Goal: Task Accomplishment & Management: Complete application form

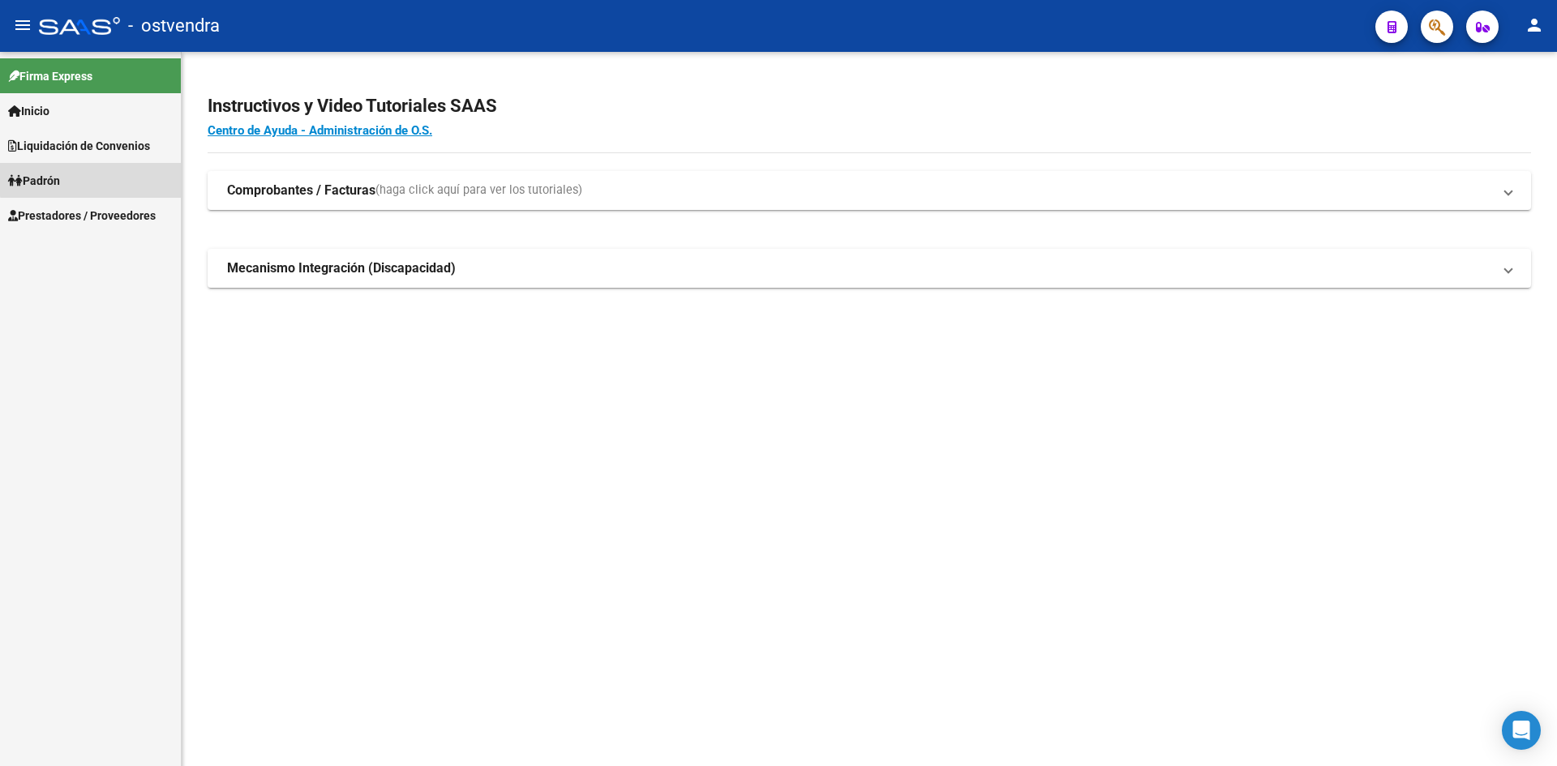
click at [117, 173] on link "Padrón" at bounding box center [90, 180] width 181 height 35
click at [101, 174] on link "Padrón" at bounding box center [90, 180] width 181 height 35
click at [56, 233] on link "Prestadores / Proveedores" at bounding box center [90, 215] width 181 height 35
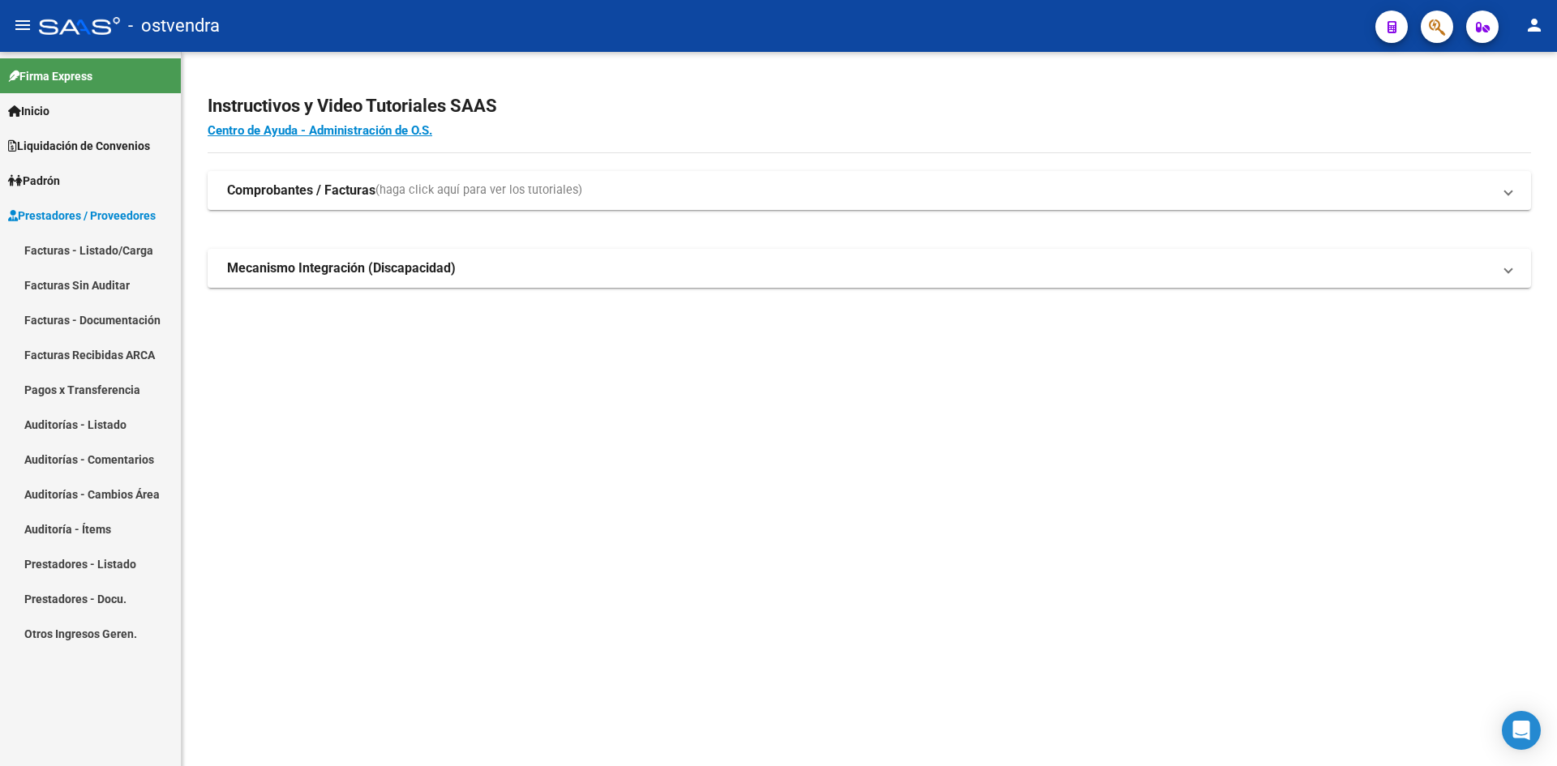
click at [56, 238] on link "Facturas - Listado/Carga" at bounding box center [90, 250] width 181 height 35
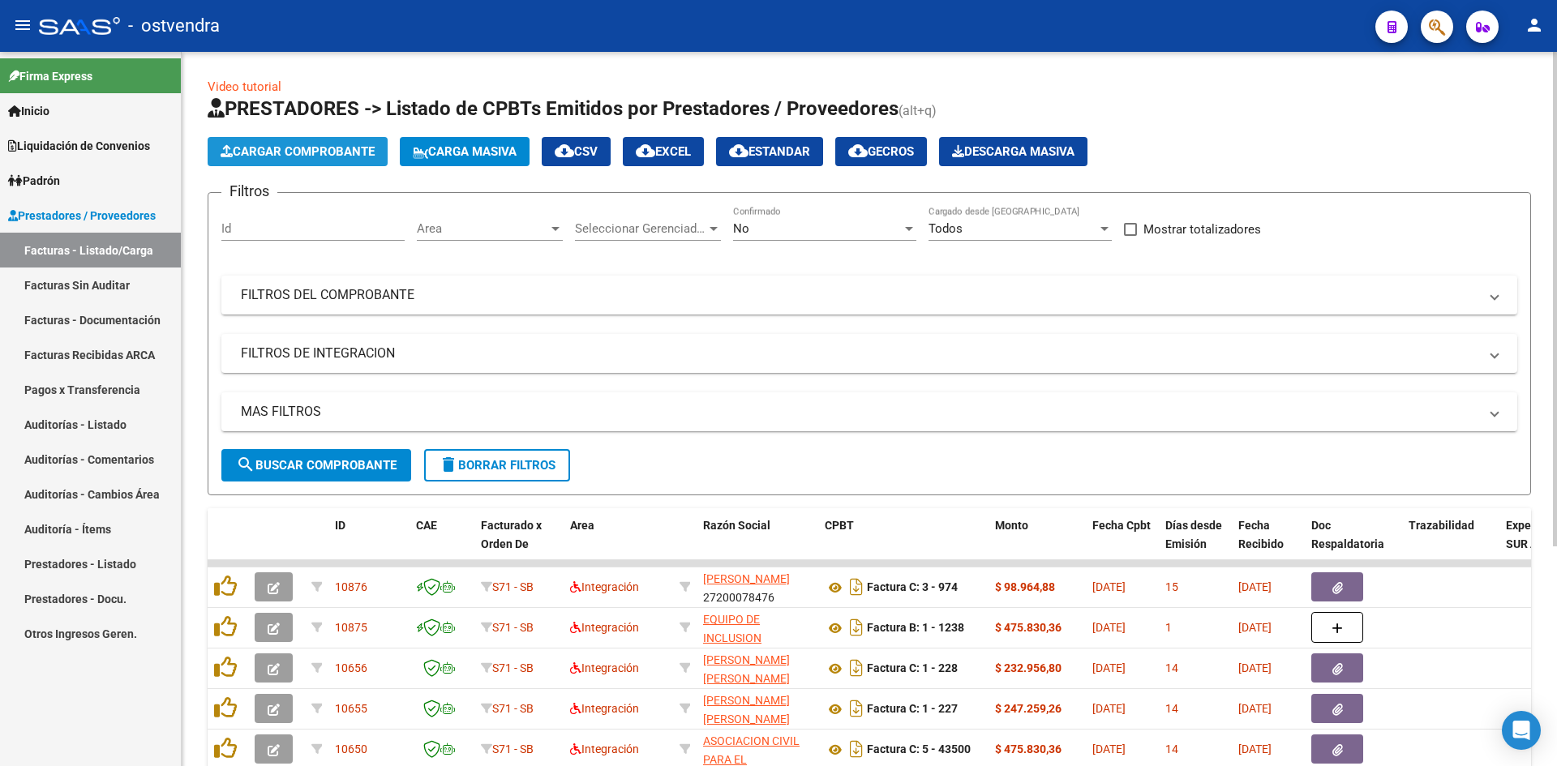
click at [287, 155] on span "Cargar Comprobante" at bounding box center [298, 151] width 154 height 15
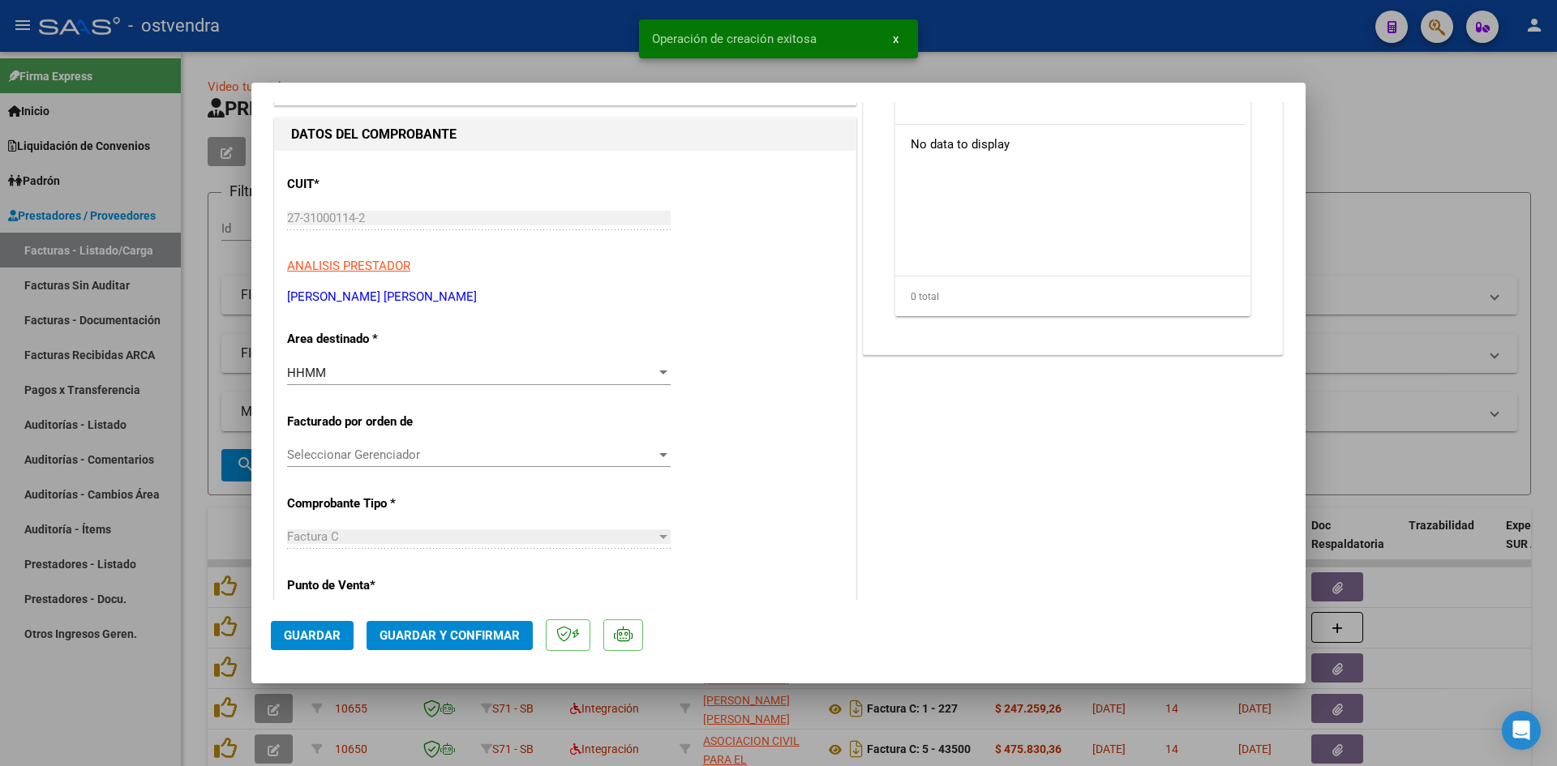
scroll to position [243, 0]
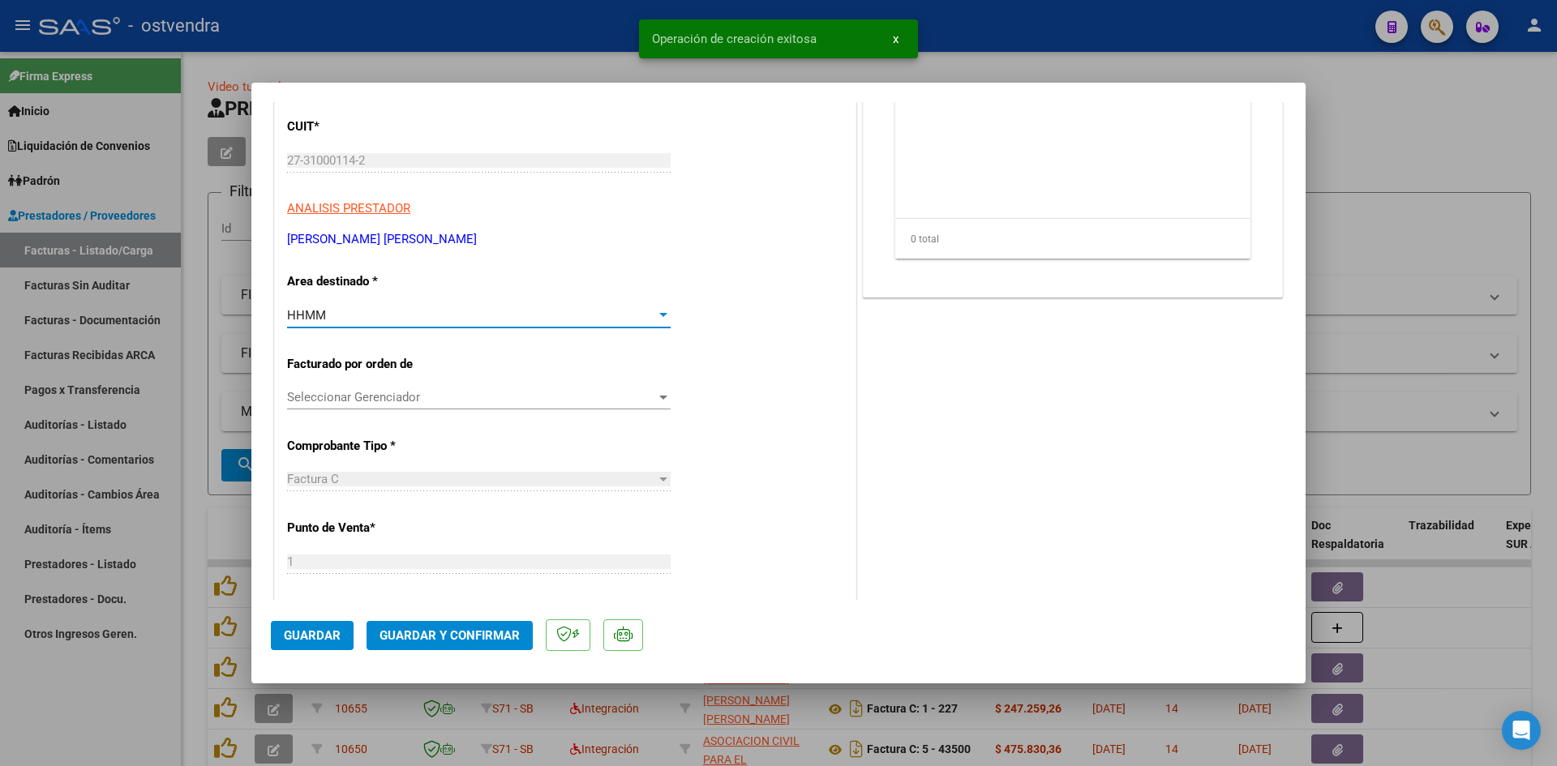
click at [415, 316] on div "HHMM" at bounding box center [471, 315] width 369 height 15
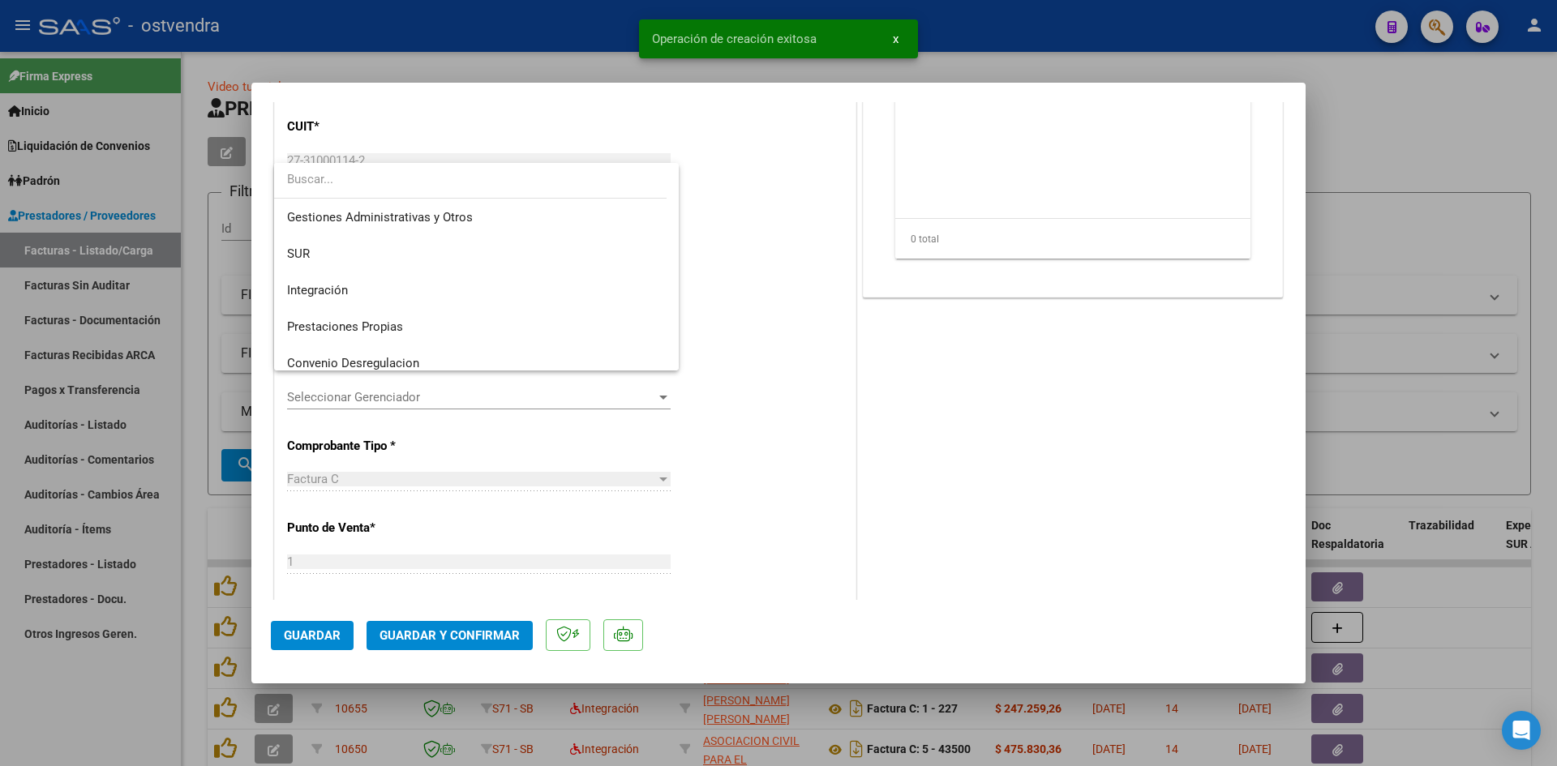
scroll to position [230, 0]
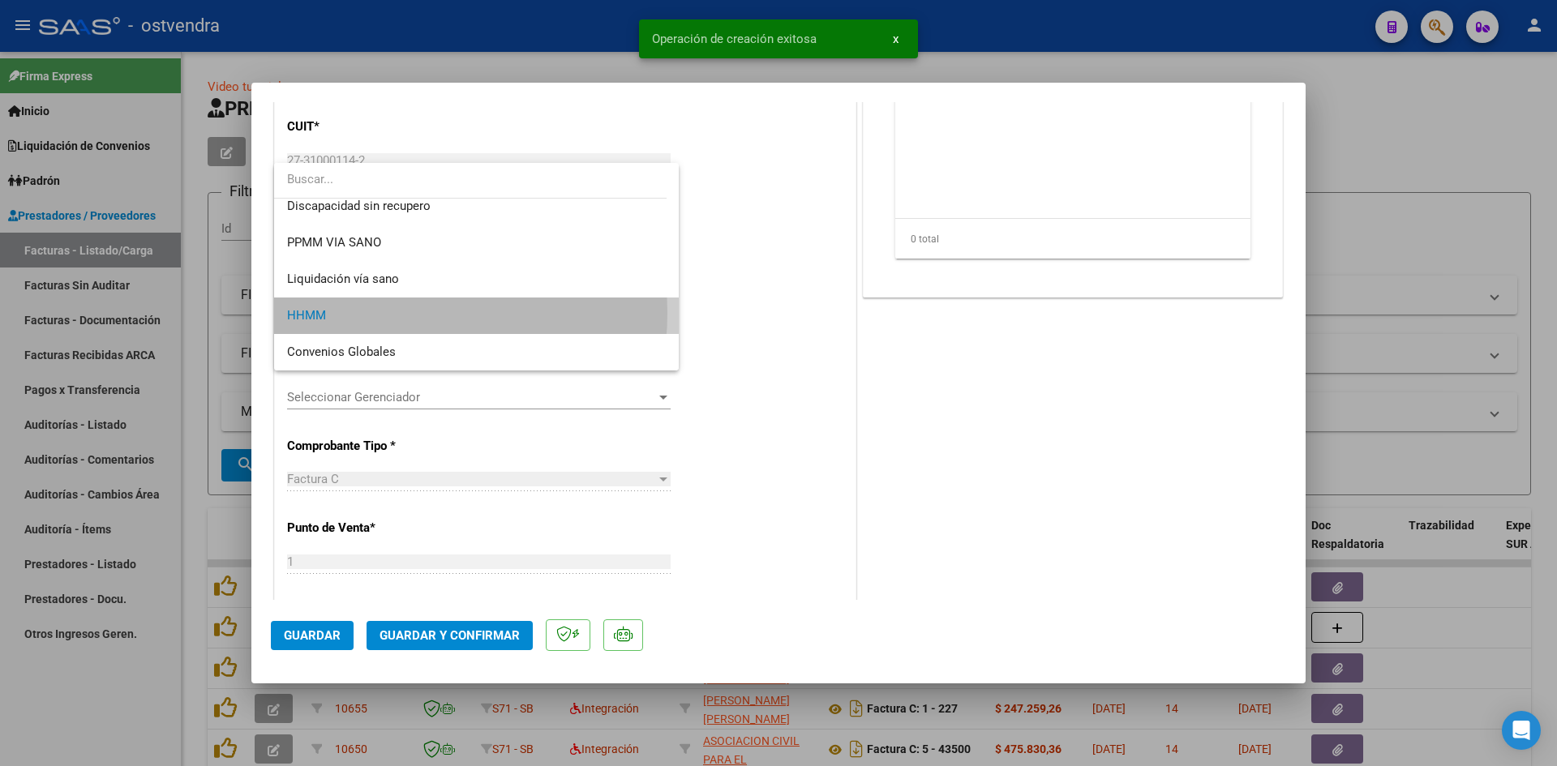
click at [392, 313] on span "HHMM" at bounding box center [476, 316] width 379 height 36
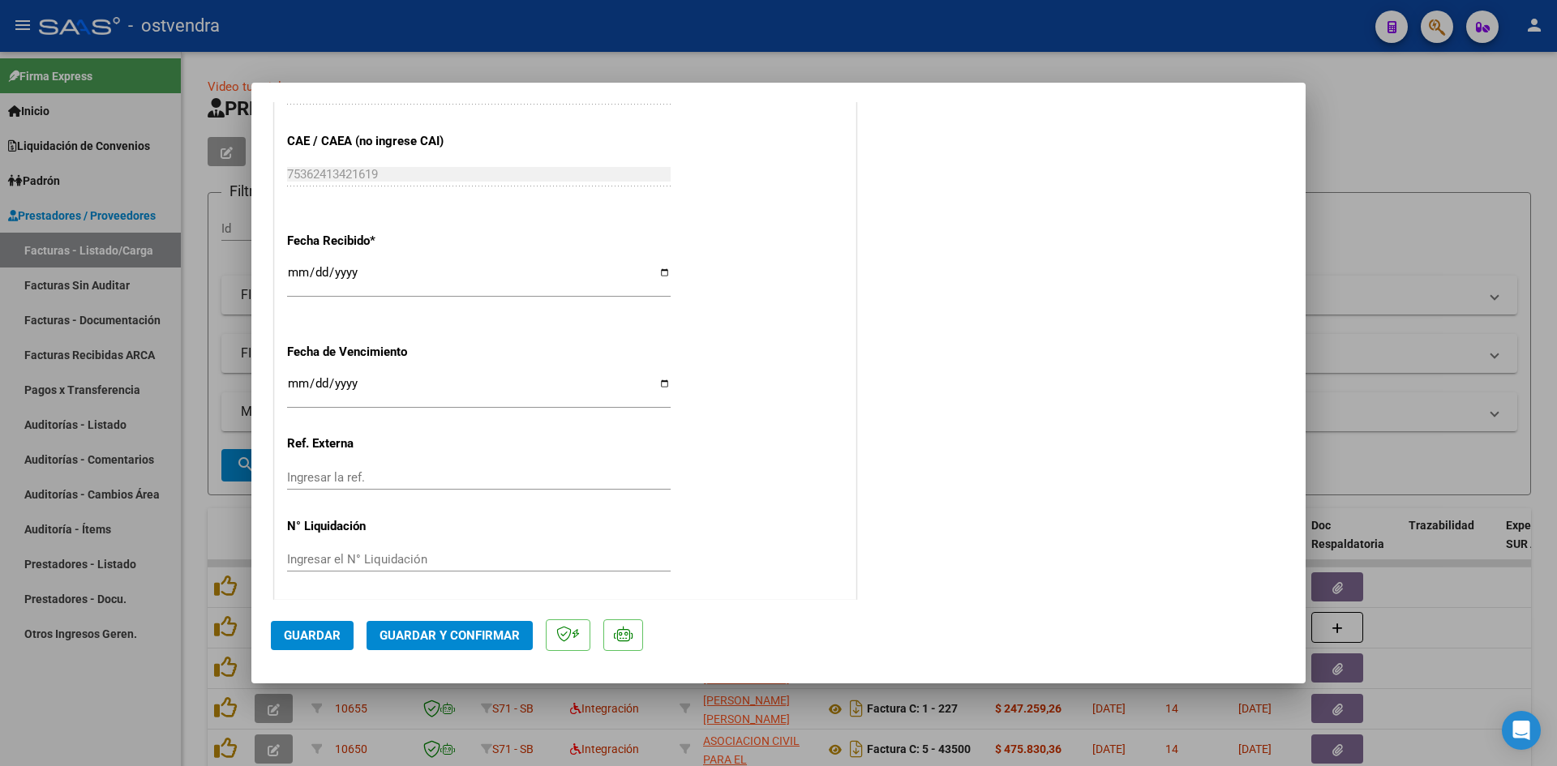
scroll to position [972, 0]
click at [435, 632] on span "Guardar y Confirmar" at bounding box center [450, 636] width 140 height 15
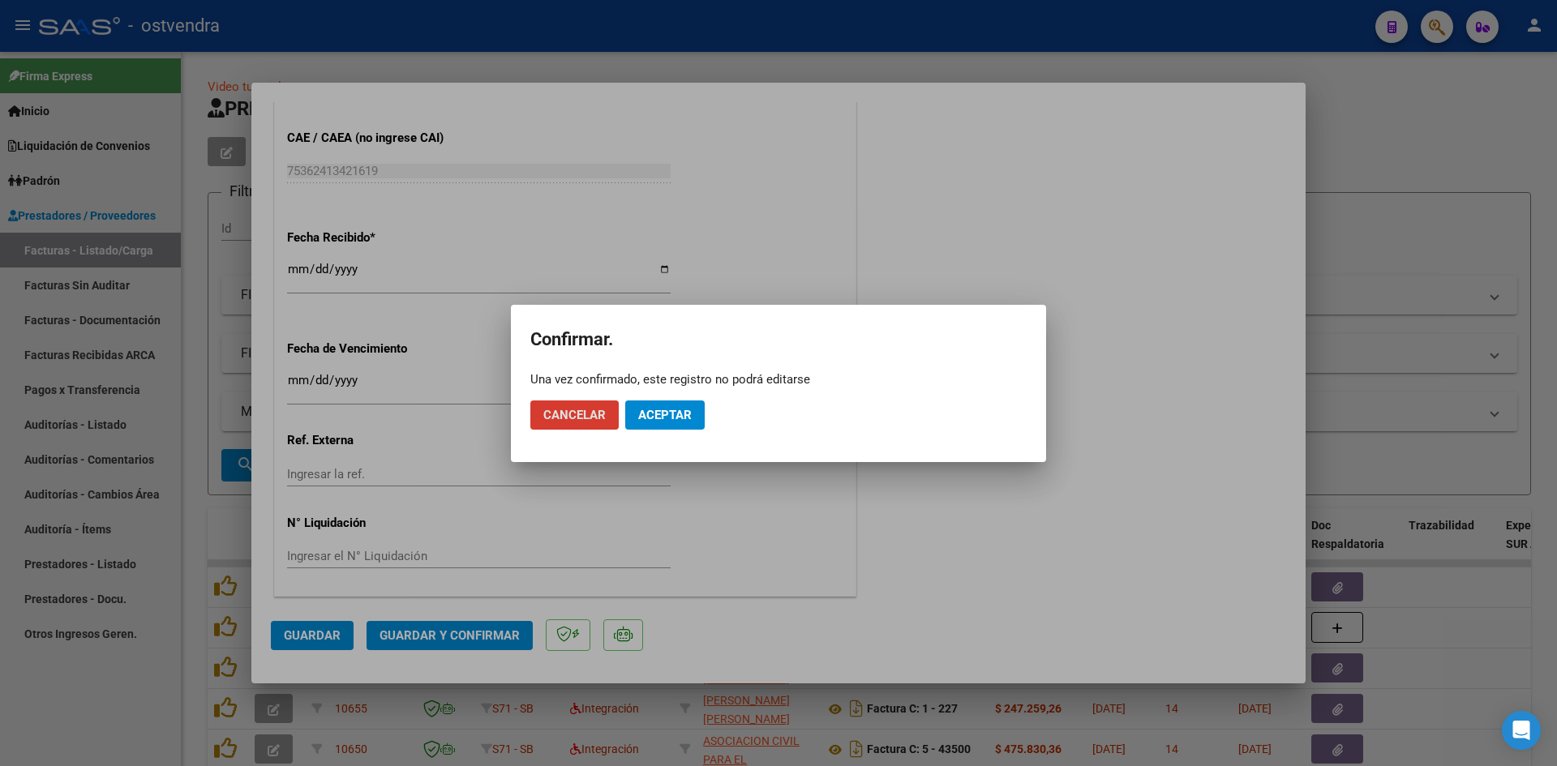
click at [651, 417] on span "Aceptar" at bounding box center [665, 415] width 54 height 15
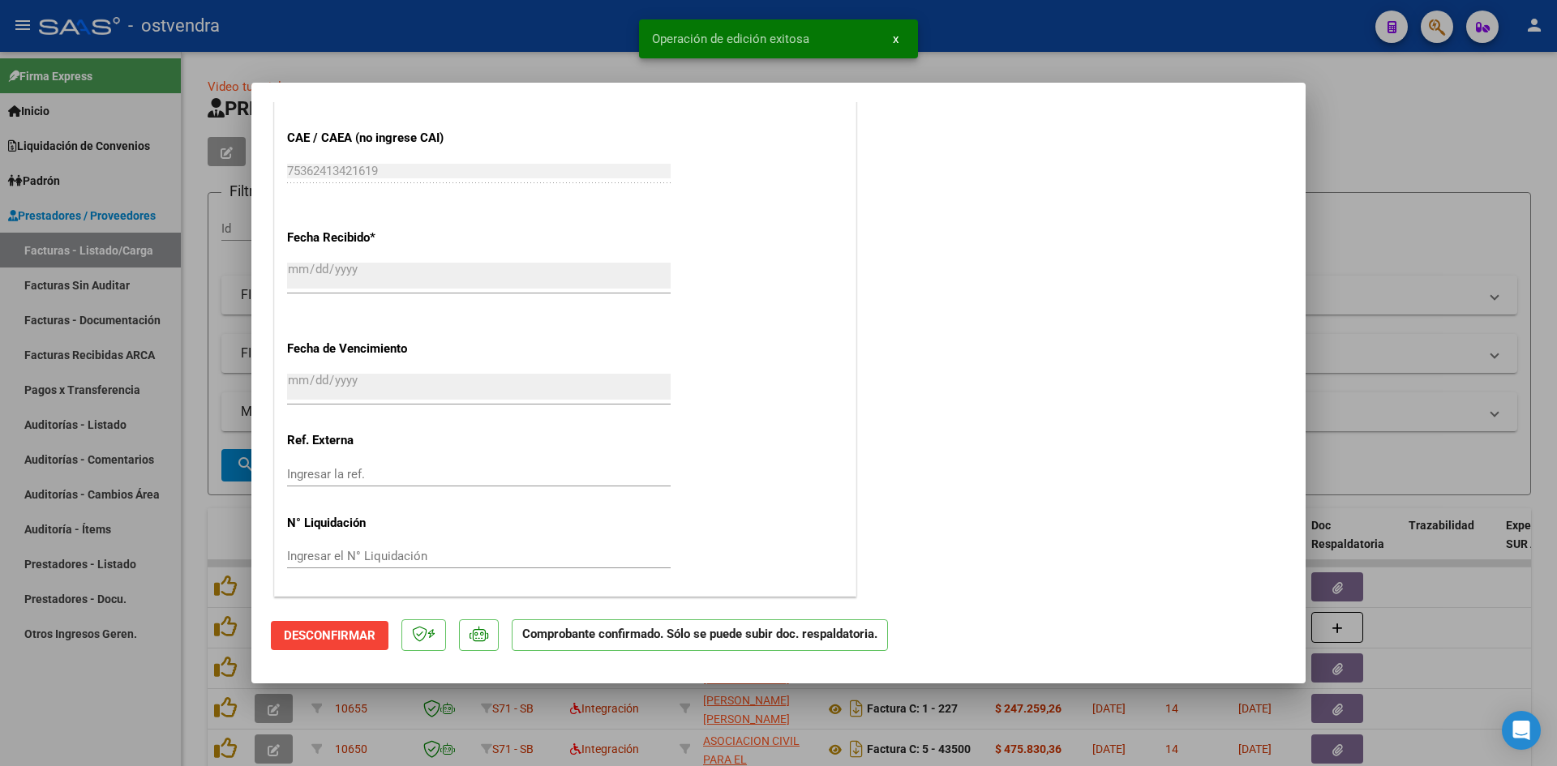
click at [225, 421] on div at bounding box center [778, 383] width 1557 height 766
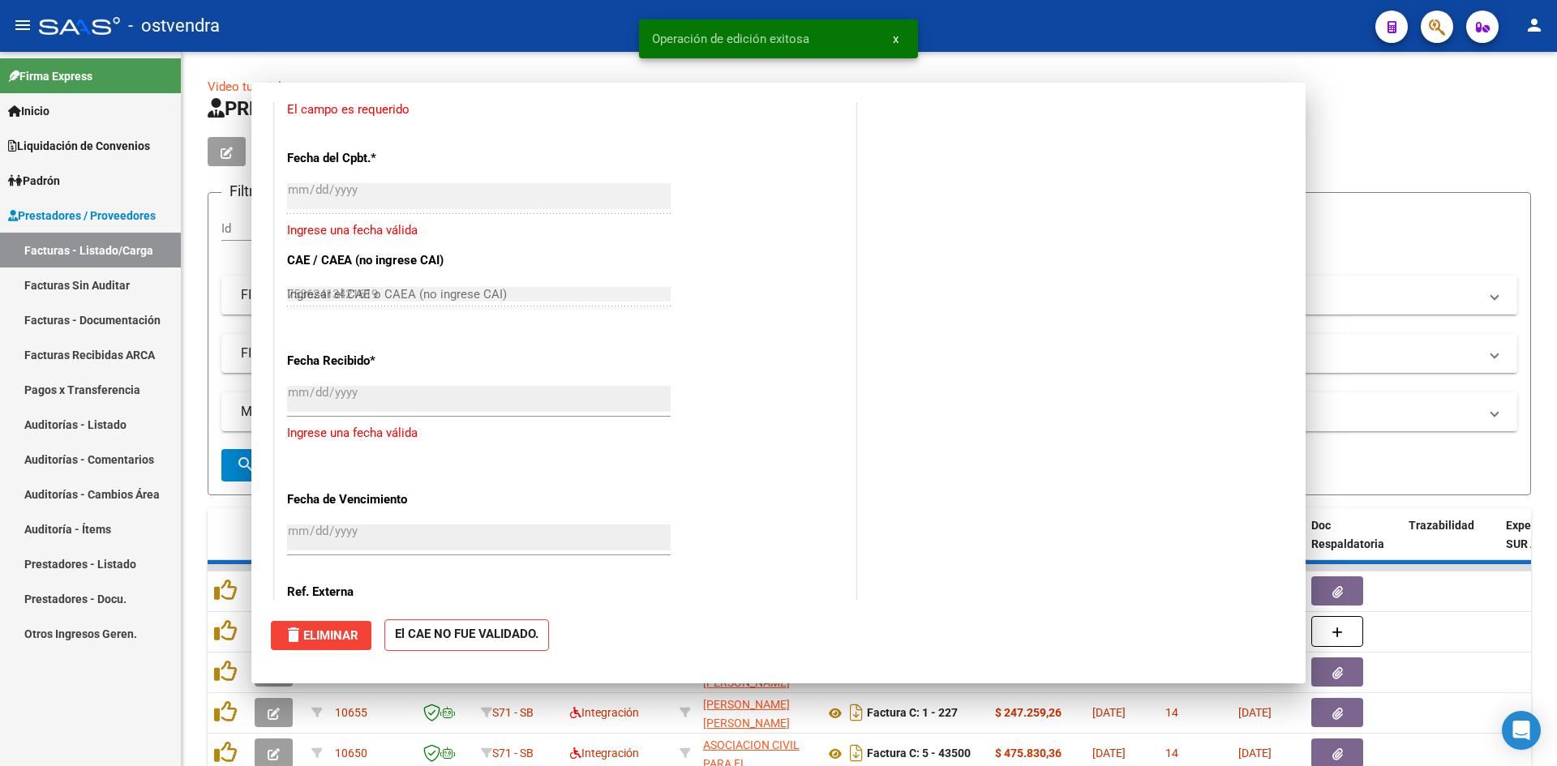
type input "$ 0,00"
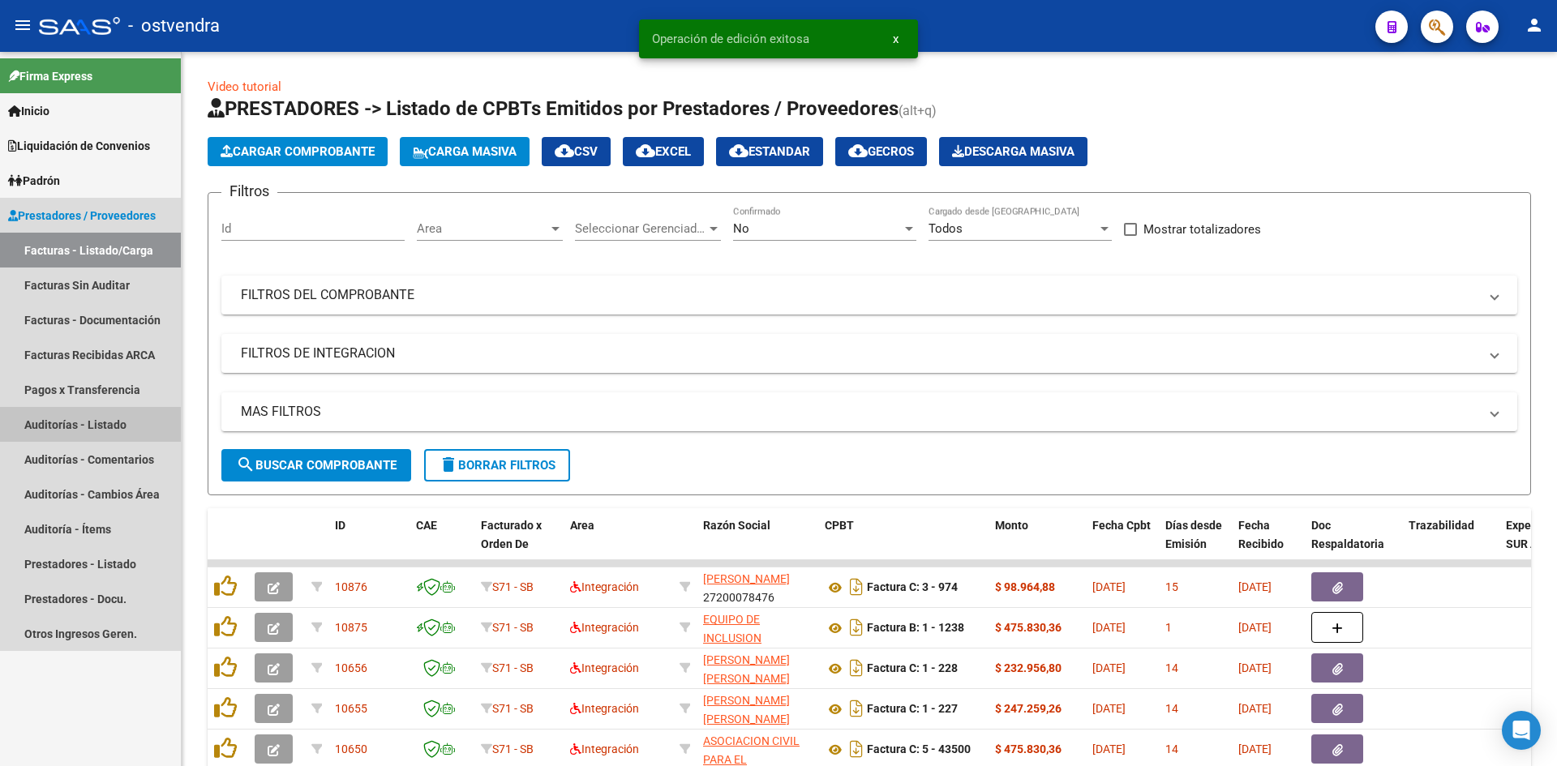
click at [156, 415] on link "Auditorías - Listado" at bounding box center [90, 424] width 181 height 35
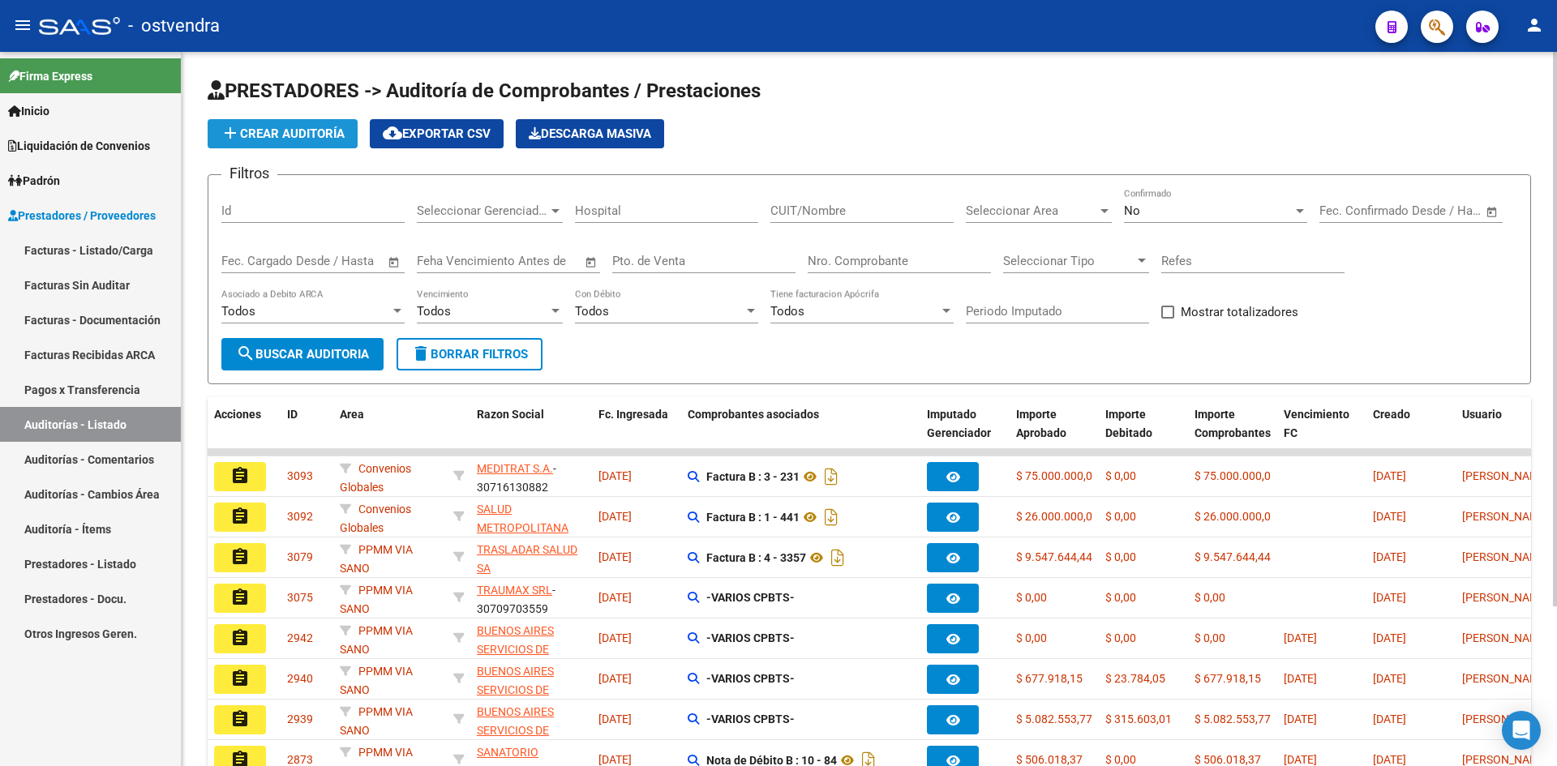
click at [345, 134] on span "add Crear Auditoría" at bounding box center [283, 134] width 124 height 15
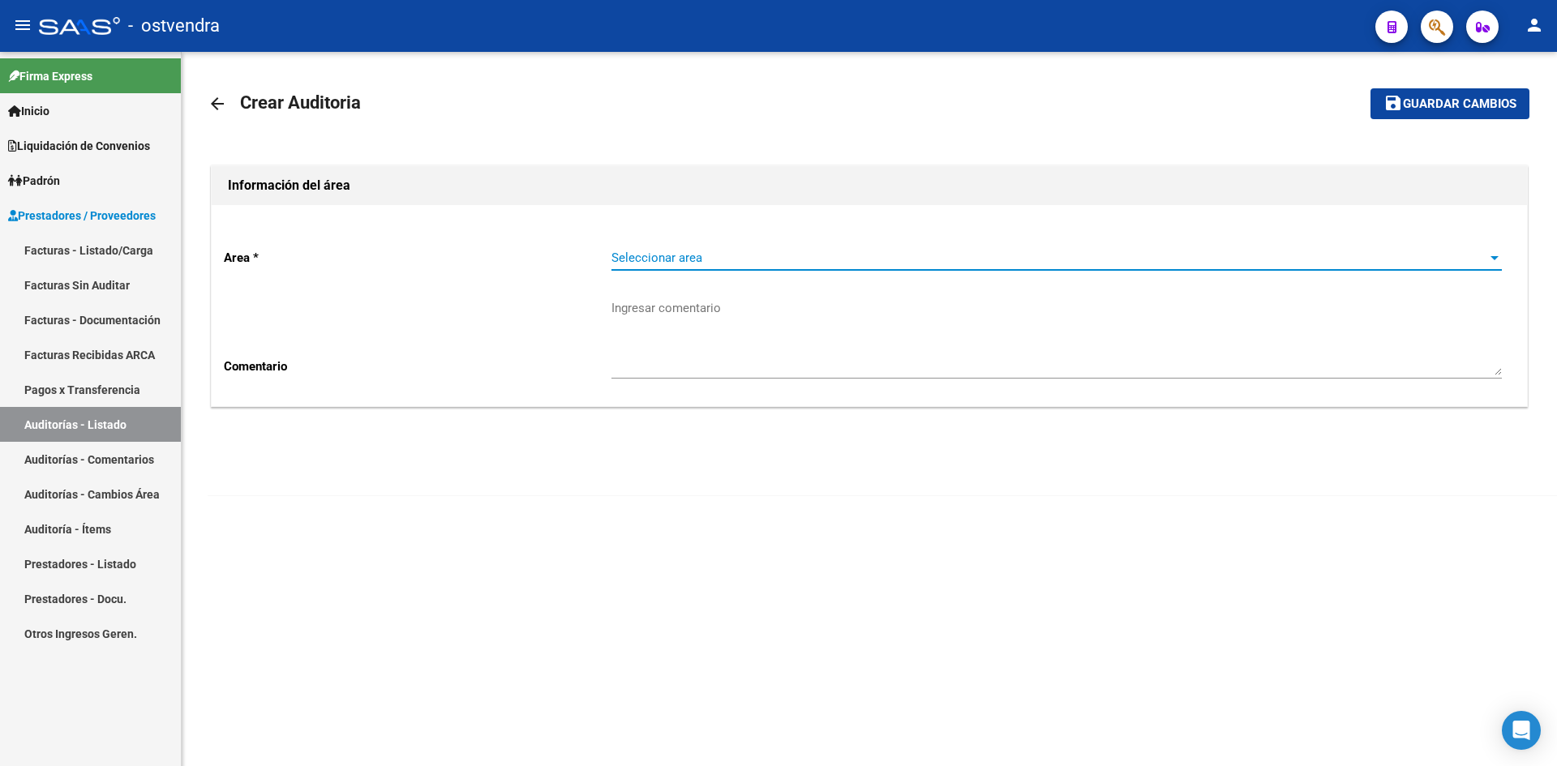
click at [675, 262] on span "Seleccionar area" at bounding box center [1050, 258] width 876 height 15
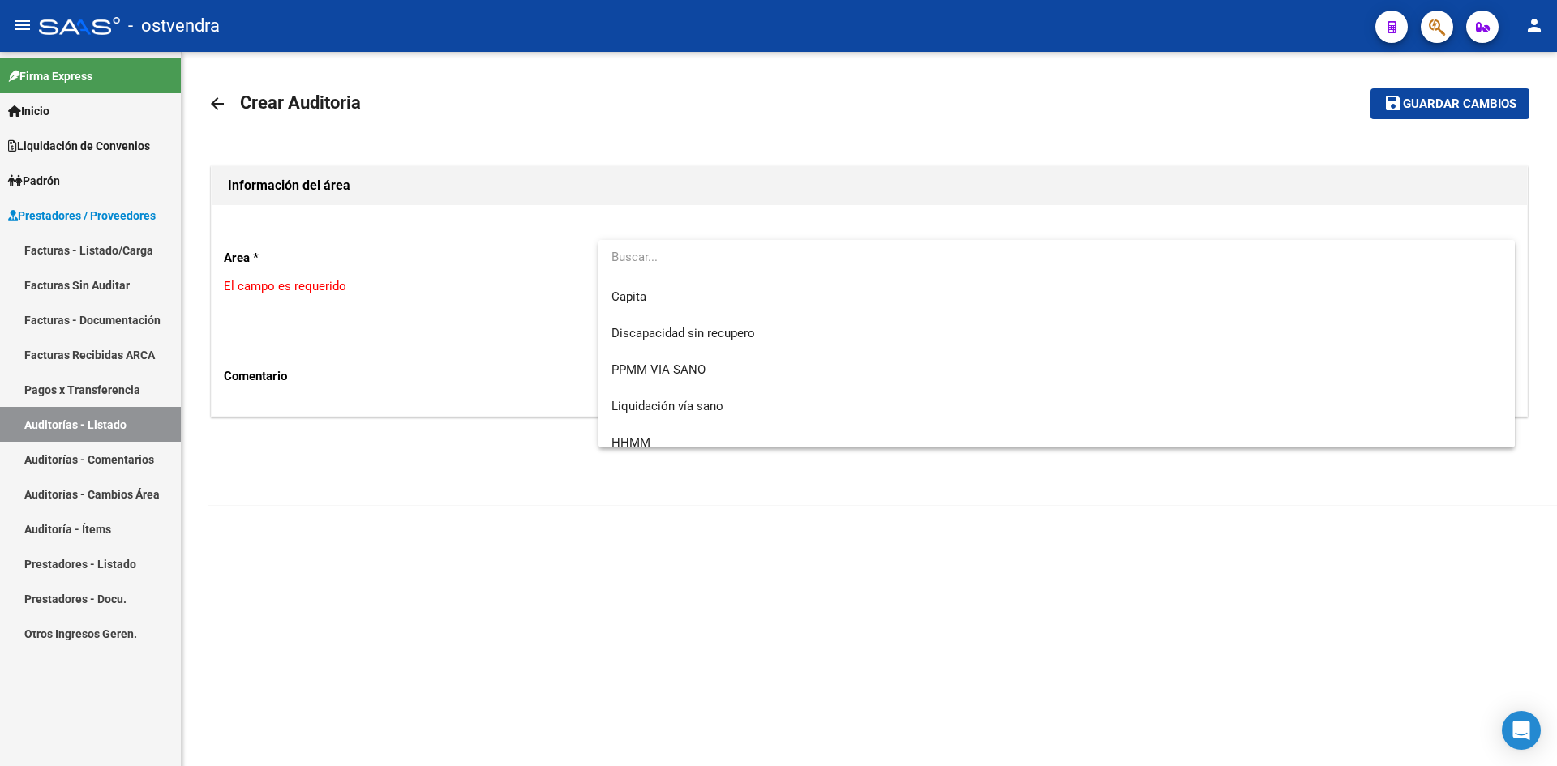
scroll to position [230, 0]
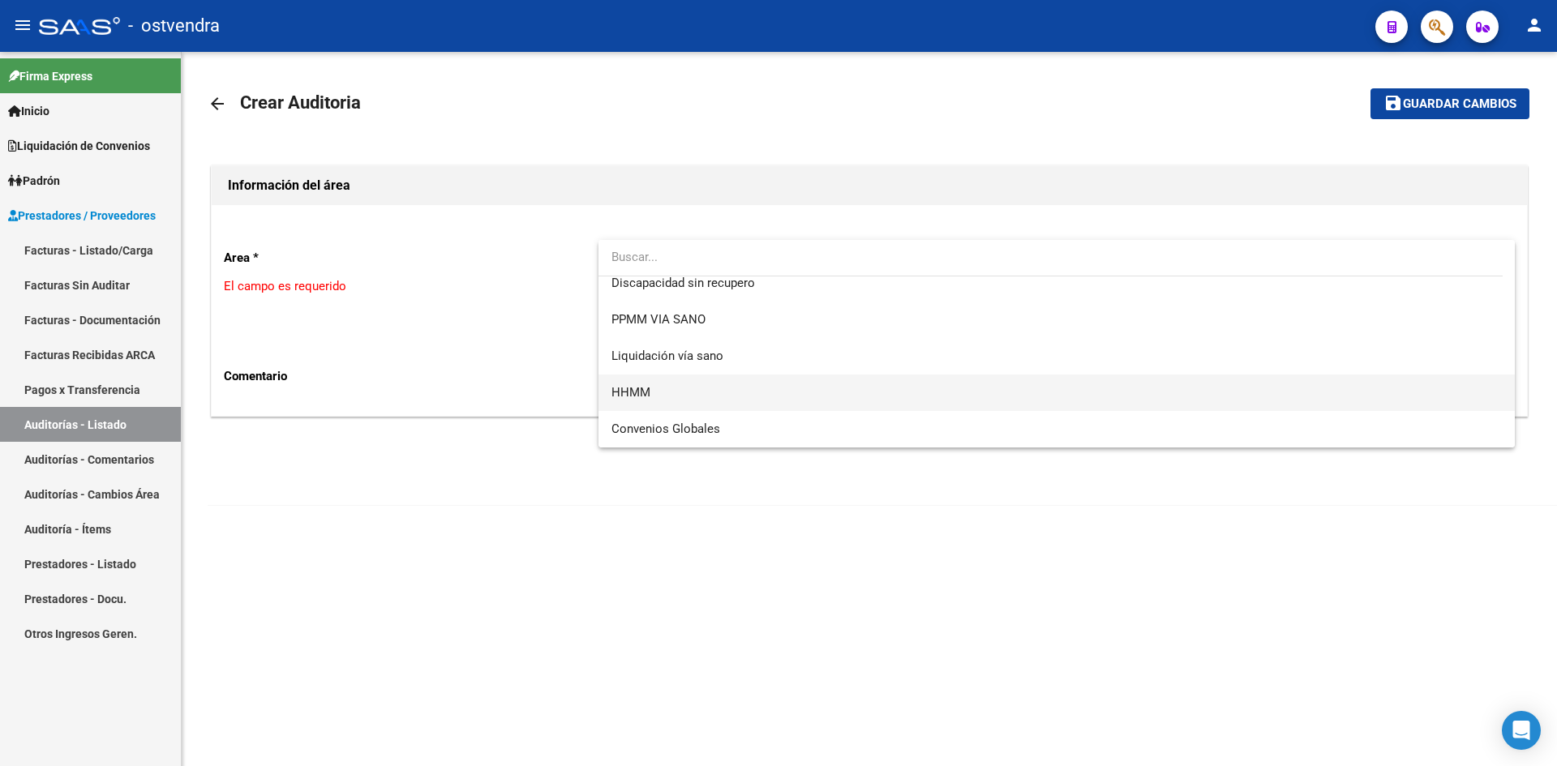
click at [663, 390] on span "HHMM" at bounding box center [1057, 393] width 890 height 36
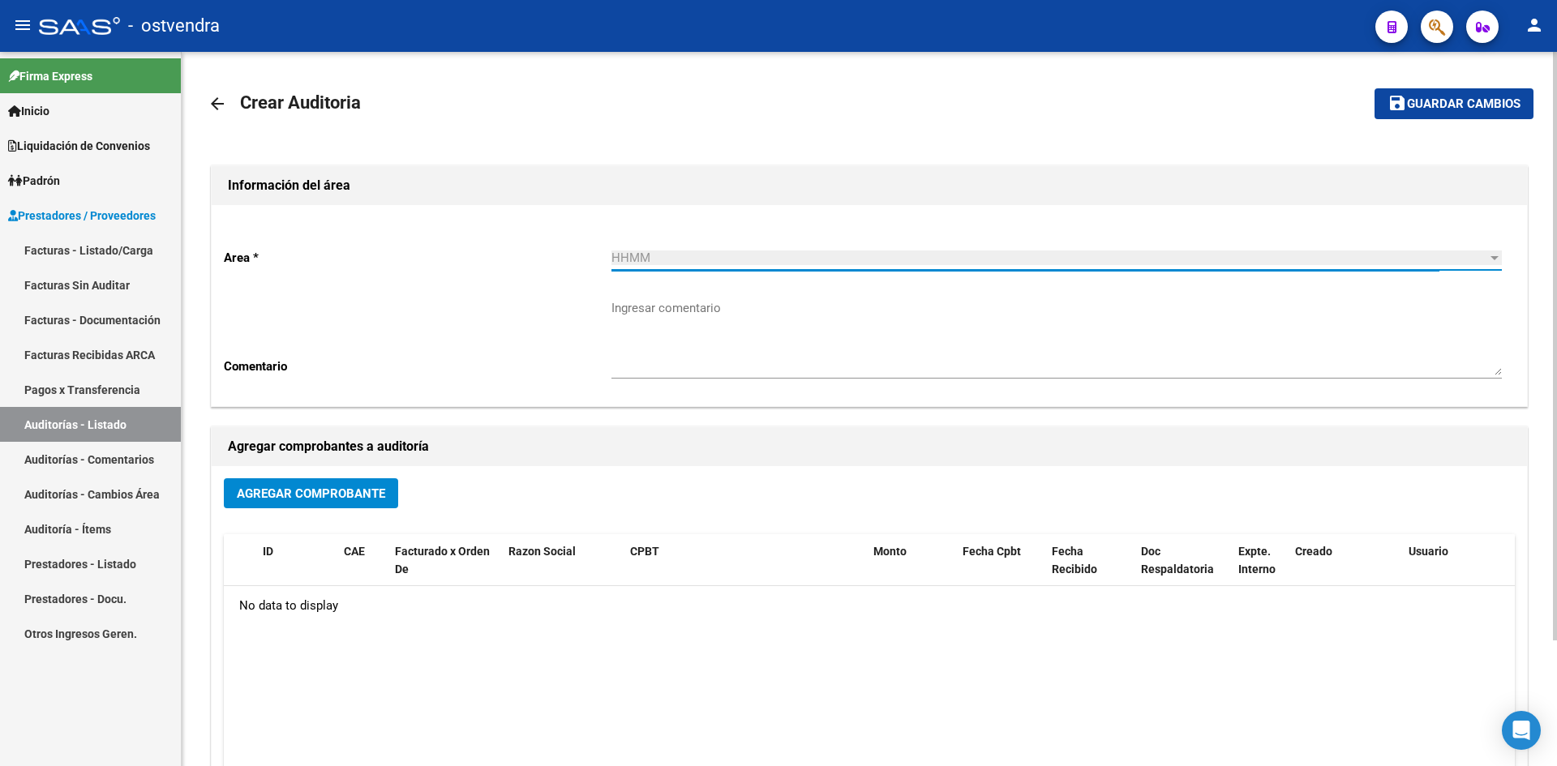
click at [380, 487] on span "Agregar Comprobante" at bounding box center [311, 494] width 148 height 15
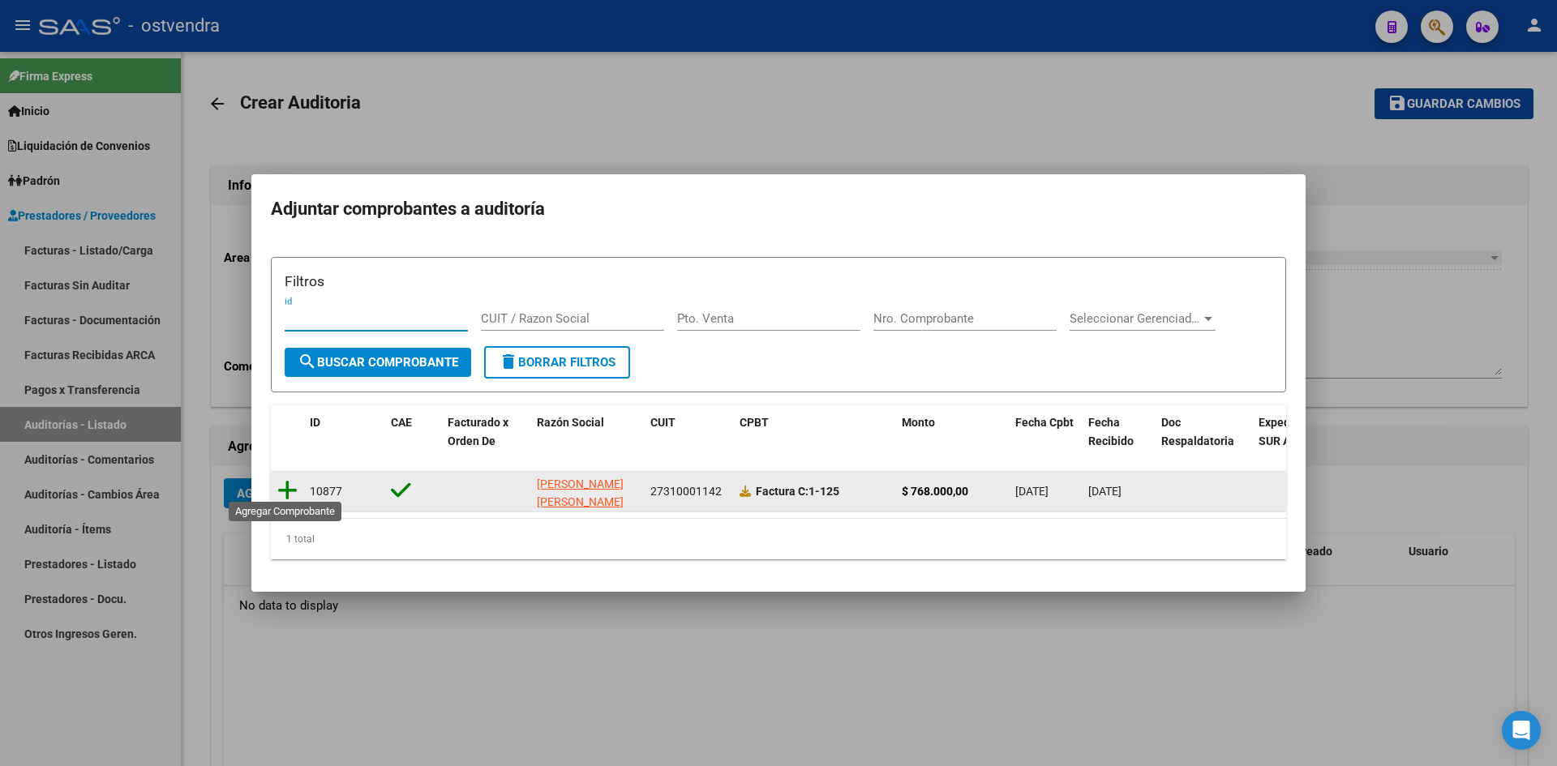
click at [286, 490] on icon at bounding box center [287, 490] width 20 height 23
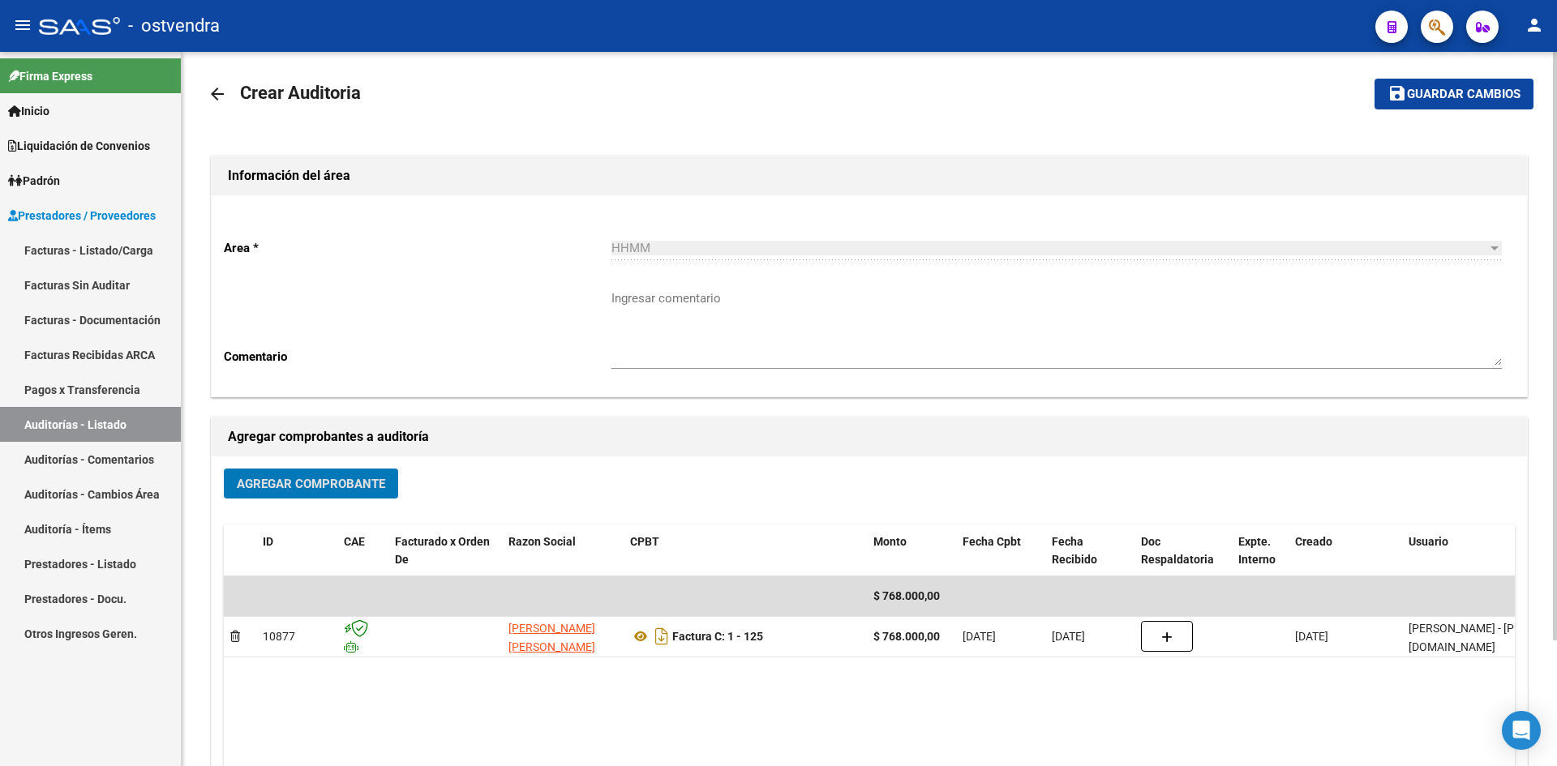
scroll to position [0, 0]
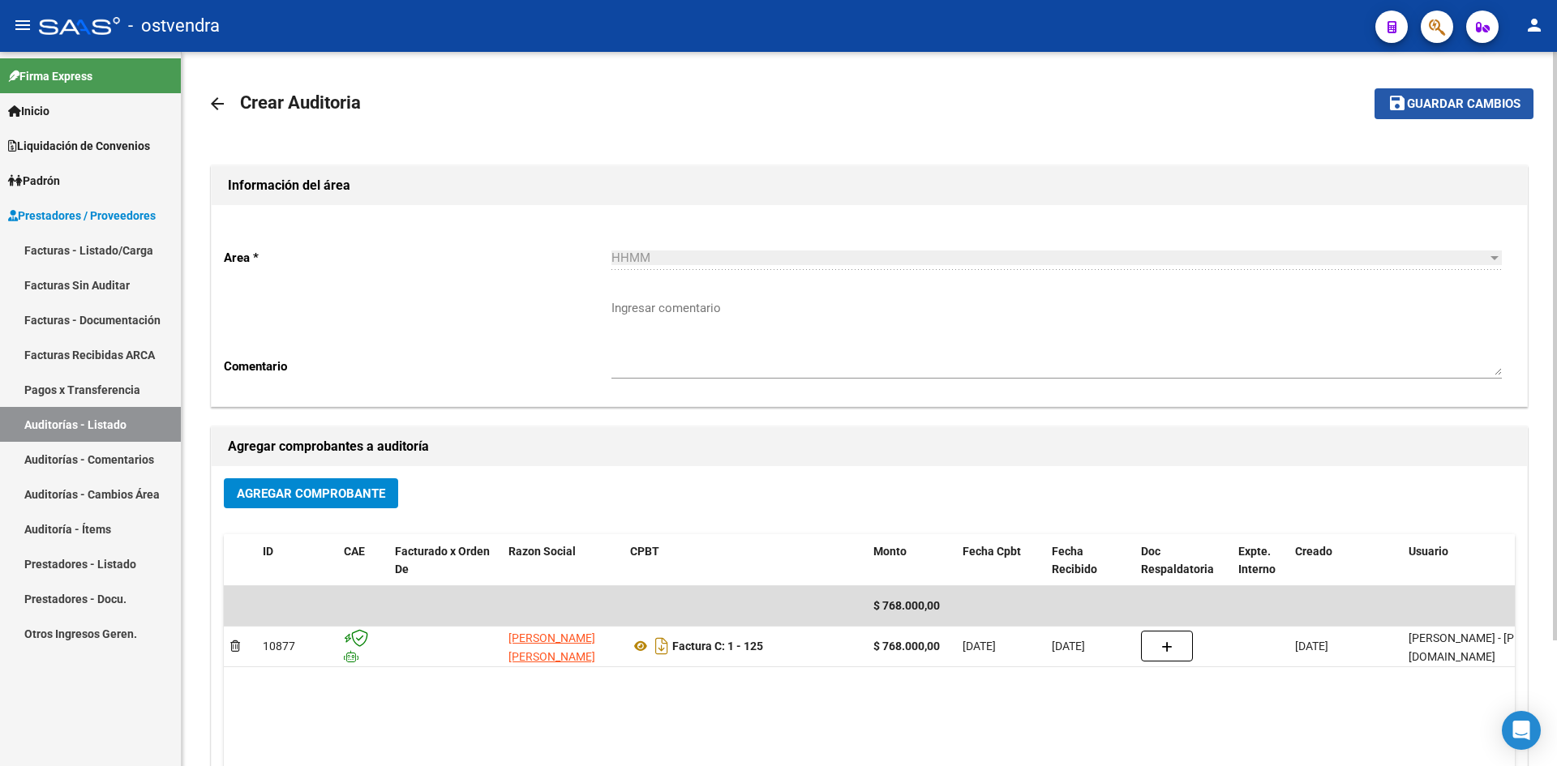
click at [1491, 88] on button "save Guardar cambios" at bounding box center [1454, 103] width 159 height 30
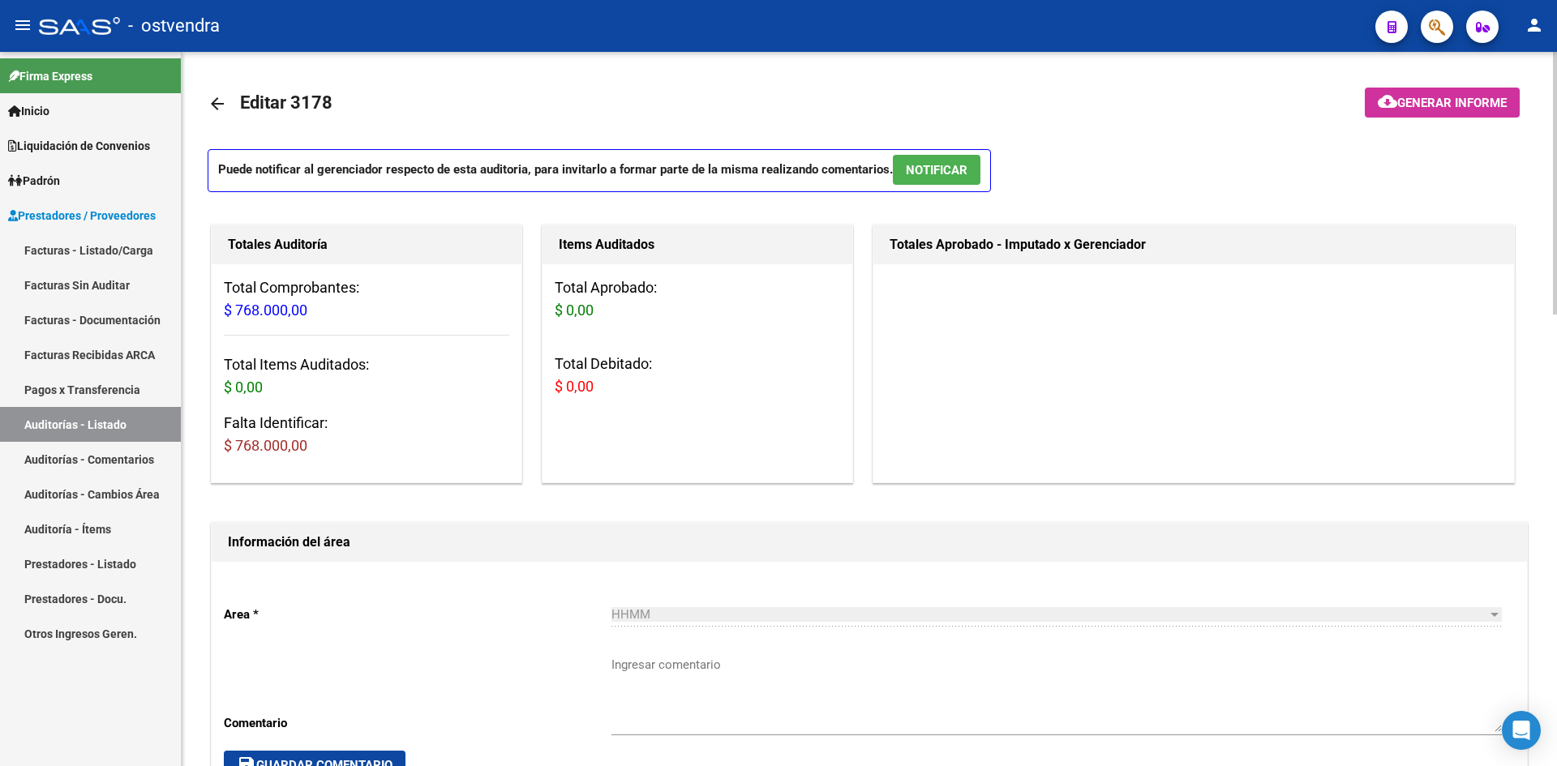
drag, startPoint x: 239, startPoint y: 300, endPoint x: 513, endPoint y: 302, distance: 274.1
click at [241, 300] on h3 "Total Comprobantes: $ 768.000,00" at bounding box center [366, 299] width 285 height 45
click at [550, 303] on div "Total Aprobado: $ 0,00 Total Debitado: $ 0,00" at bounding box center [698, 343] width 310 height 159
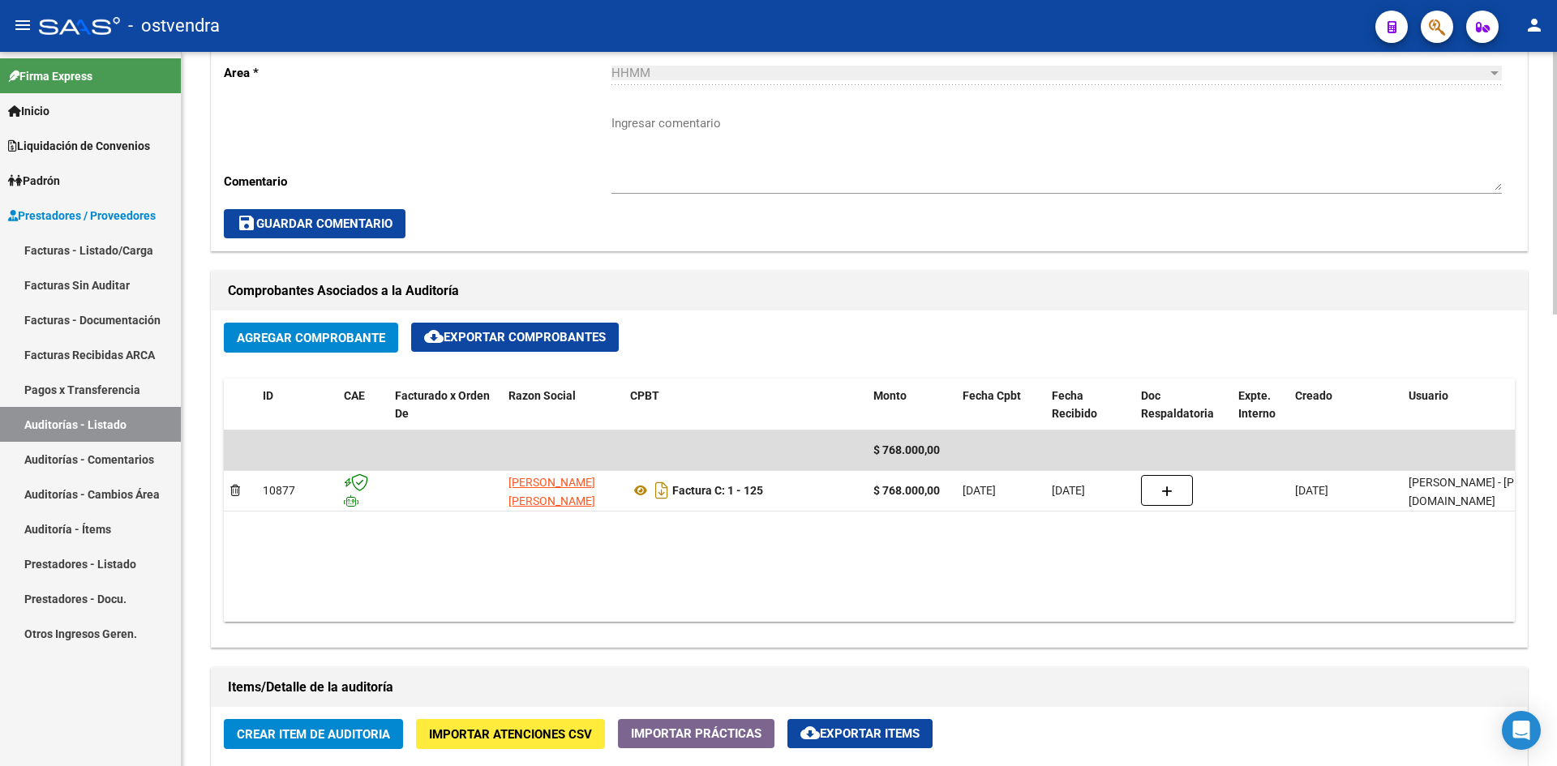
scroll to position [730, 0]
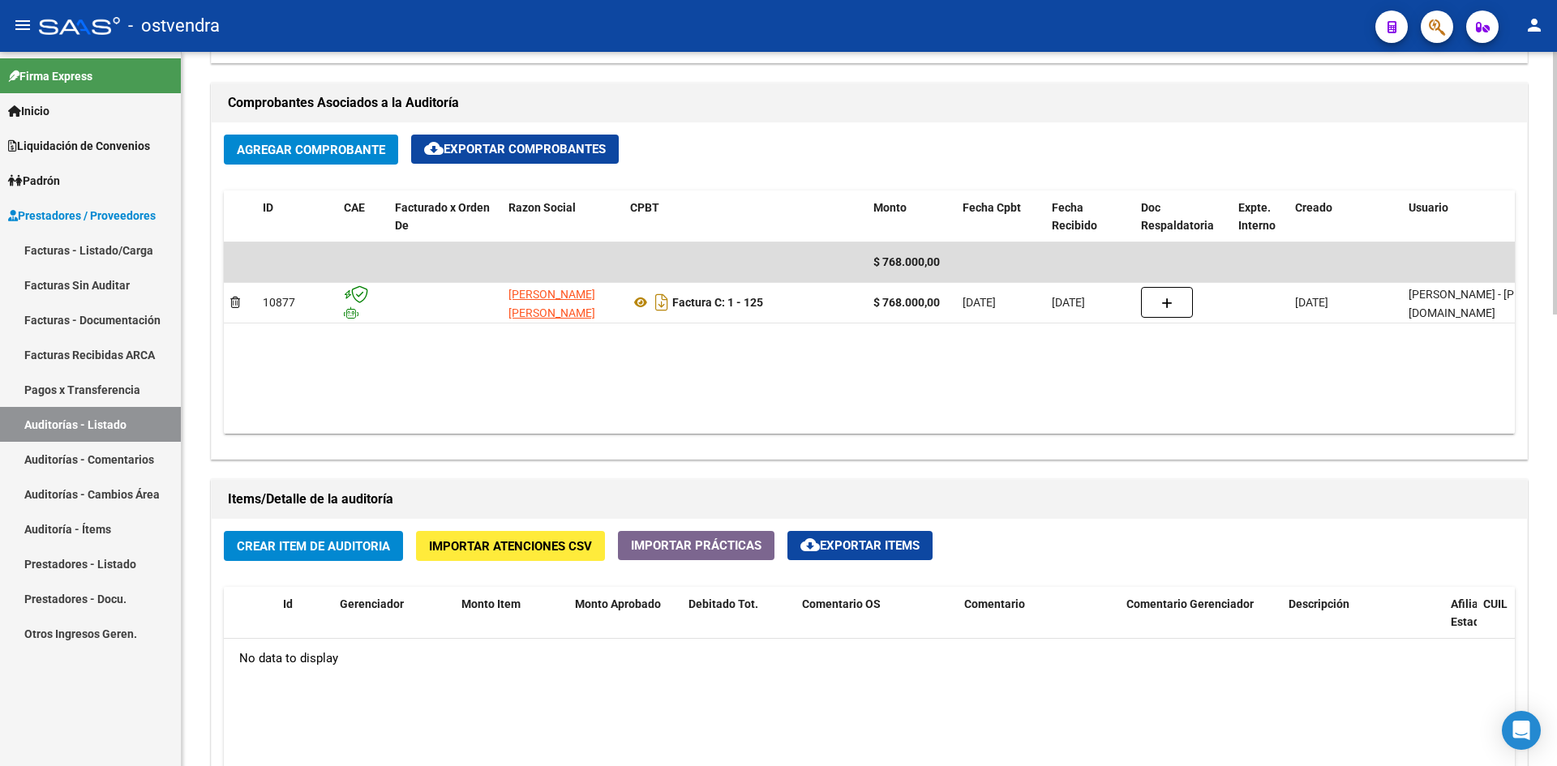
click at [396, 534] on button "Crear Item de Auditoria" at bounding box center [313, 546] width 179 height 30
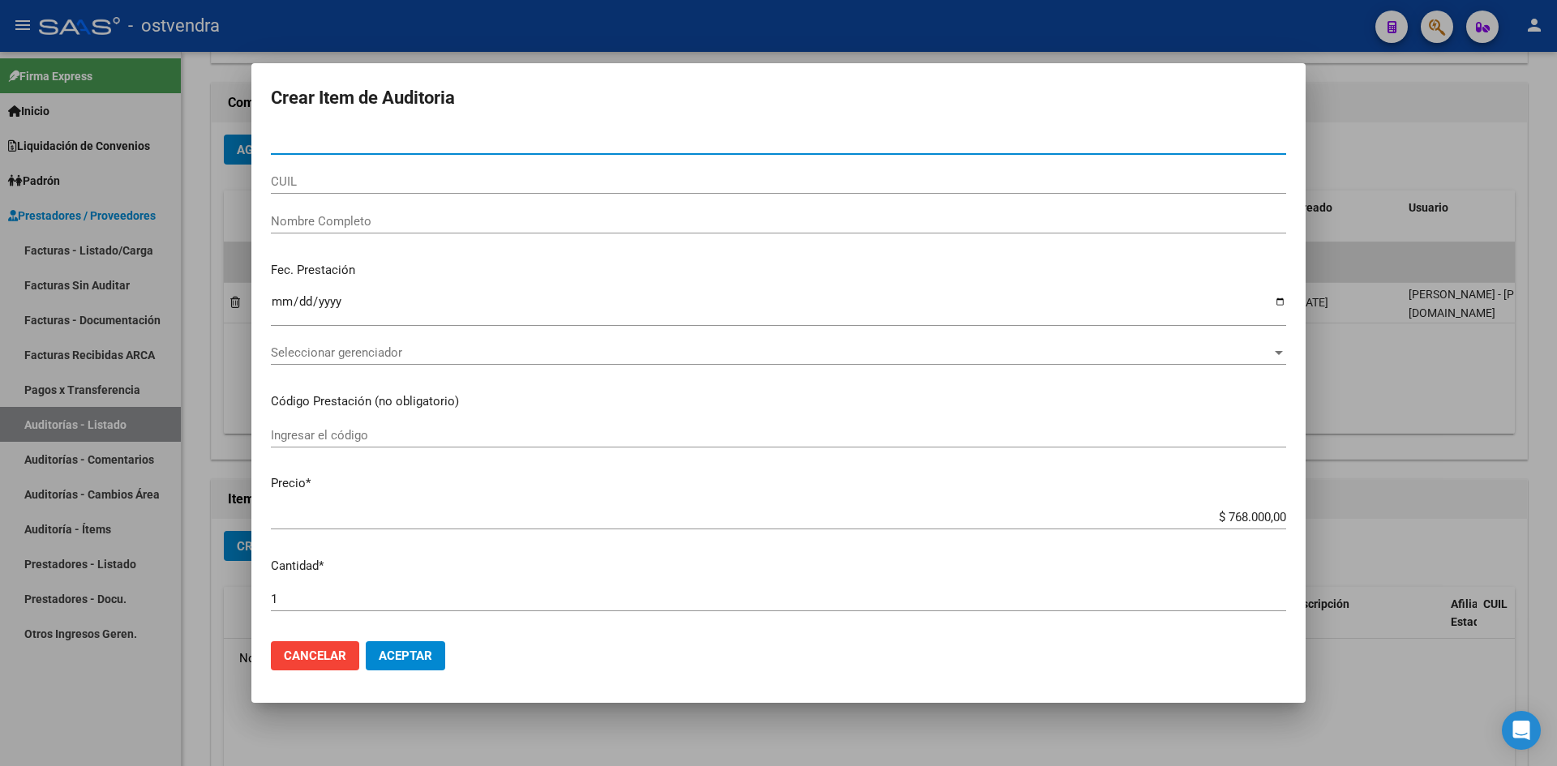
click at [339, 659] on span "Cancelar" at bounding box center [315, 656] width 62 height 15
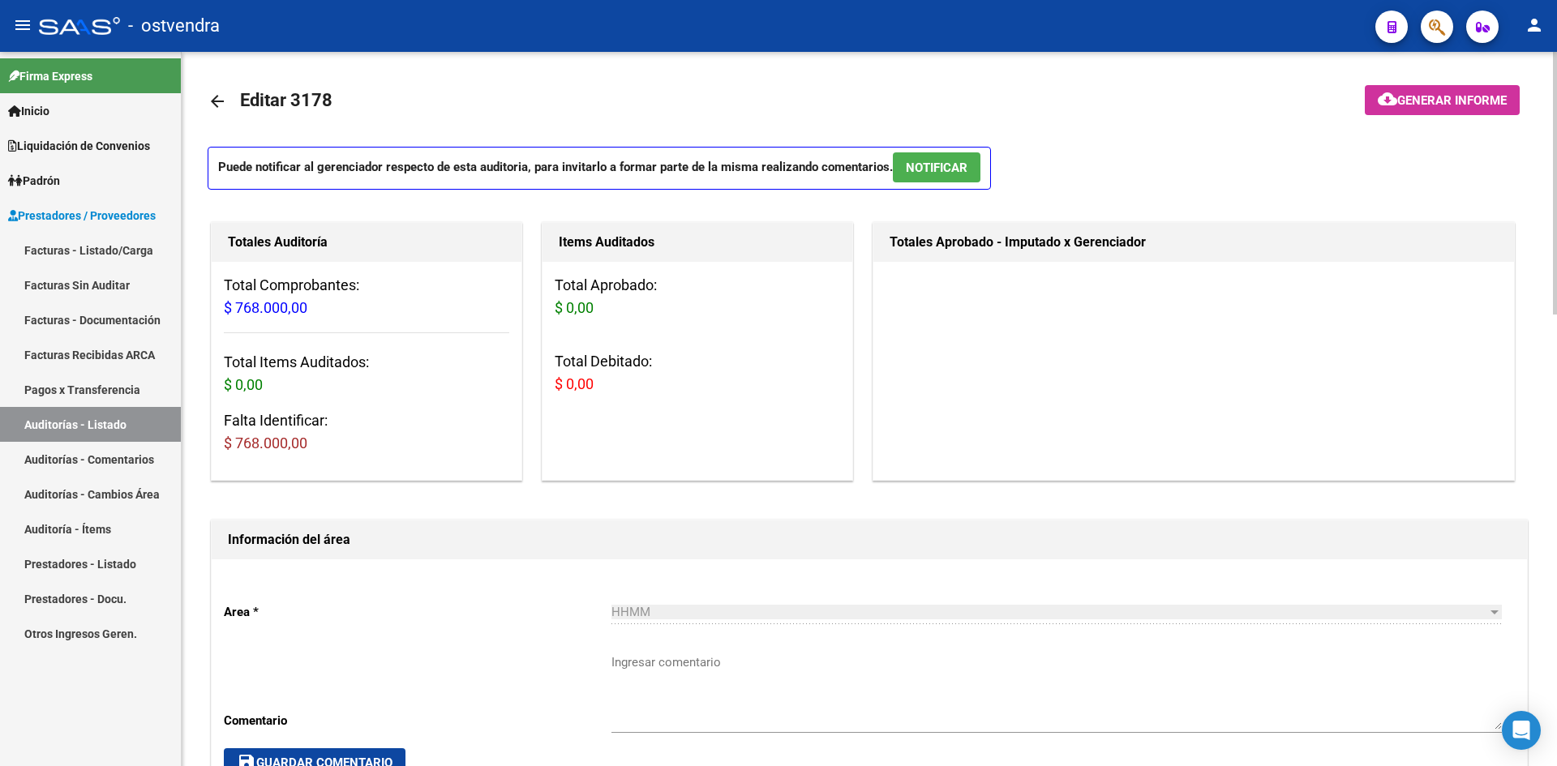
scroll to position [0, 0]
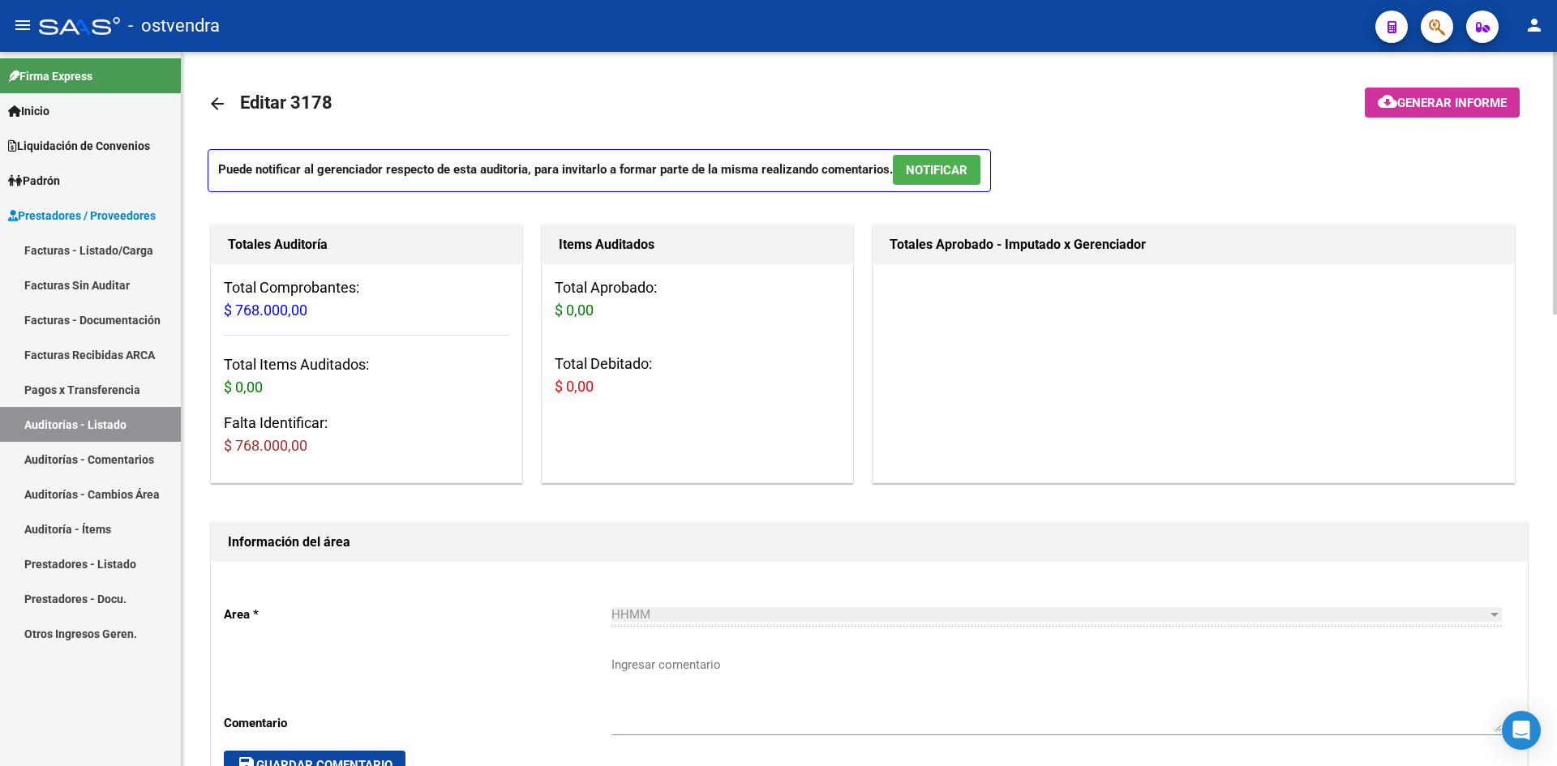
drag, startPoint x: 480, startPoint y: 451, endPoint x: 284, endPoint y: 238, distance: 289.9
click at [284, 238] on div "Totales Auditoría Total Comprobantes: $ 768.000,00 Total Items Auditados: $ 0,0…" at bounding box center [366, 354] width 311 height 259
click at [284, 238] on h1 "Totales Auditoría" at bounding box center [366, 245] width 277 height 26
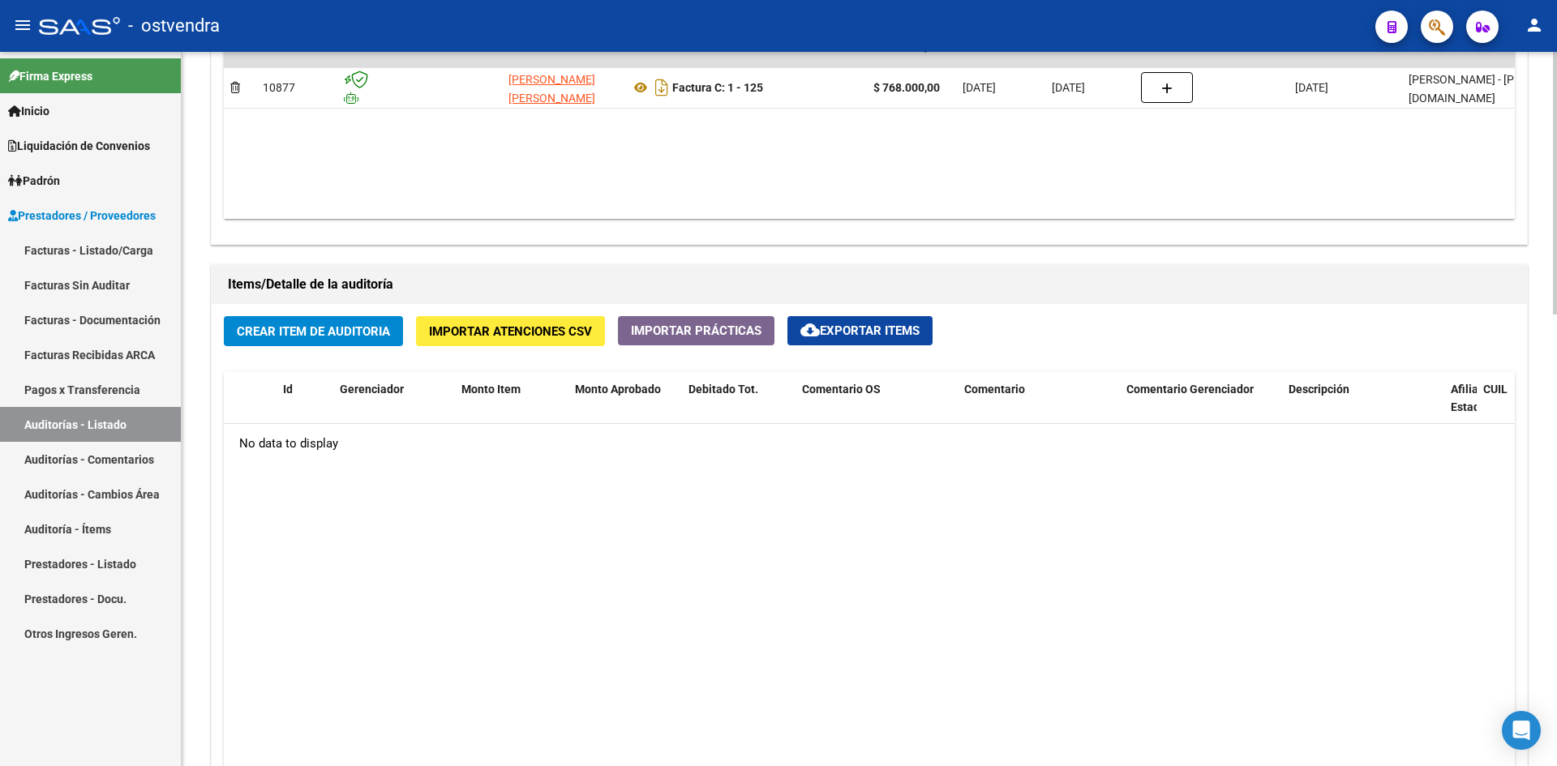
scroll to position [973, 0]
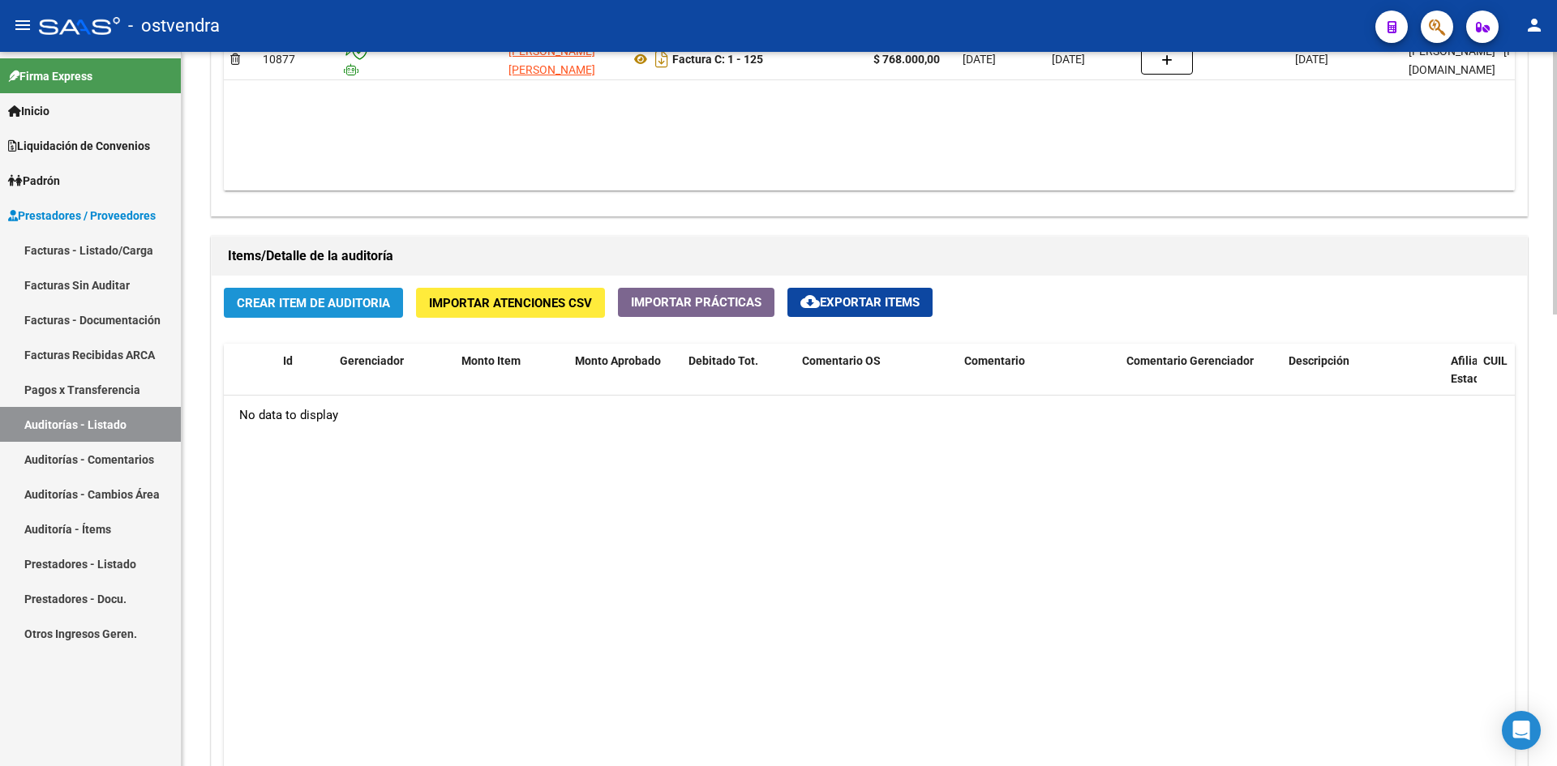
click at [349, 304] on span "Crear Item de Auditoria" at bounding box center [313, 303] width 153 height 15
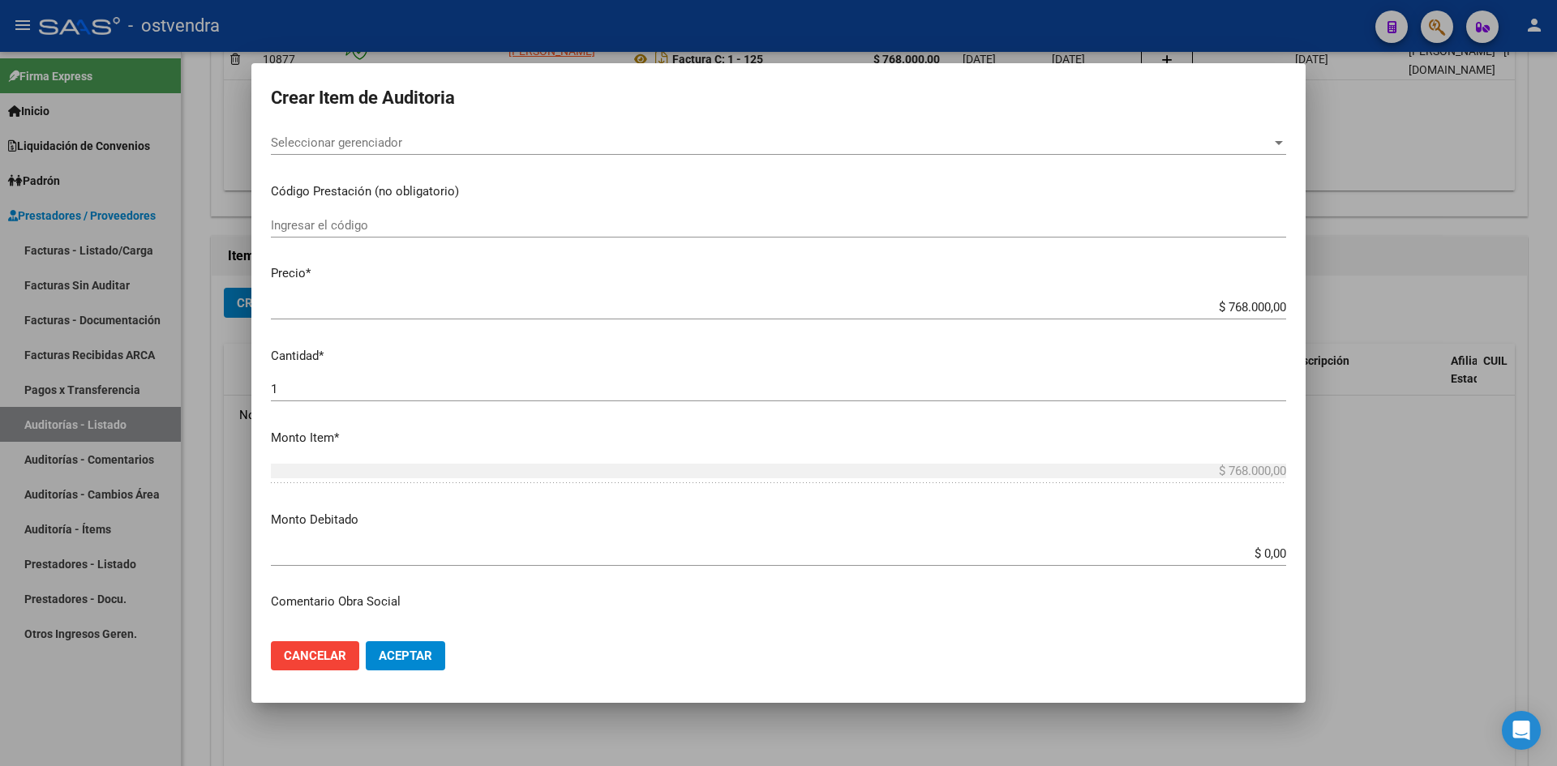
scroll to position [243, 0]
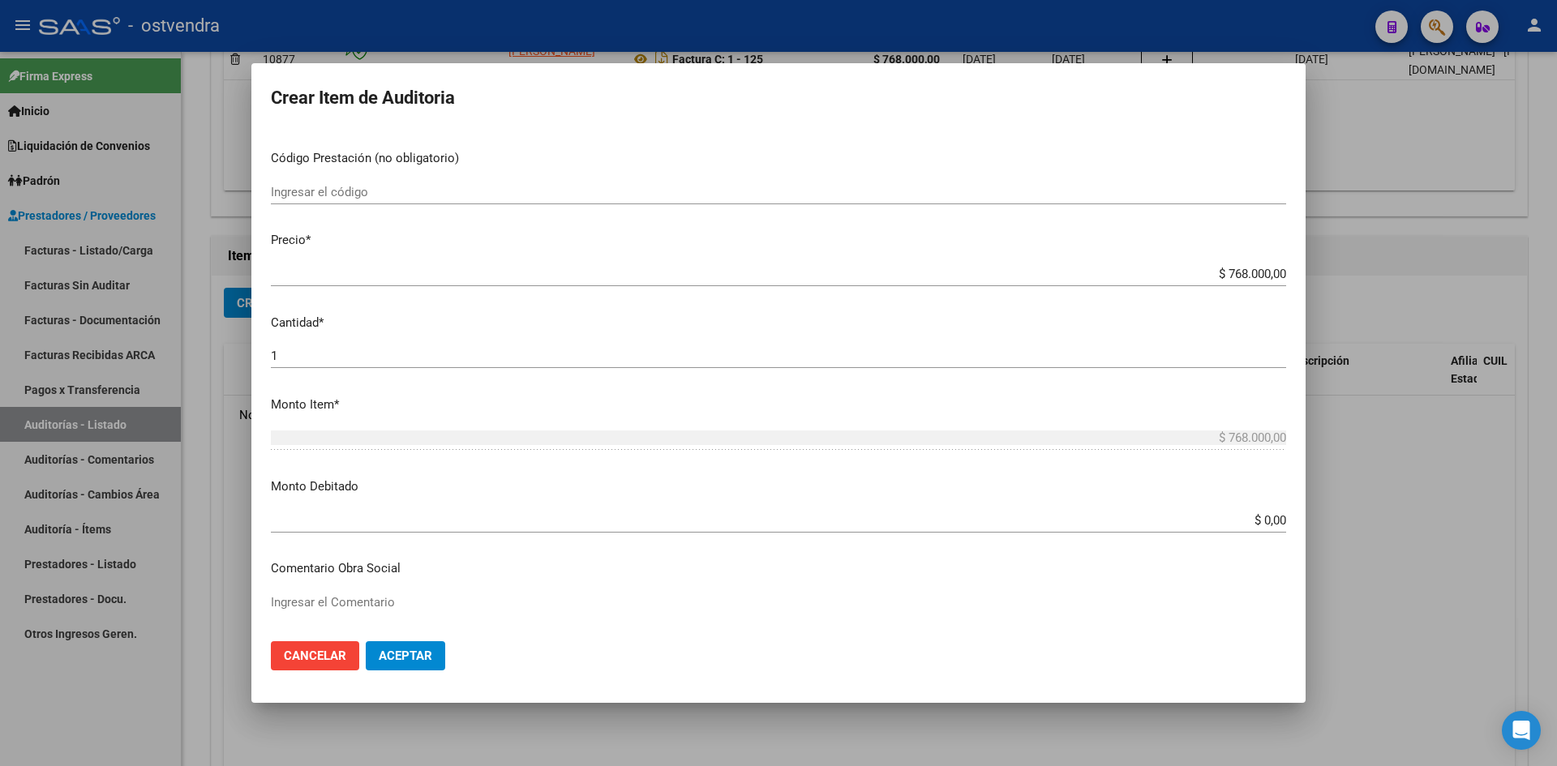
click at [324, 659] on span "Cancelar" at bounding box center [315, 656] width 62 height 15
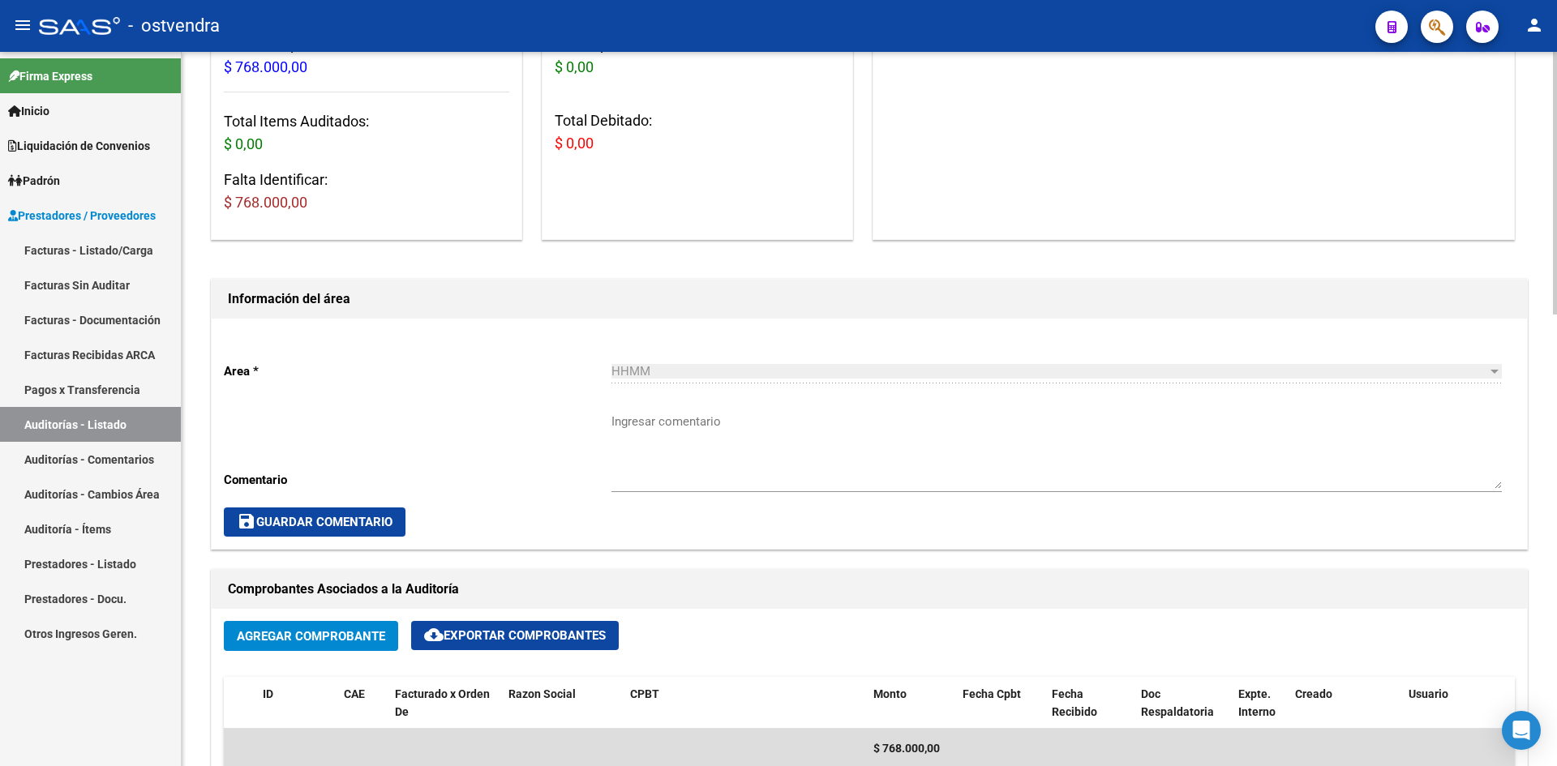
scroll to position [0, 0]
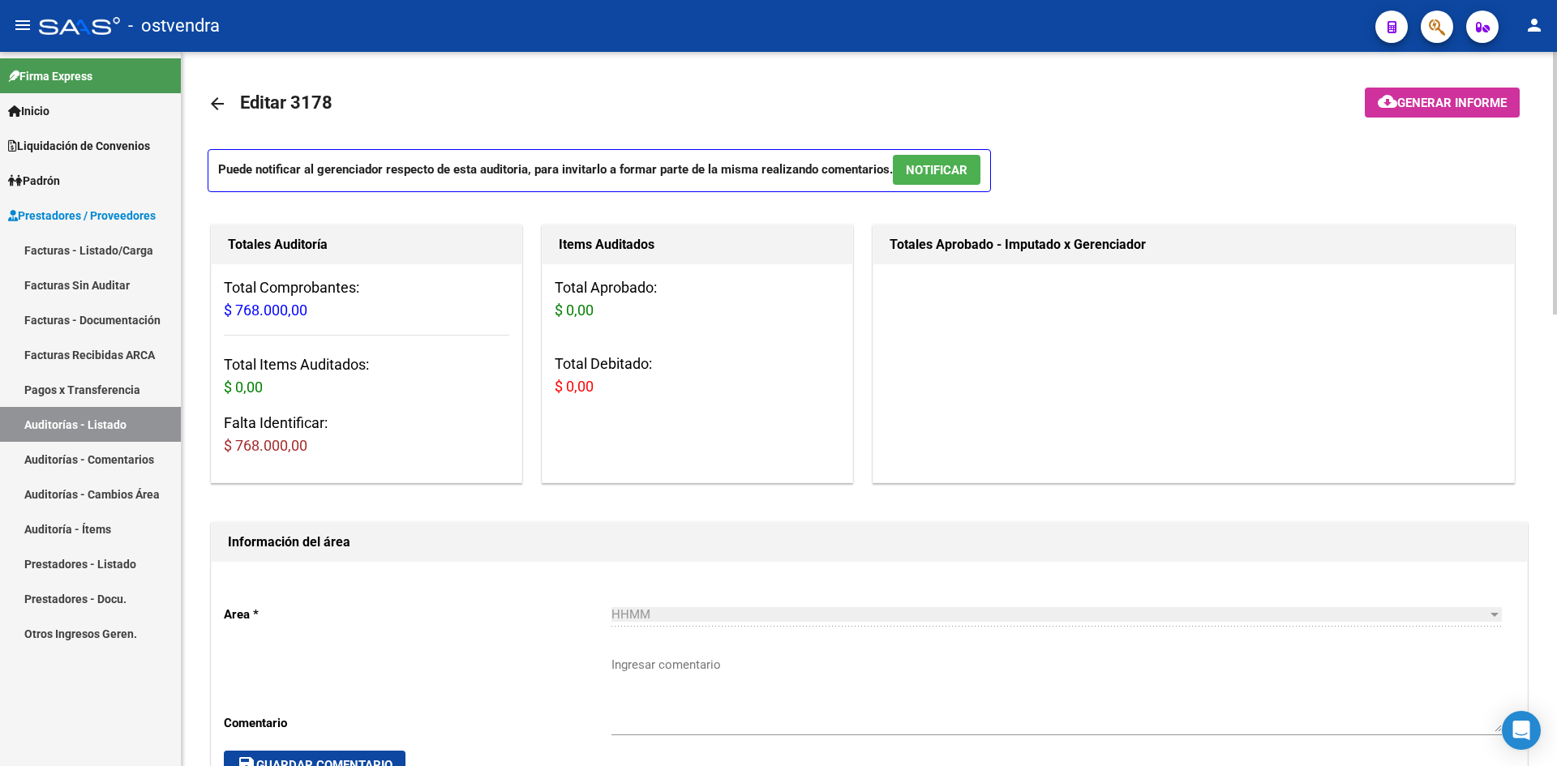
drag, startPoint x: 616, startPoint y: 470, endPoint x: 266, endPoint y: 235, distance: 421.3
click at [266, 235] on div "Totales Auditoría Total Comprobantes: $ 768.000,00 Total Items Auditados: $ 0,0…" at bounding box center [870, 353] width 1324 height 265
click at [266, 235] on h1 "Totales Auditoría" at bounding box center [366, 245] width 277 height 26
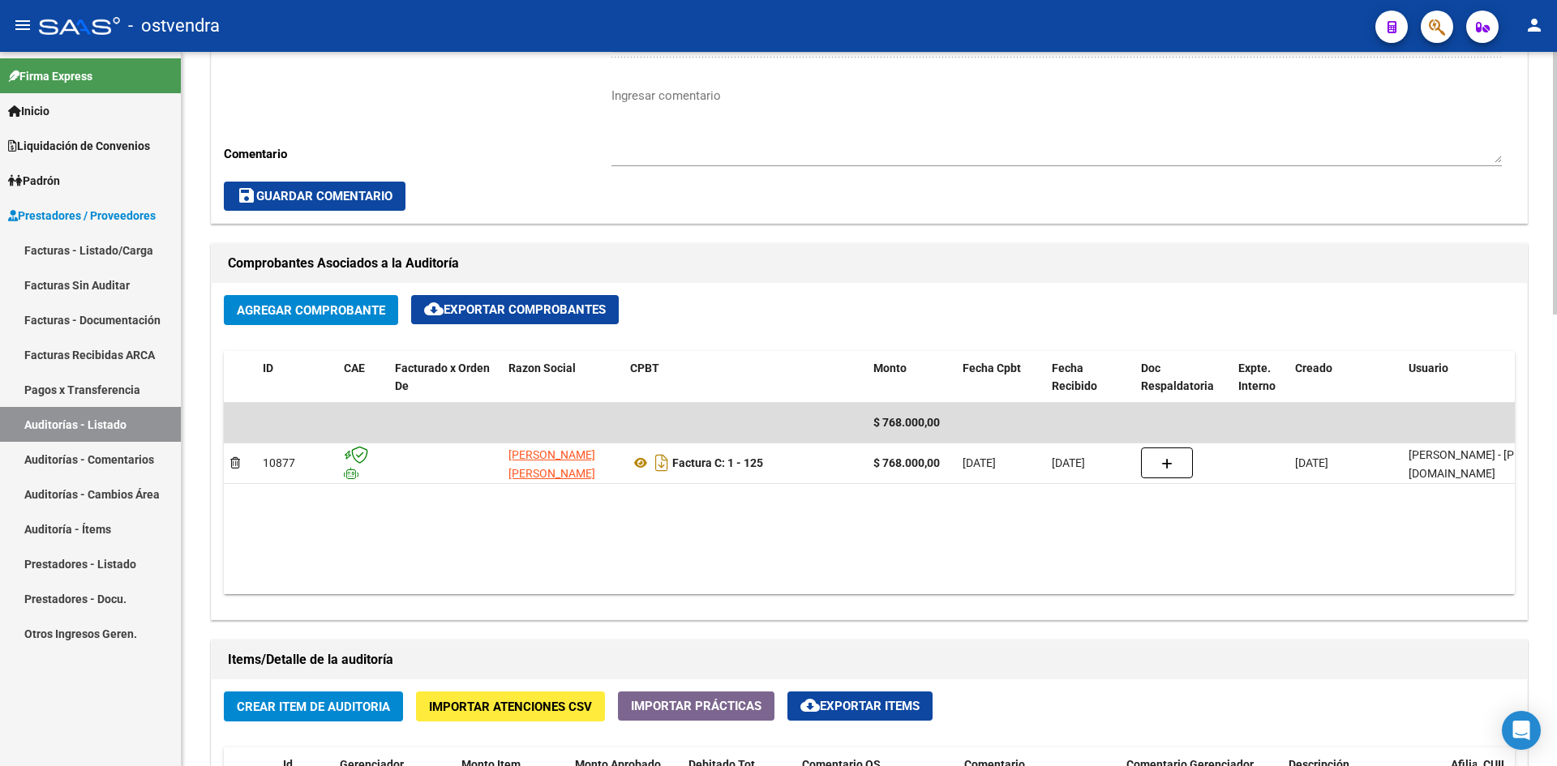
scroll to position [568, 0]
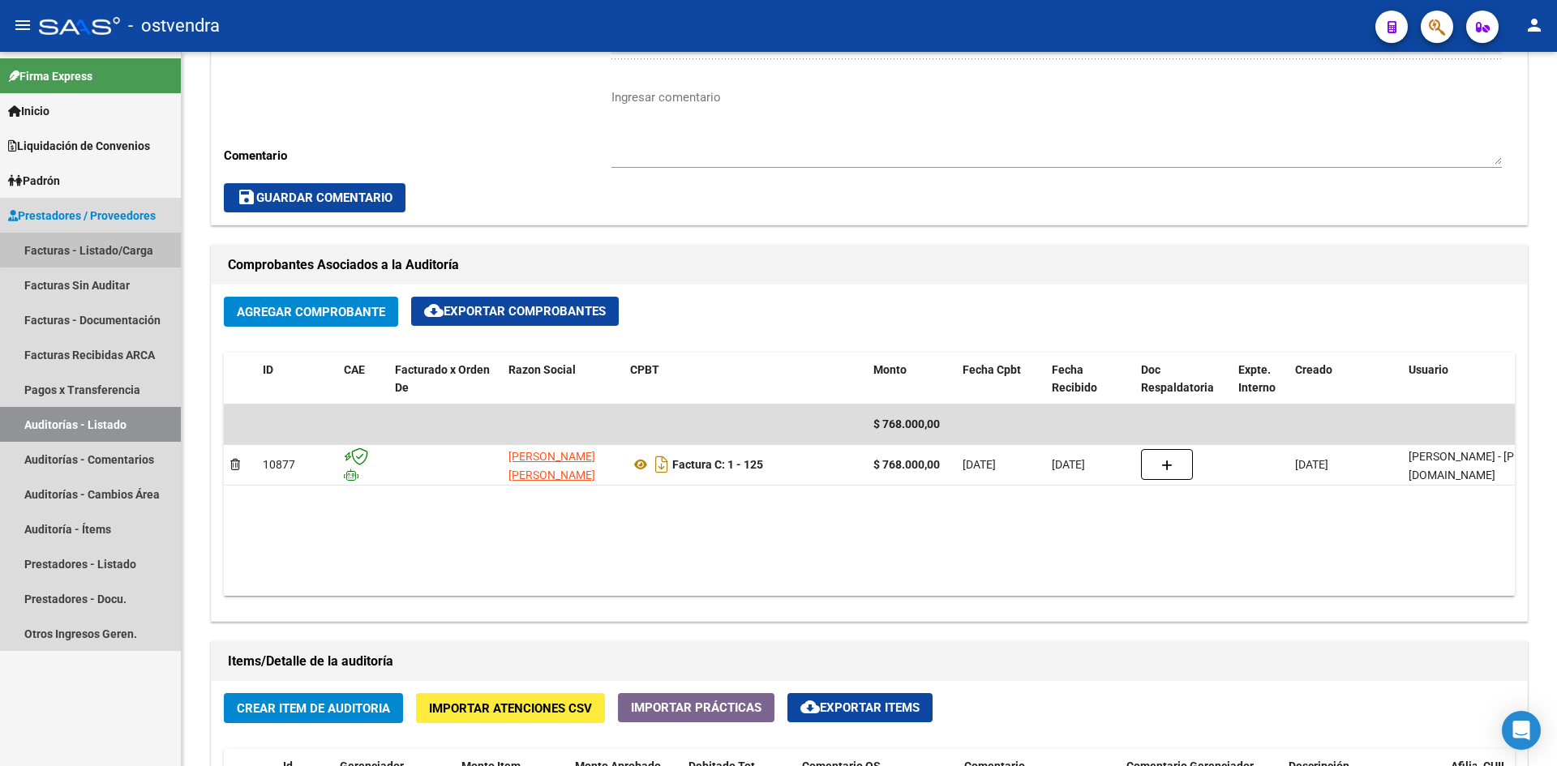
click at [119, 242] on link "Facturas - Listado/Carga" at bounding box center [90, 250] width 181 height 35
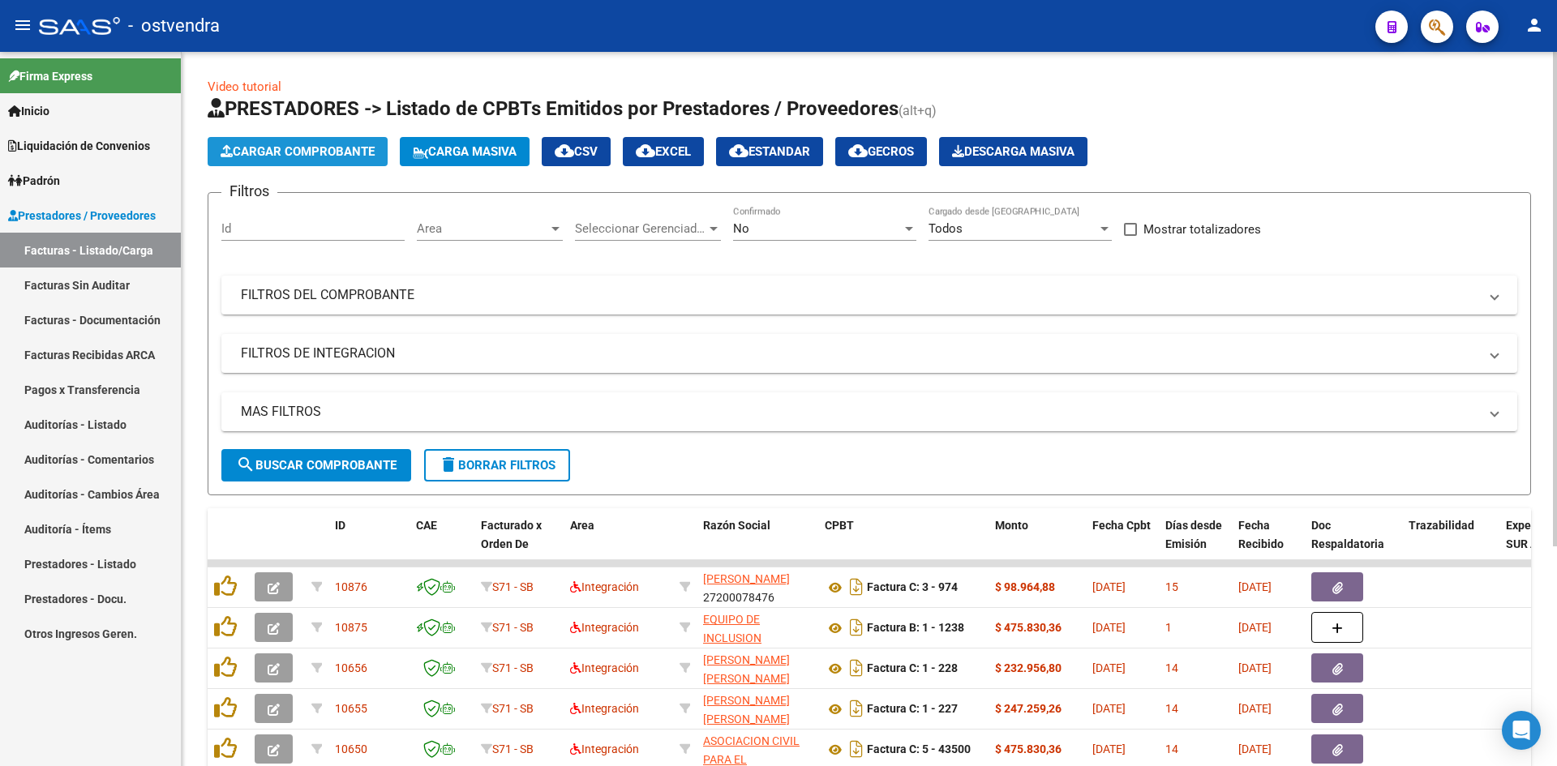
click at [316, 157] on span "Cargar Comprobante" at bounding box center [298, 151] width 154 height 15
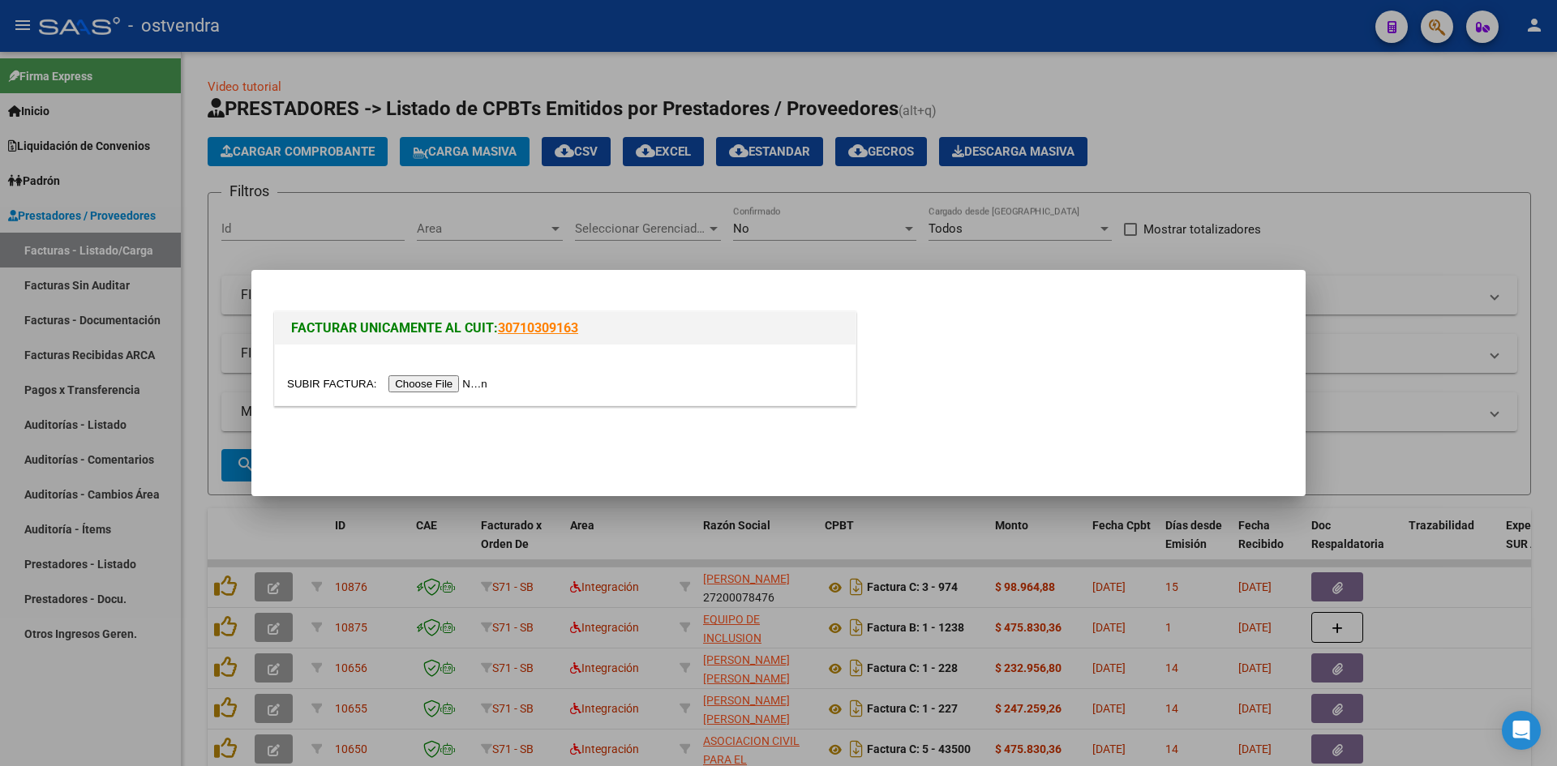
click at [390, 229] on div at bounding box center [778, 383] width 1557 height 766
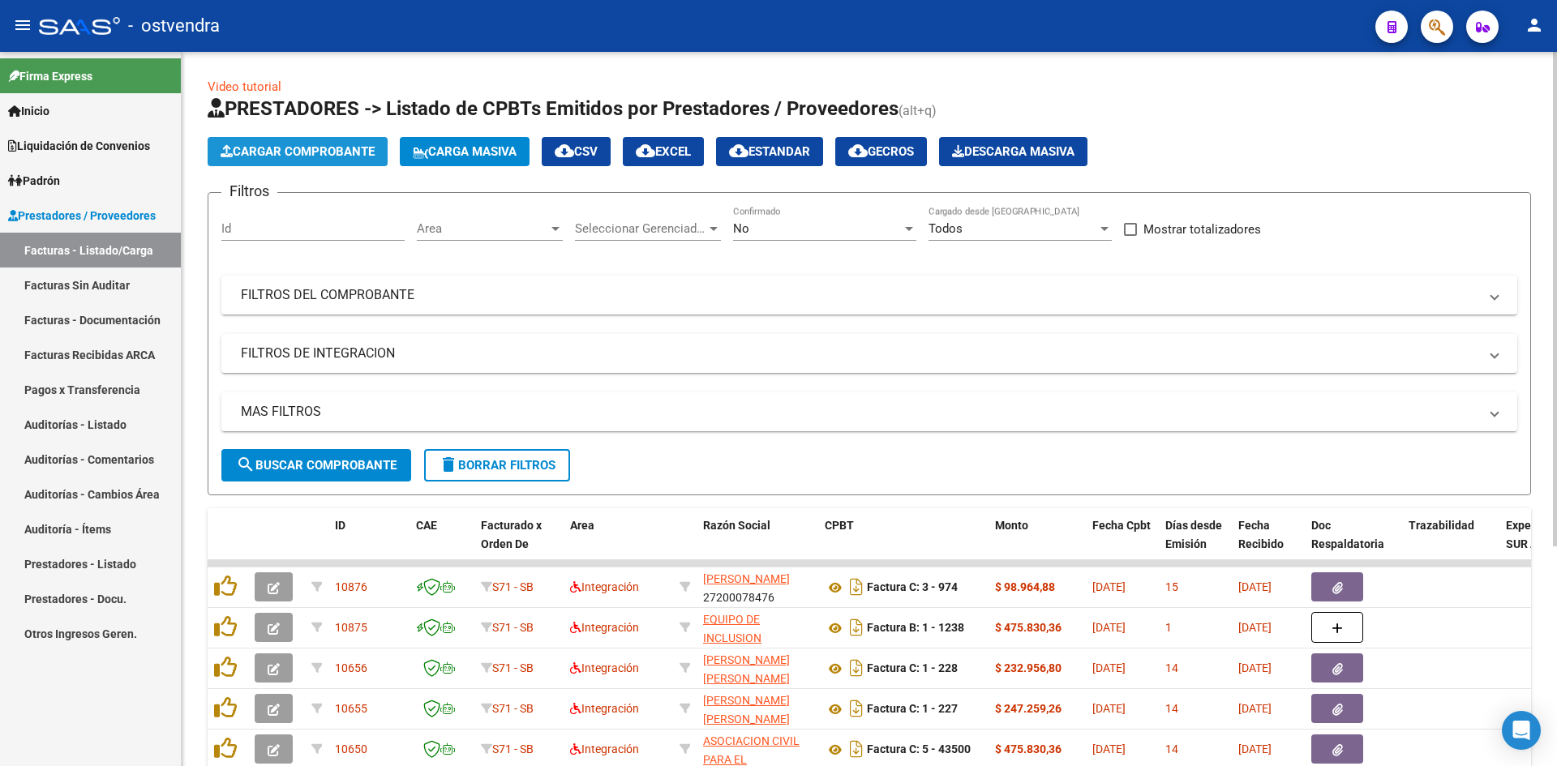
click at [286, 165] on button "Cargar Comprobante" at bounding box center [298, 151] width 180 height 29
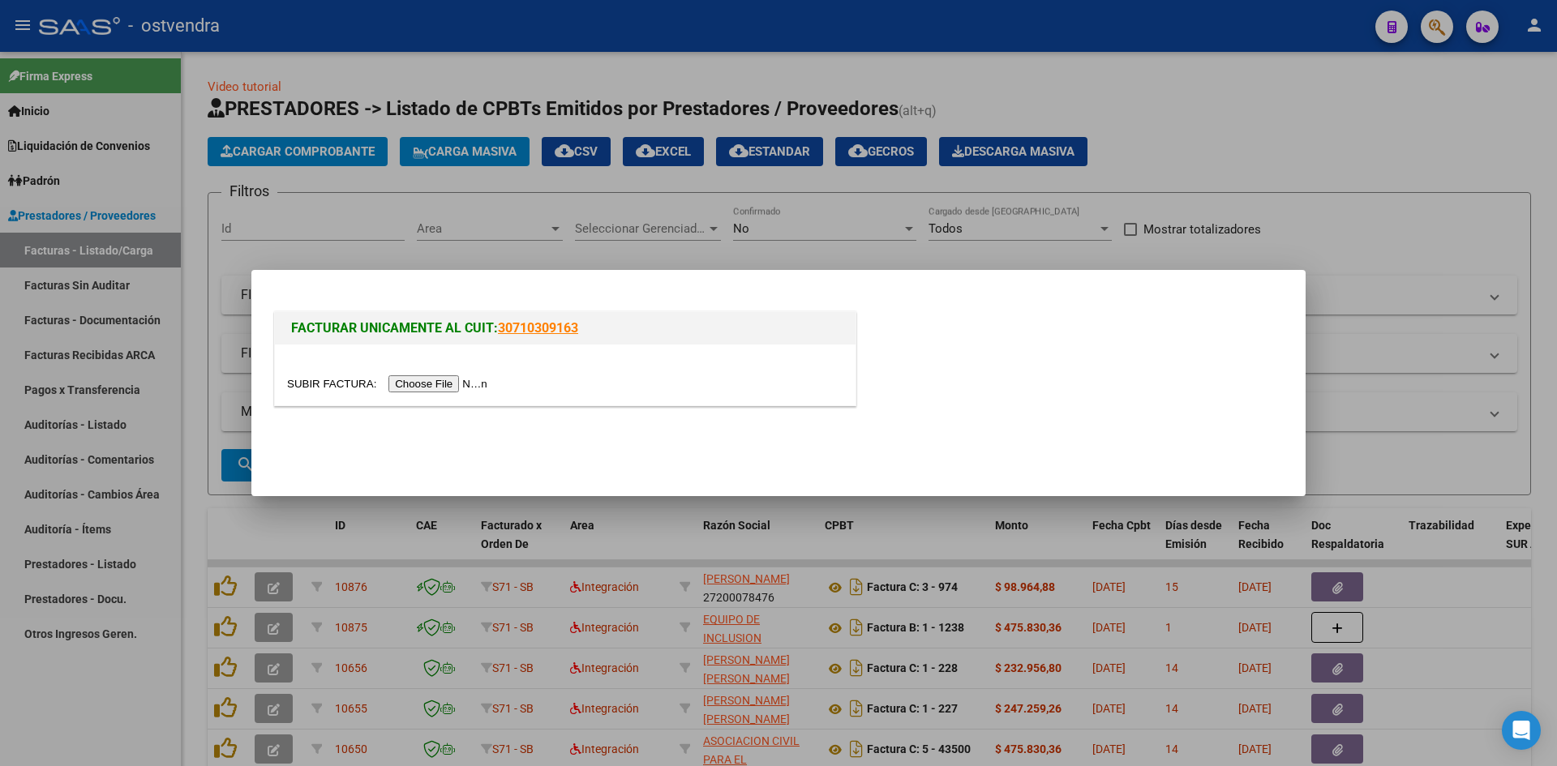
click at [403, 384] on input "file" at bounding box center [389, 383] width 205 height 17
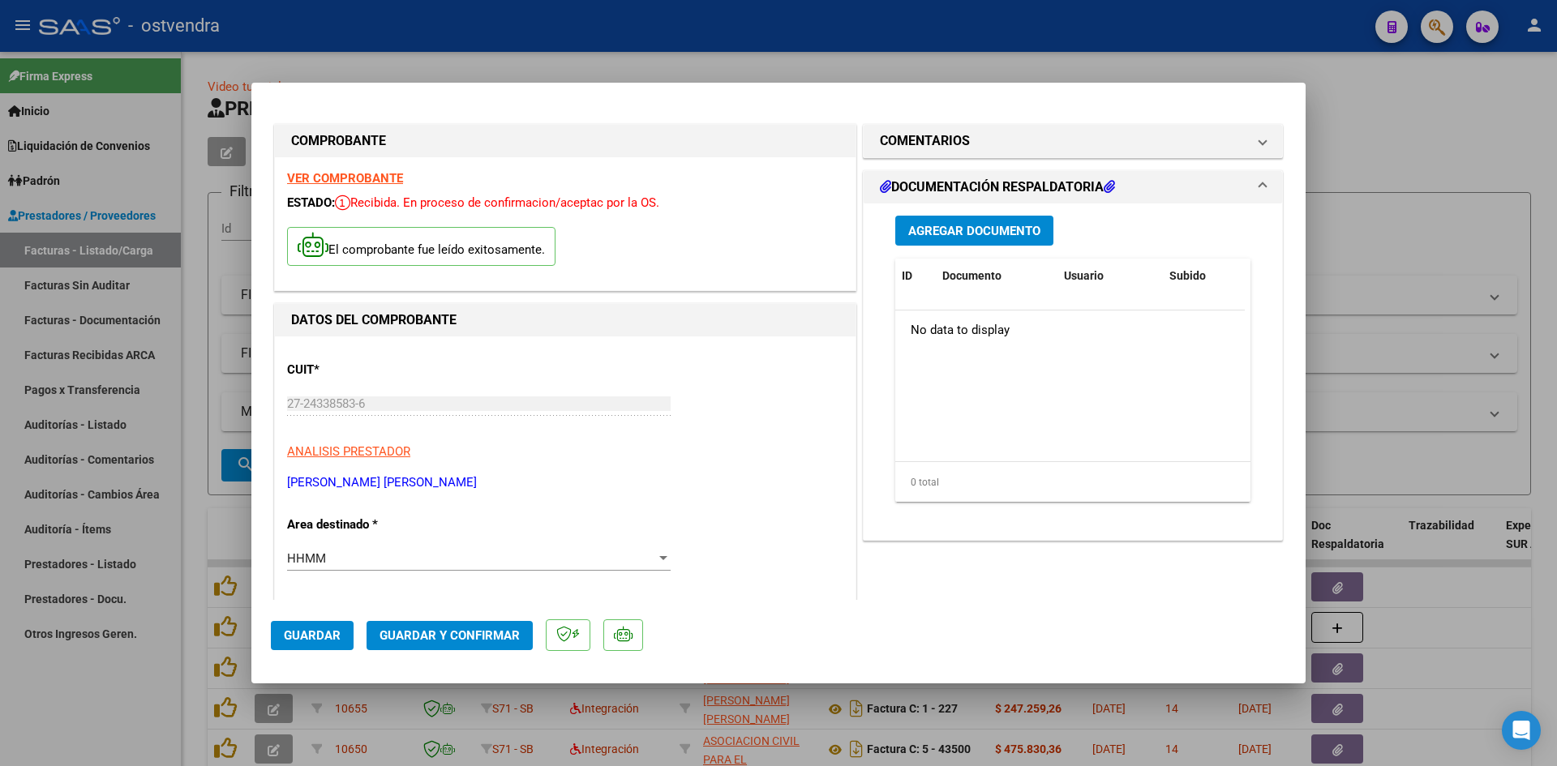
click at [930, 226] on span "Agregar Documento" at bounding box center [974, 231] width 132 height 15
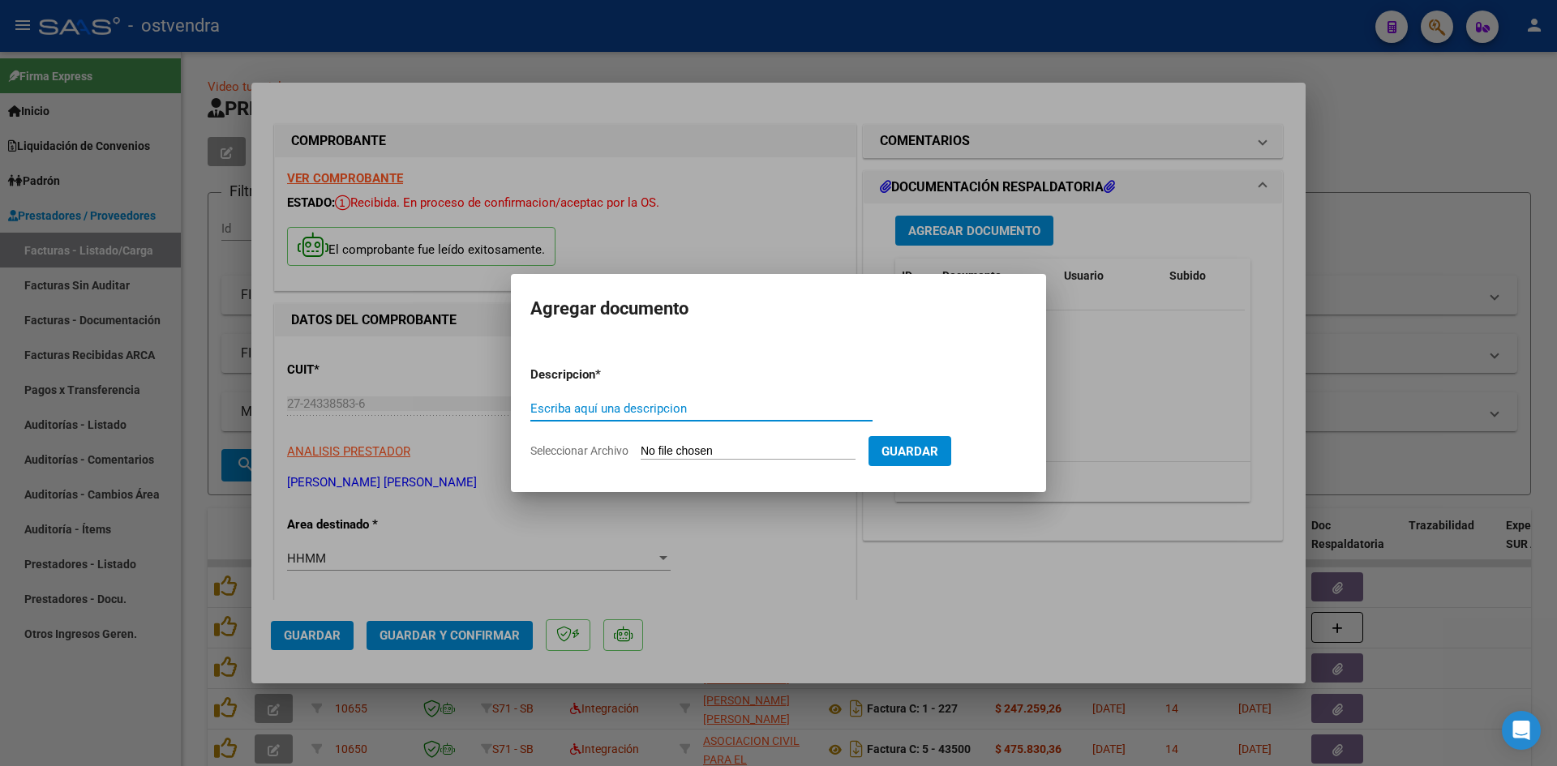
click at [917, 226] on div at bounding box center [778, 383] width 1557 height 766
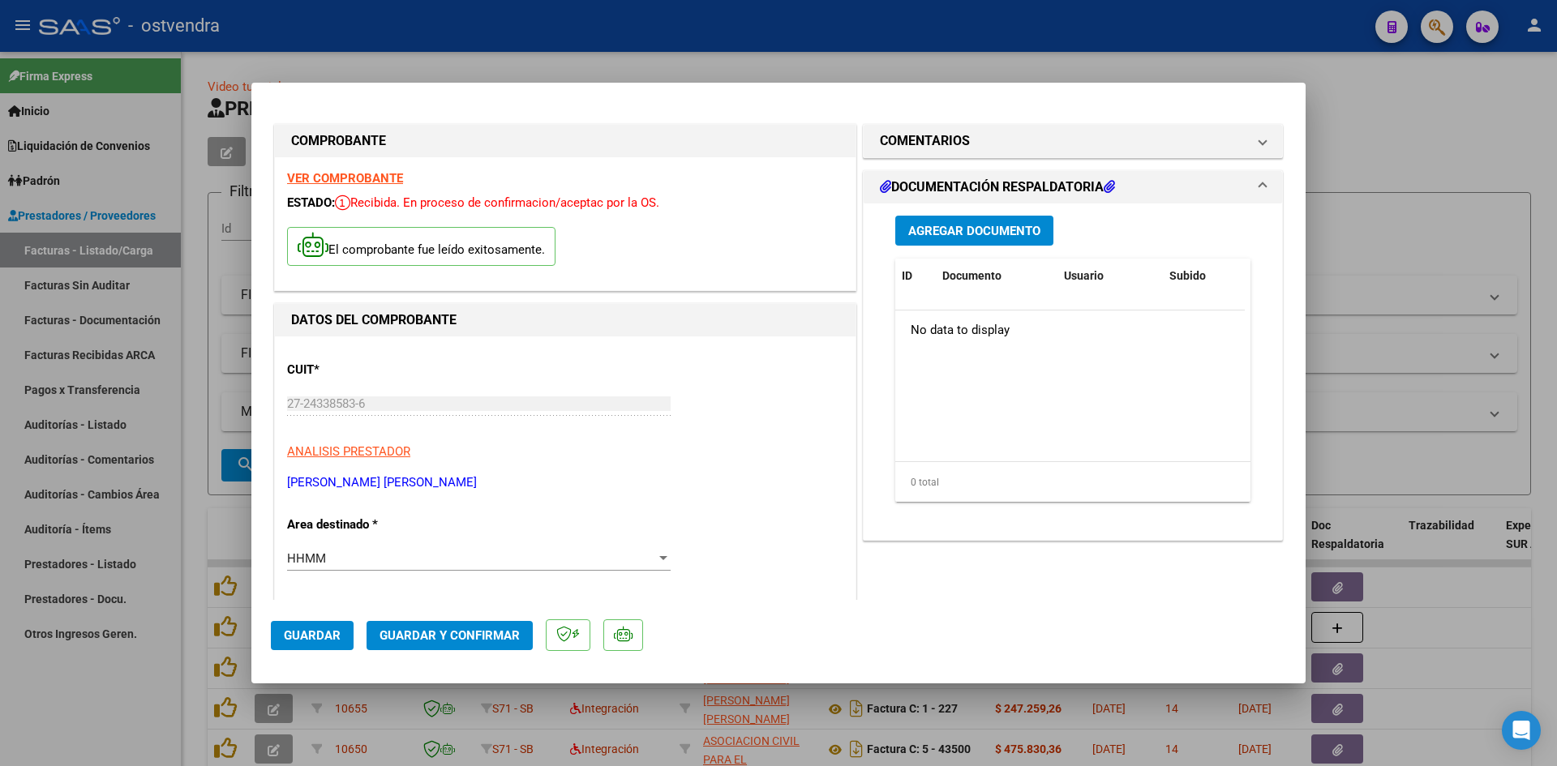
click at [1280, 46] on div at bounding box center [778, 383] width 1557 height 766
type input "$ 0,00"
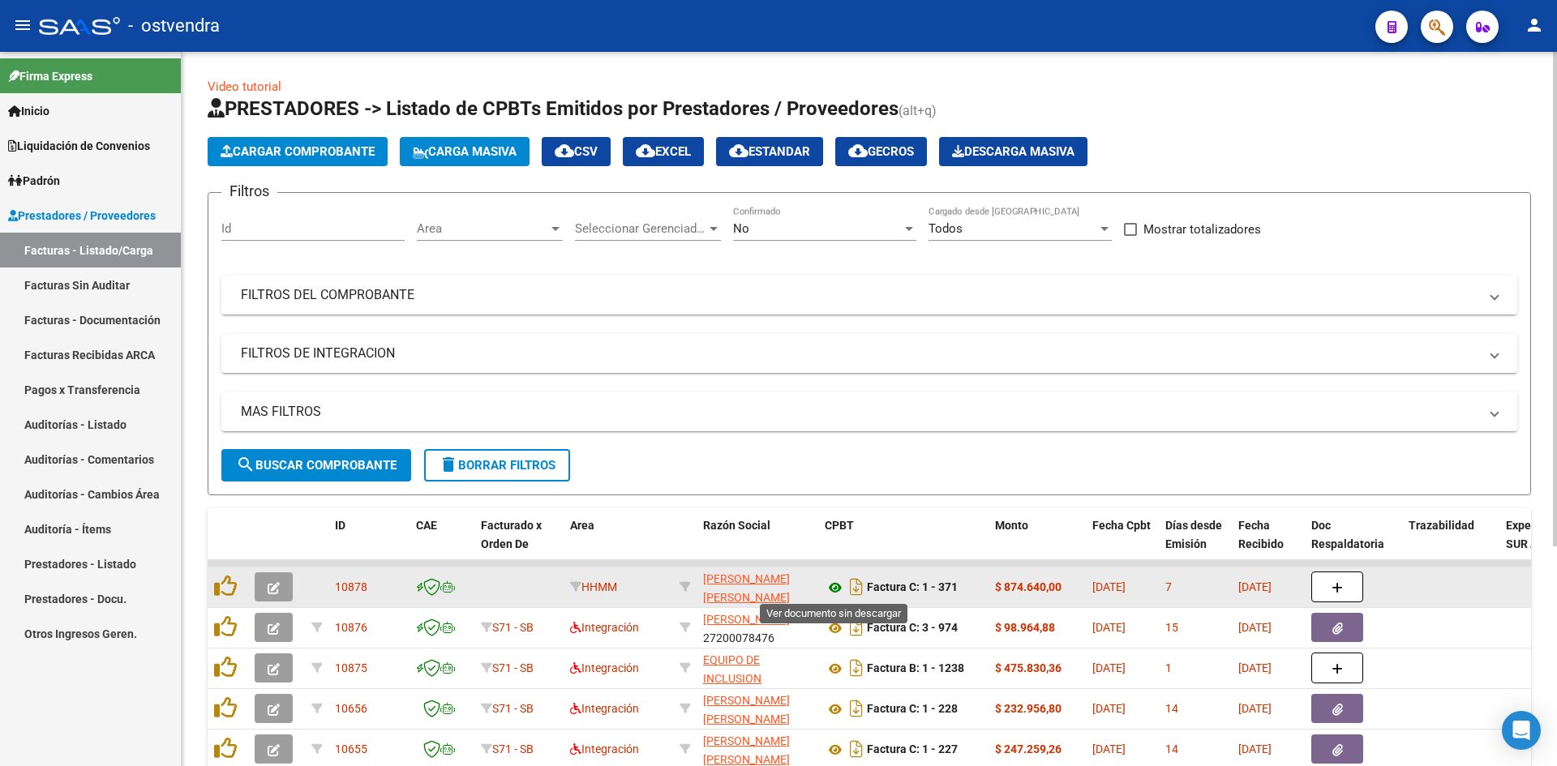
click at [837, 582] on icon at bounding box center [835, 587] width 21 height 19
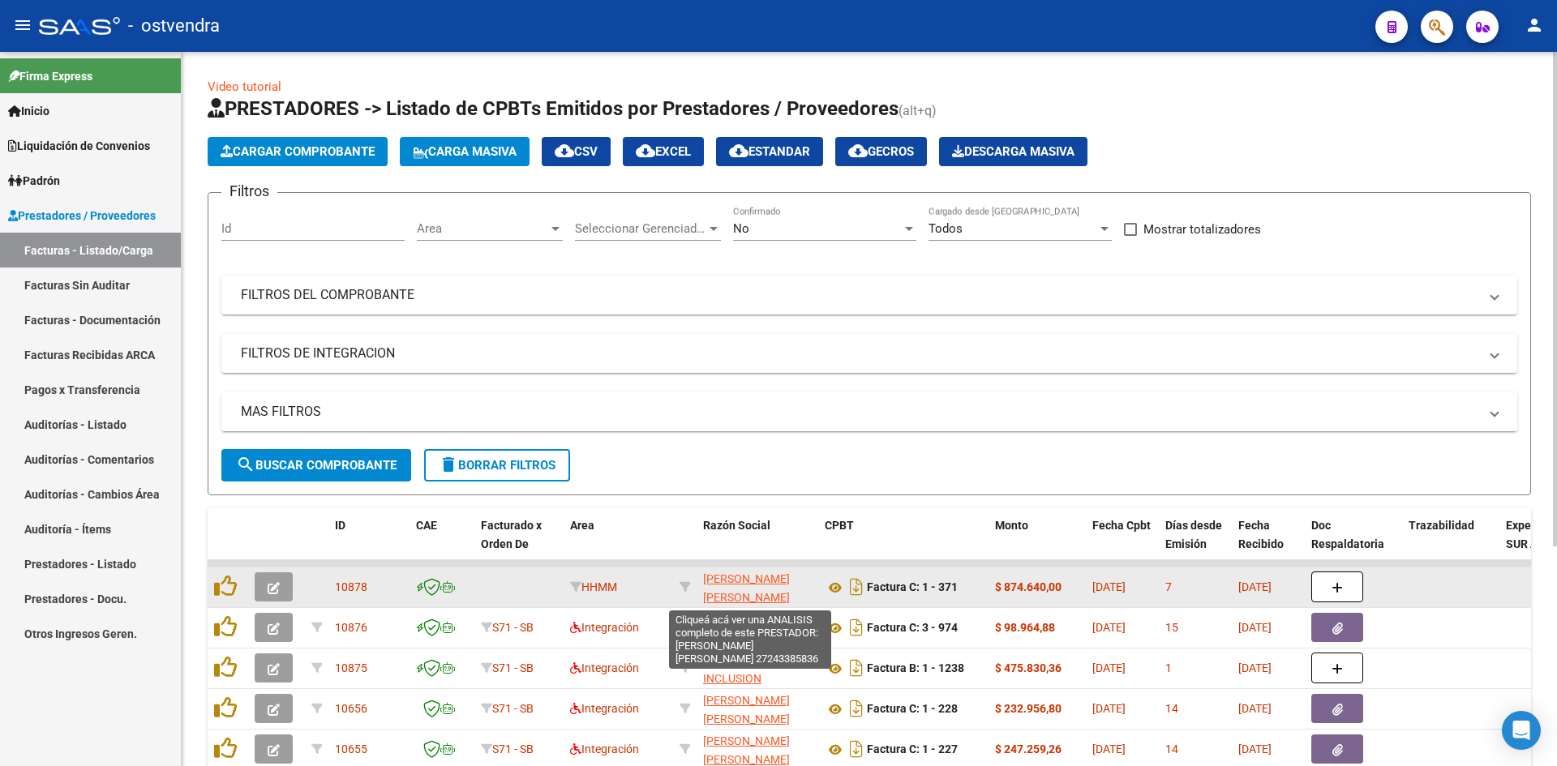
click at [712, 581] on span "[PERSON_NAME] [PERSON_NAME]" at bounding box center [746, 589] width 87 height 32
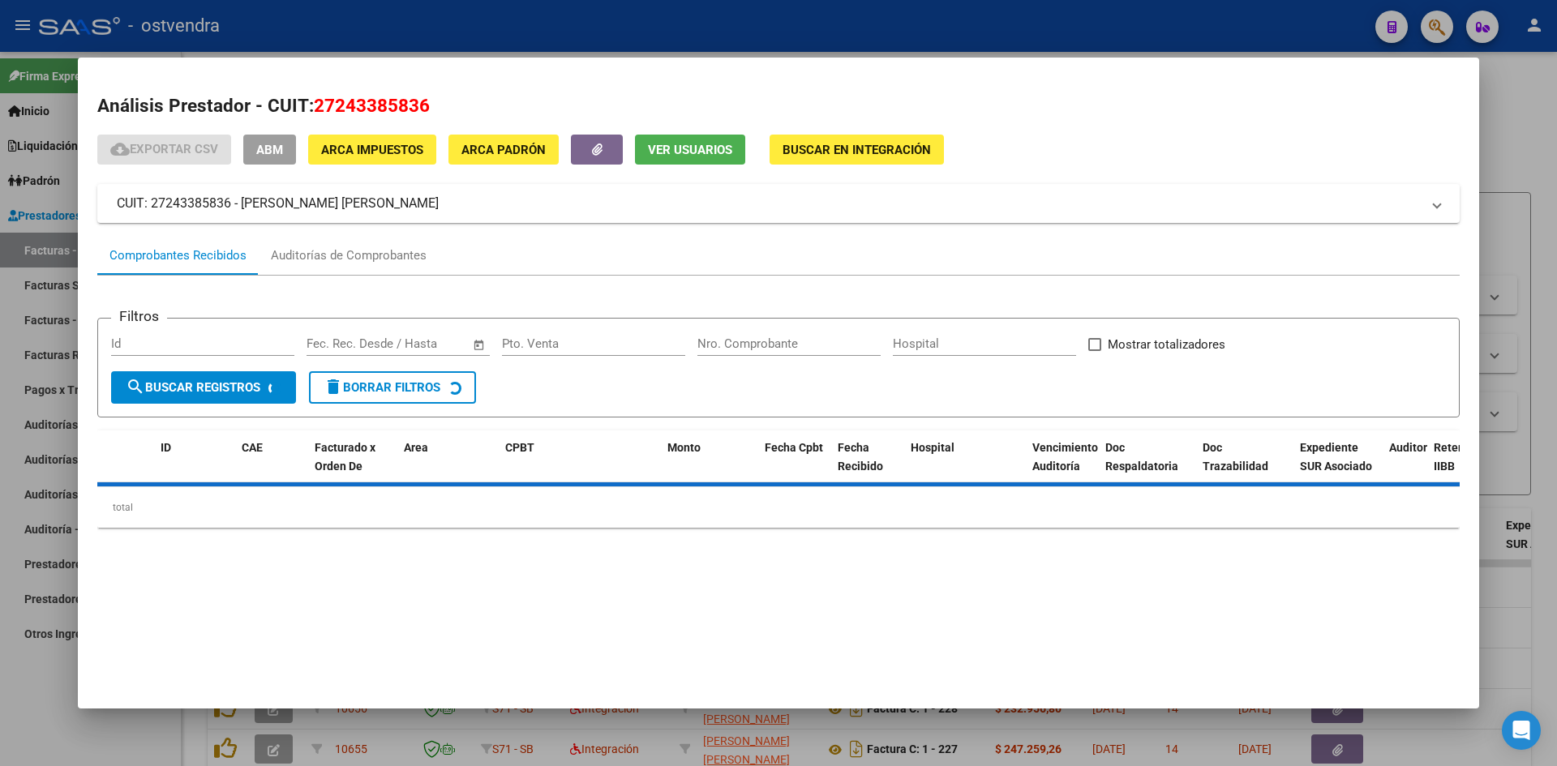
click at [675, 43] on div at bounding box center [778, 383] width 1557 height 766
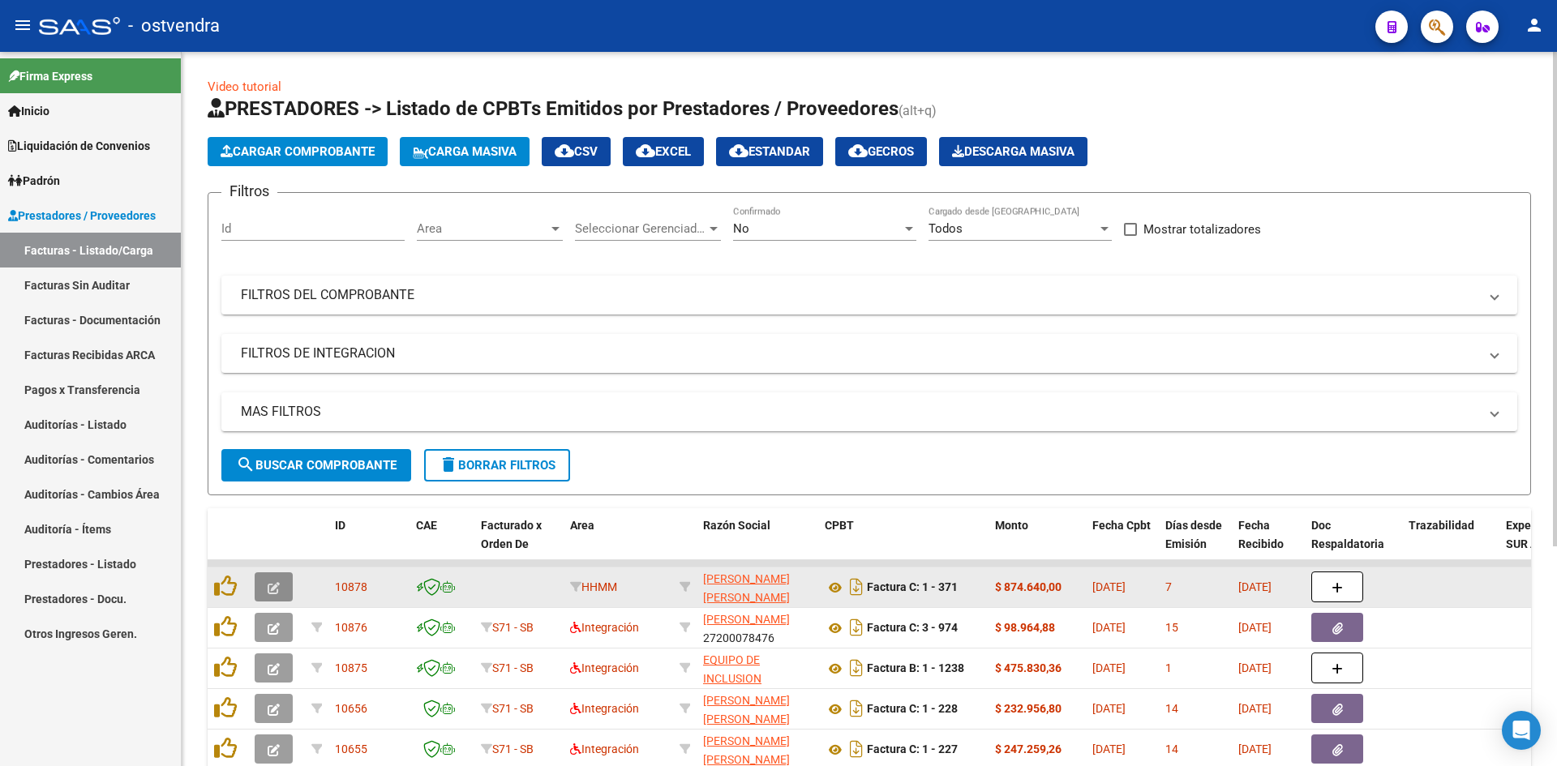
click at [283, 581] on button "button" at bounding box center [274, 587] width 38 height 29
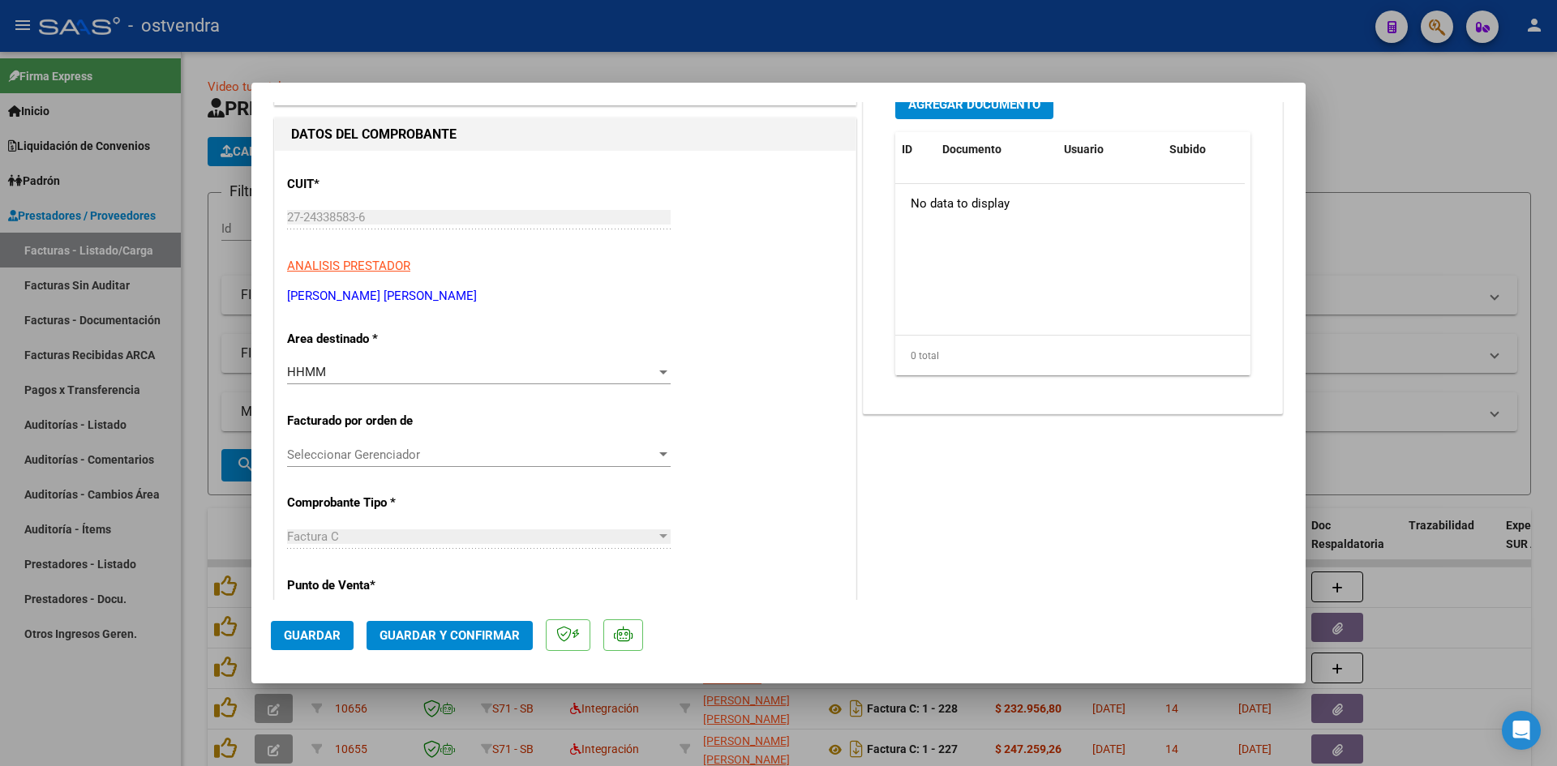
scroll to position [101, 0]
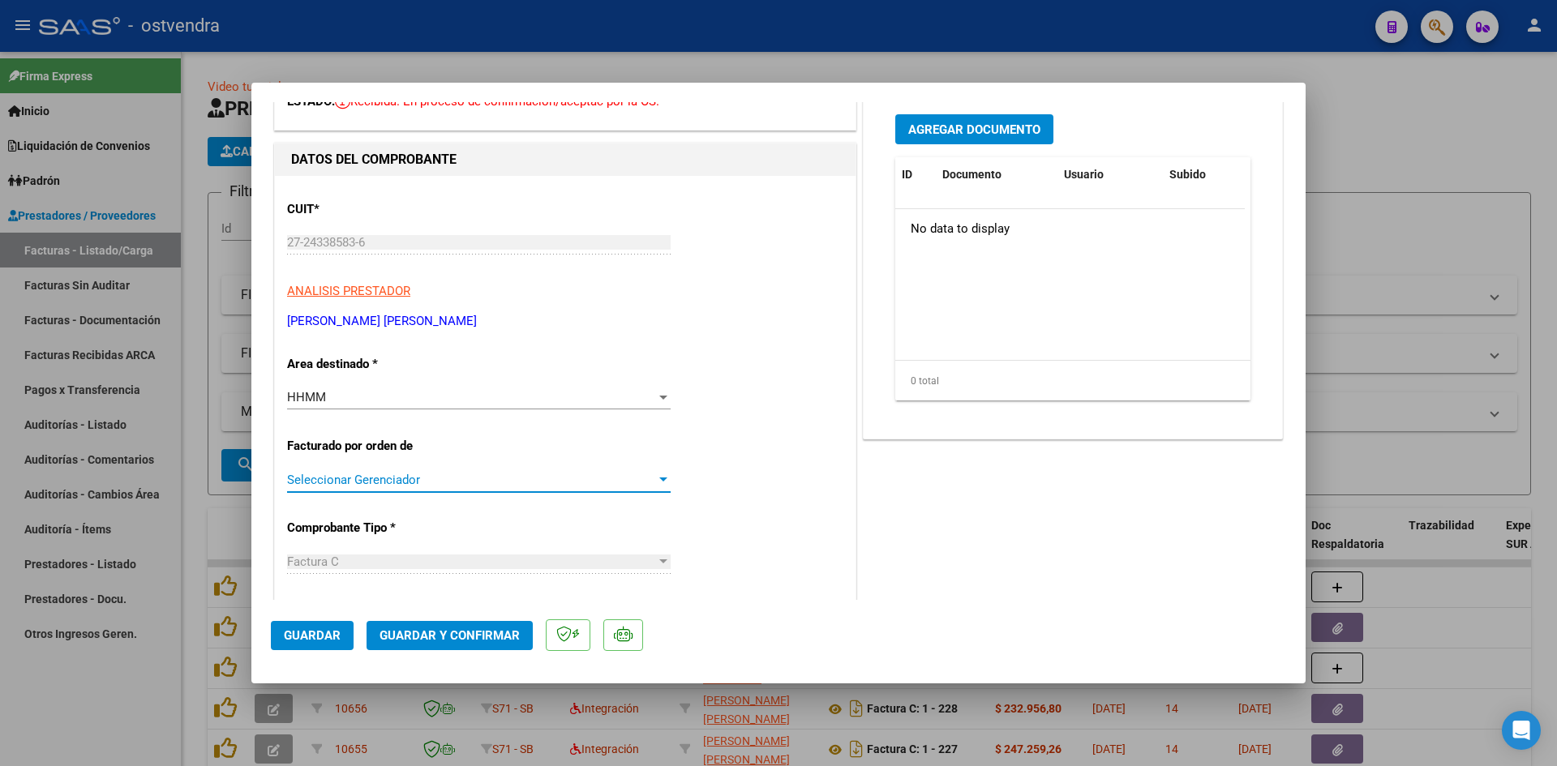
click at [380, 479] on span "Seleccionar Gerenciador" at bounding box center [471, 480] width 369 height 15
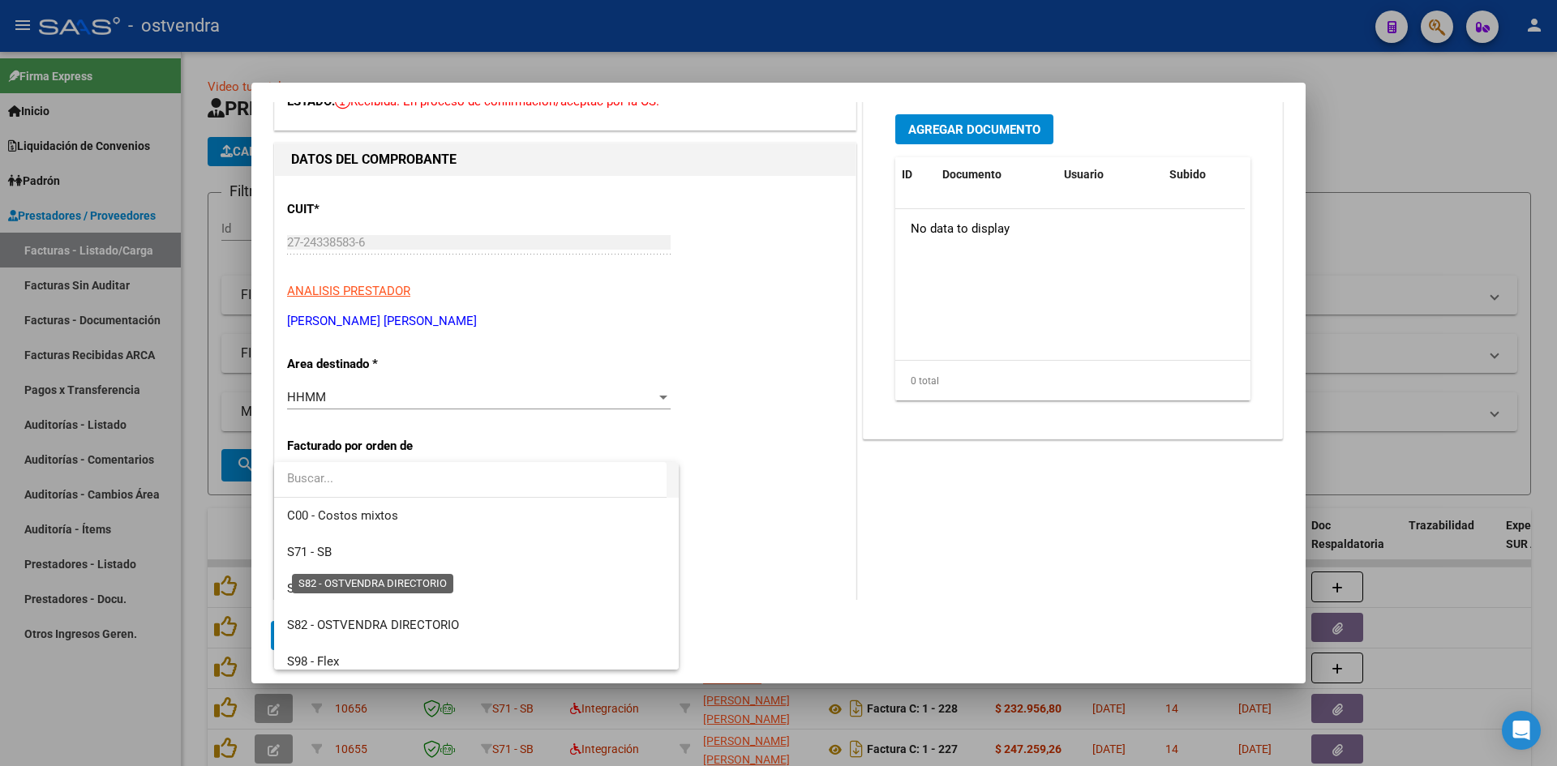
scroll to position [157, 0]
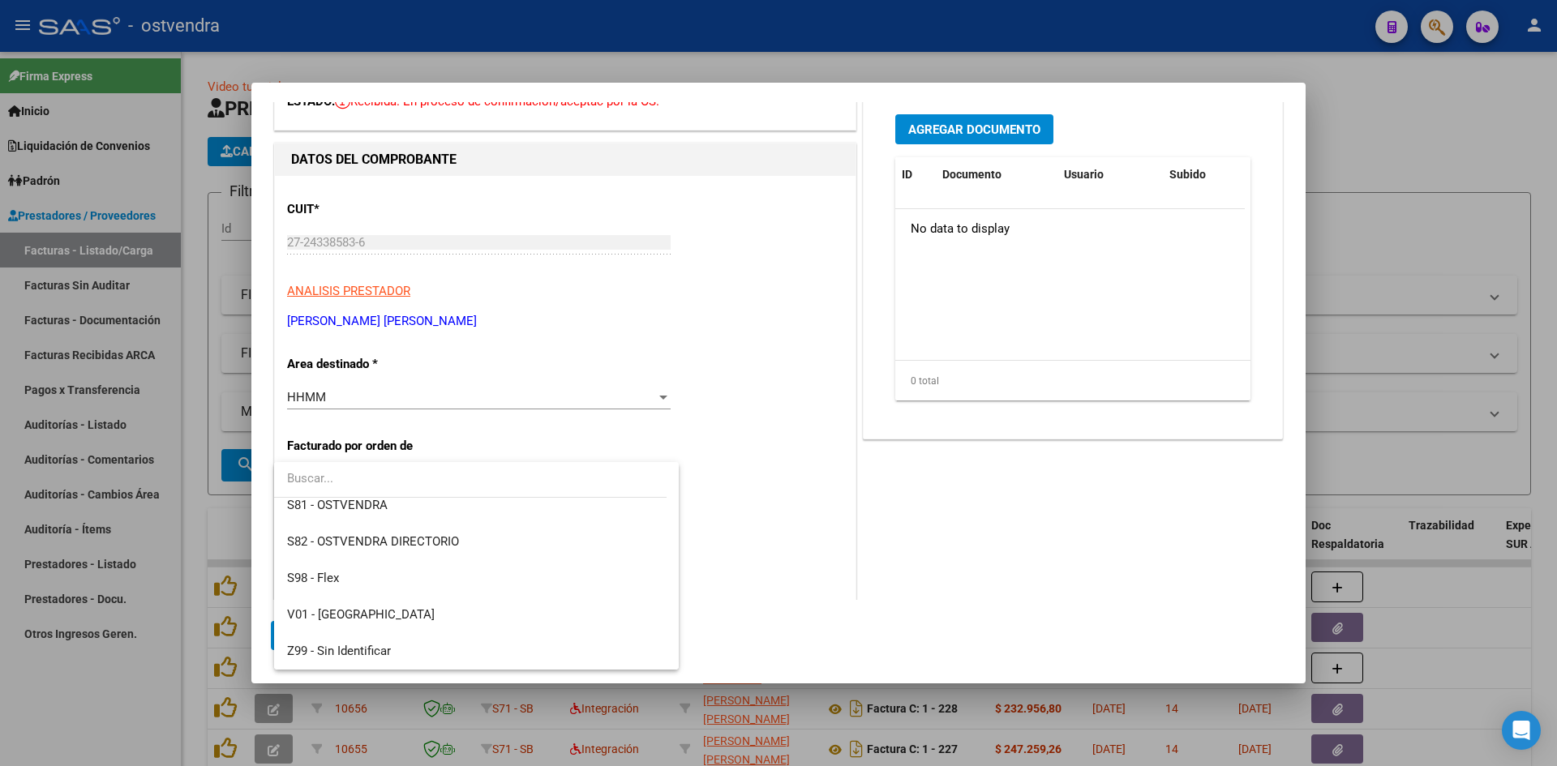
click at [849, 409] on div at bounding box center [778, 383] width 1557 height 766
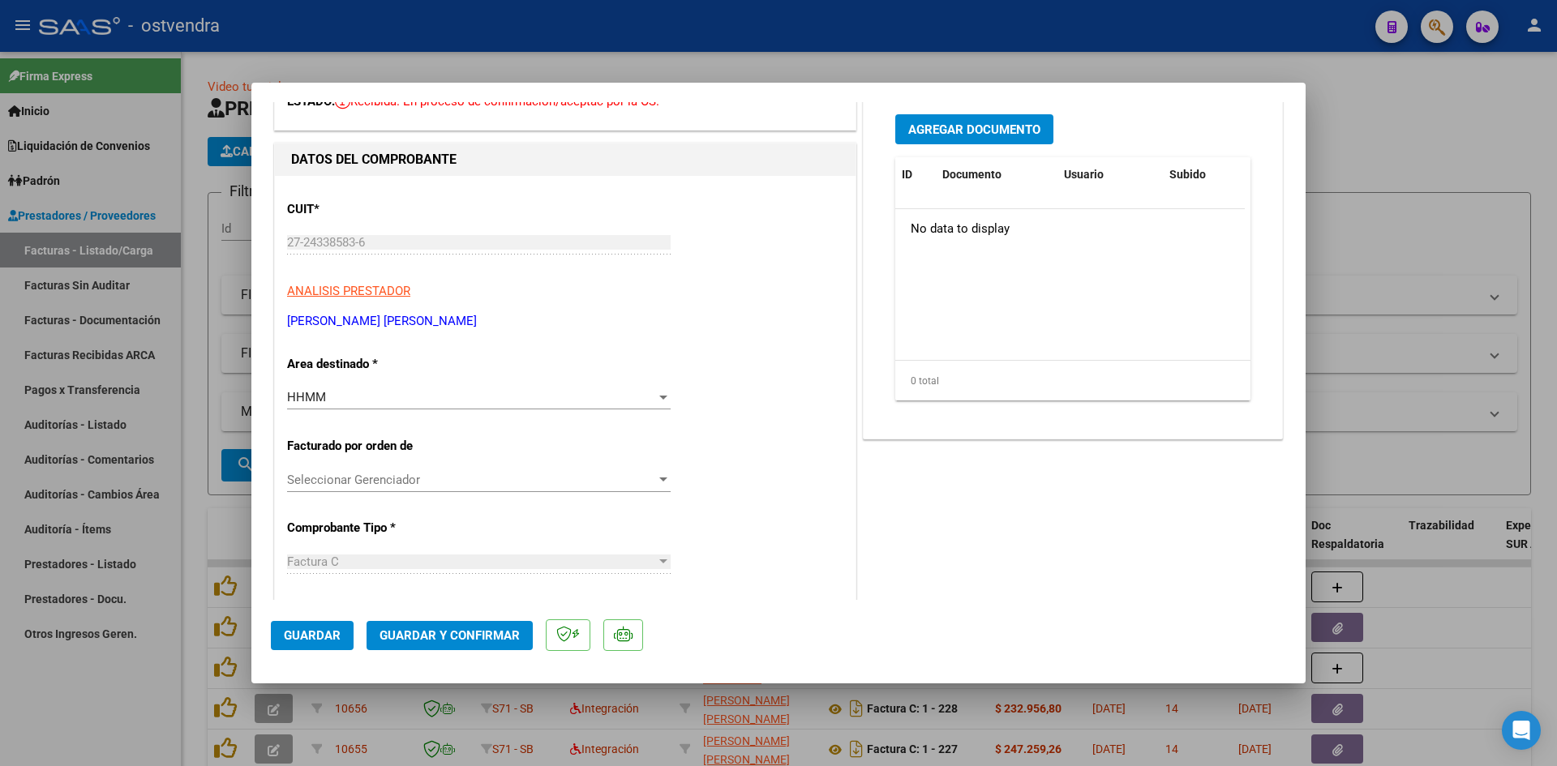
click at [525, 390] on div "HHMM" at bounding box center [471, 397] width 369 height 15
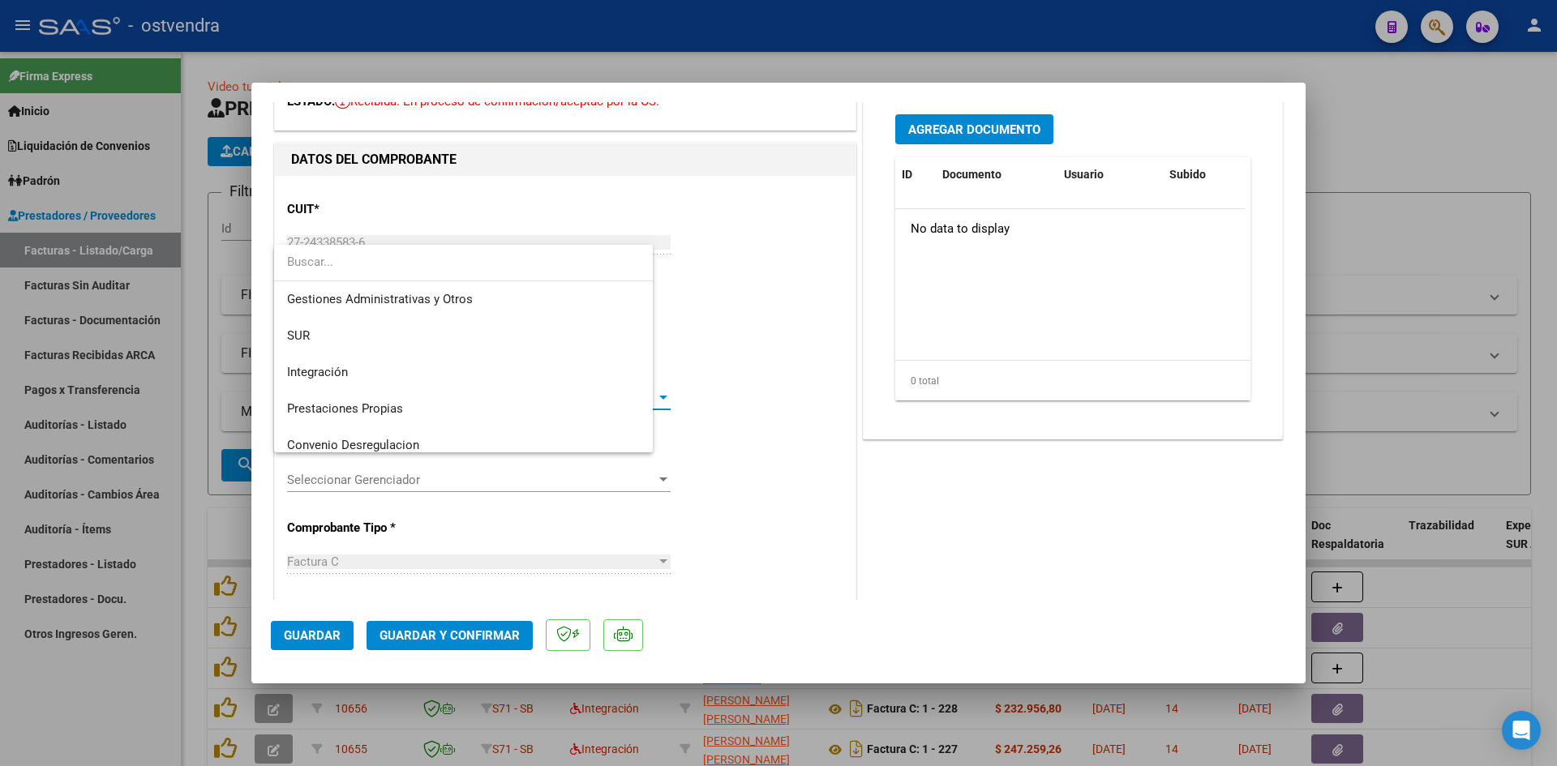
scroll to position [230, 0]
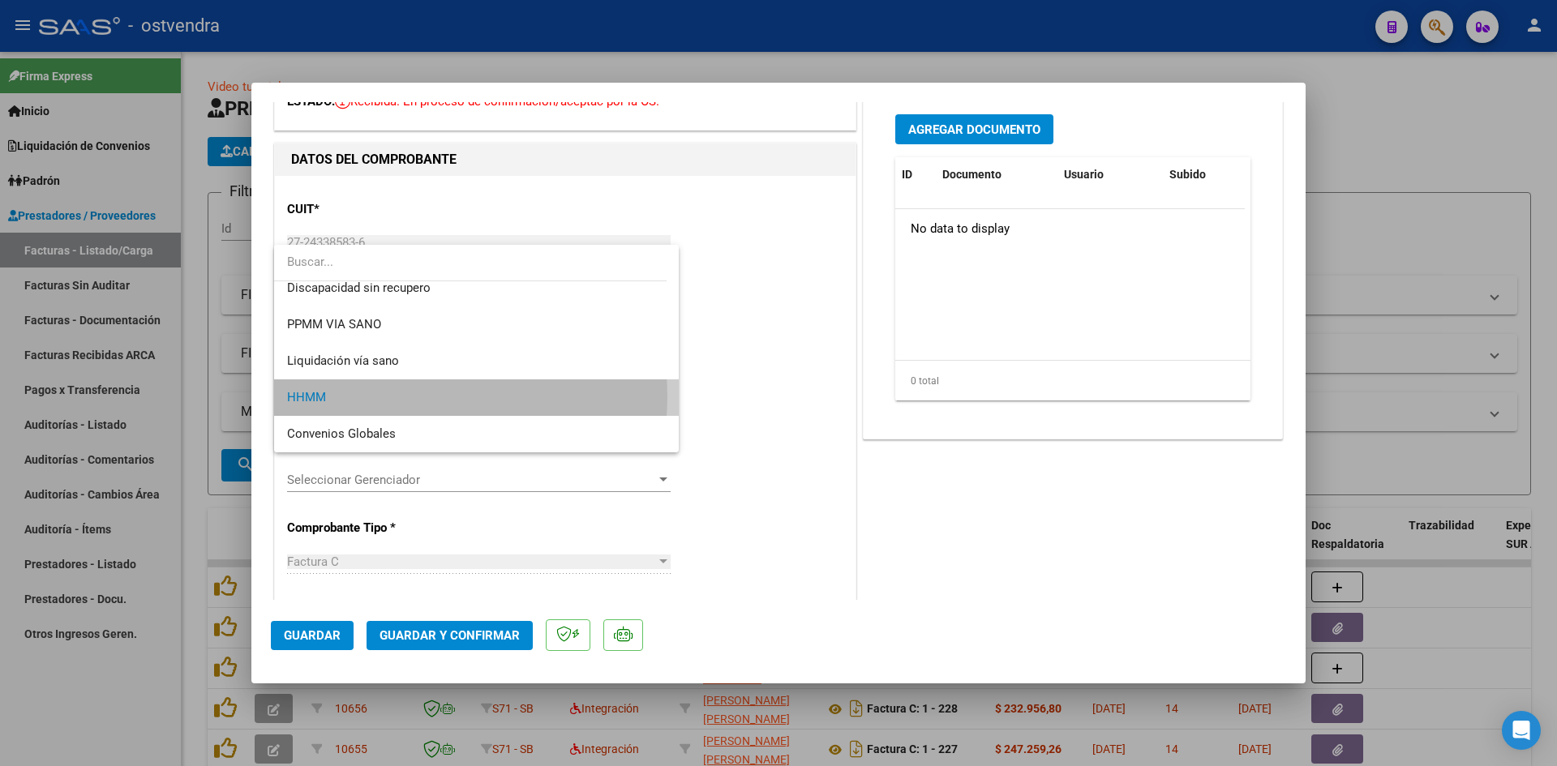
click at [412, 397] on span "HHMM" at bounding box center [476, 398] width 379 height 36
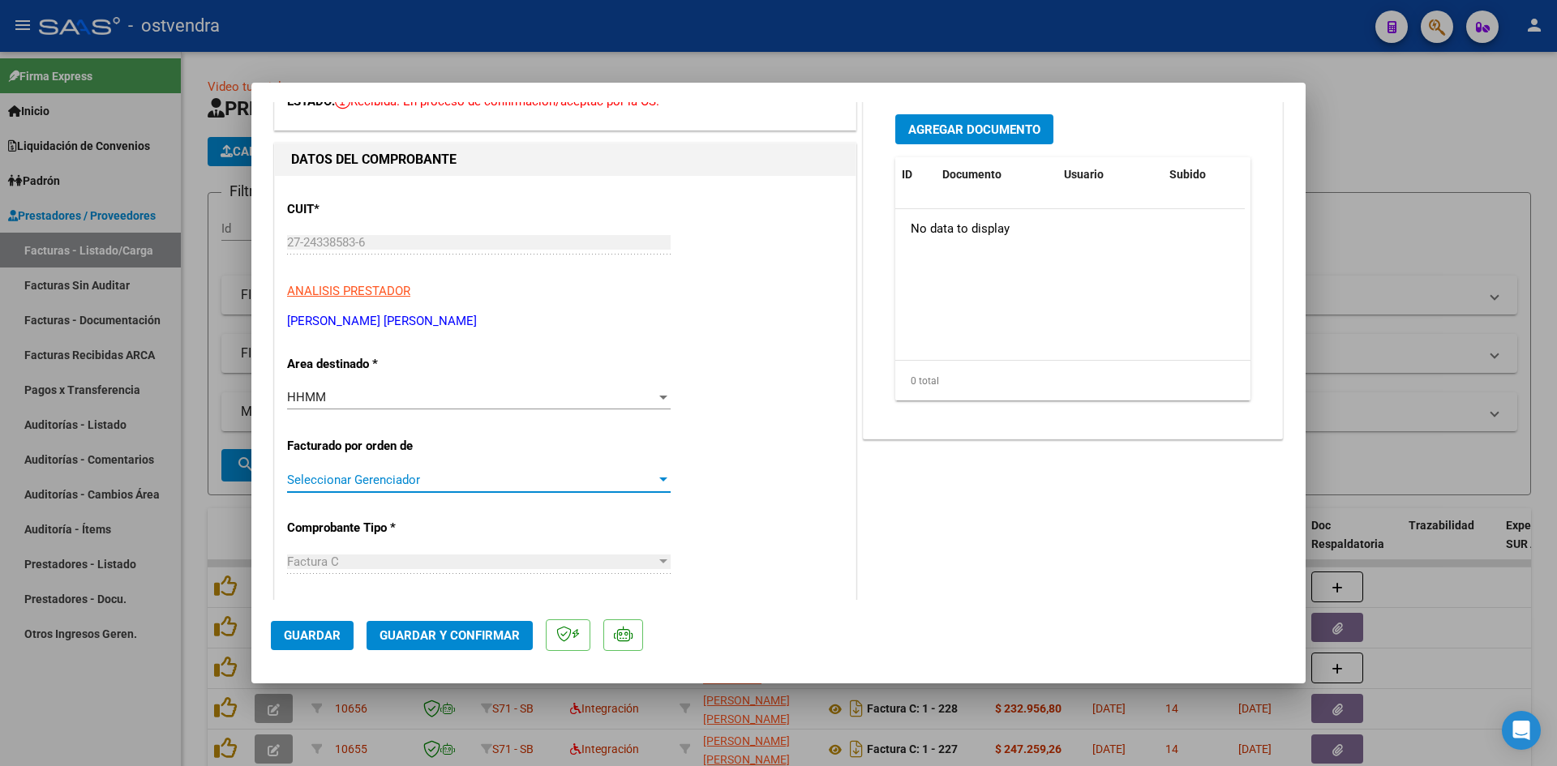
click at [345, 487] on span "Seleccionar Gerenciador" at bounding box center [471, 480] width 369 height 15
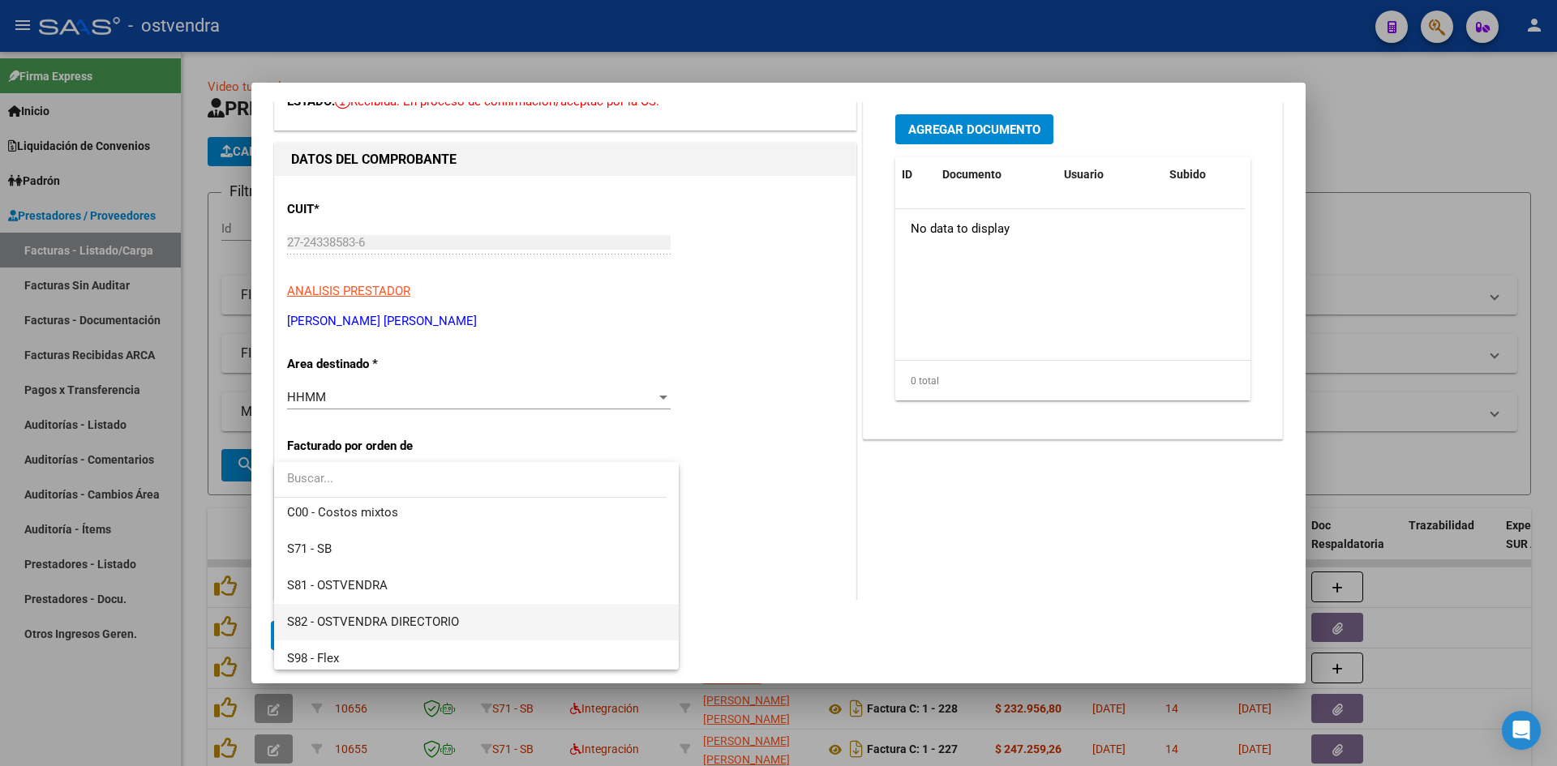
scroll to position [157, 0]
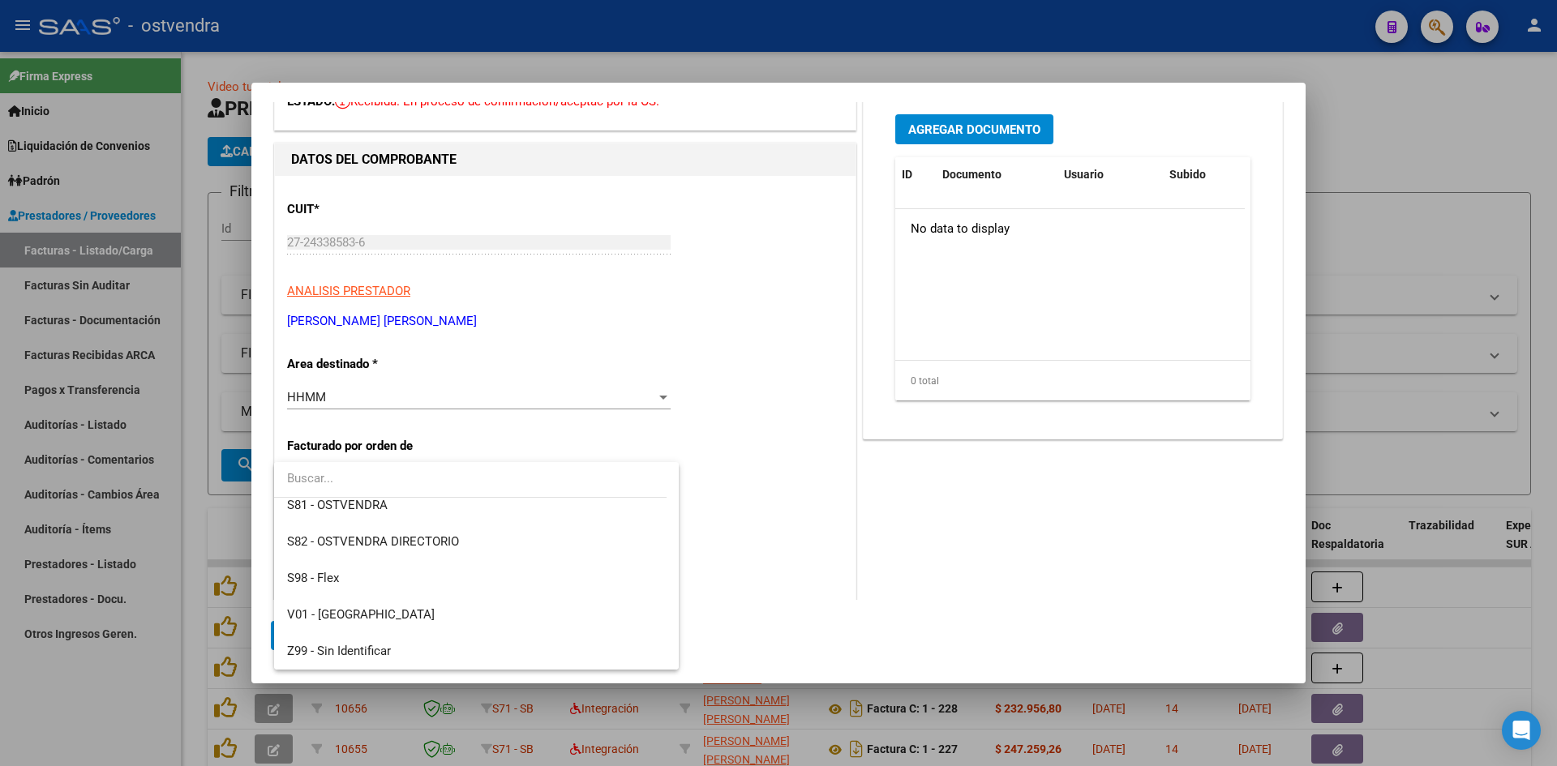
click at [785, 360] on div at bounding box center [778, 383] width 1557 height 766
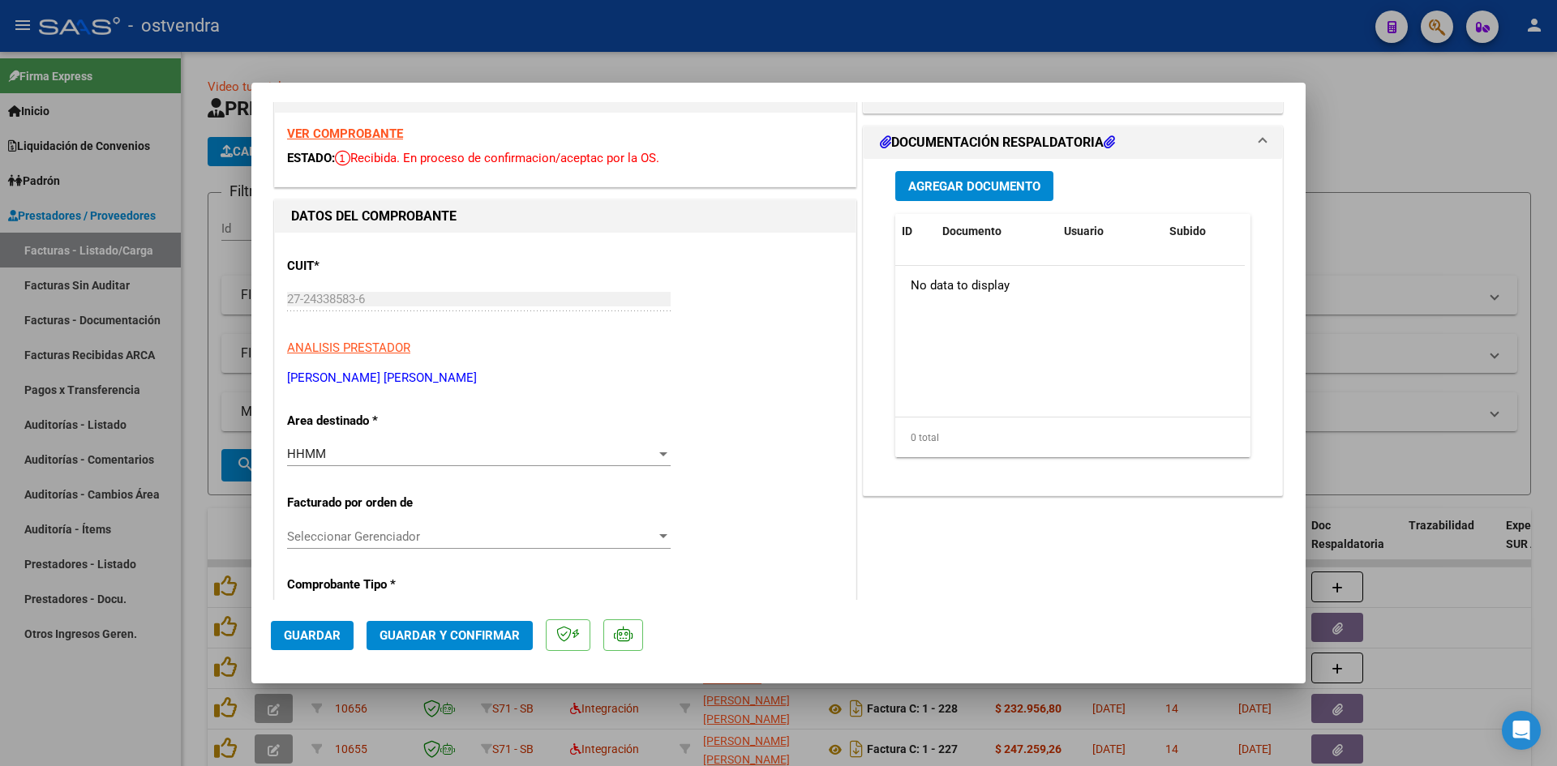
scroll to position [0, 0]
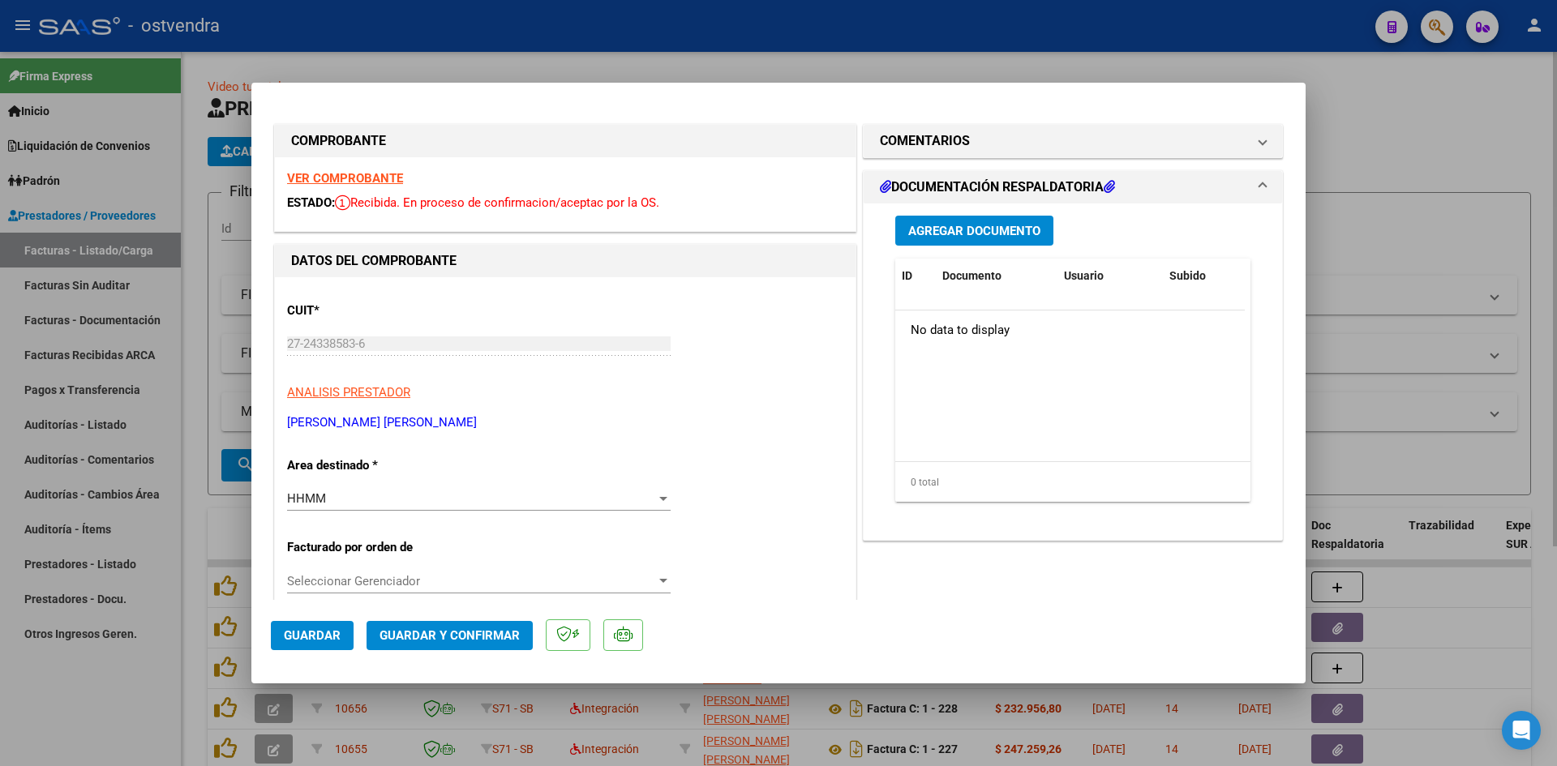
click at [1354, 117] on div at bounding box center [778, 383] width 1557 height 766
type input "$ 0,00"
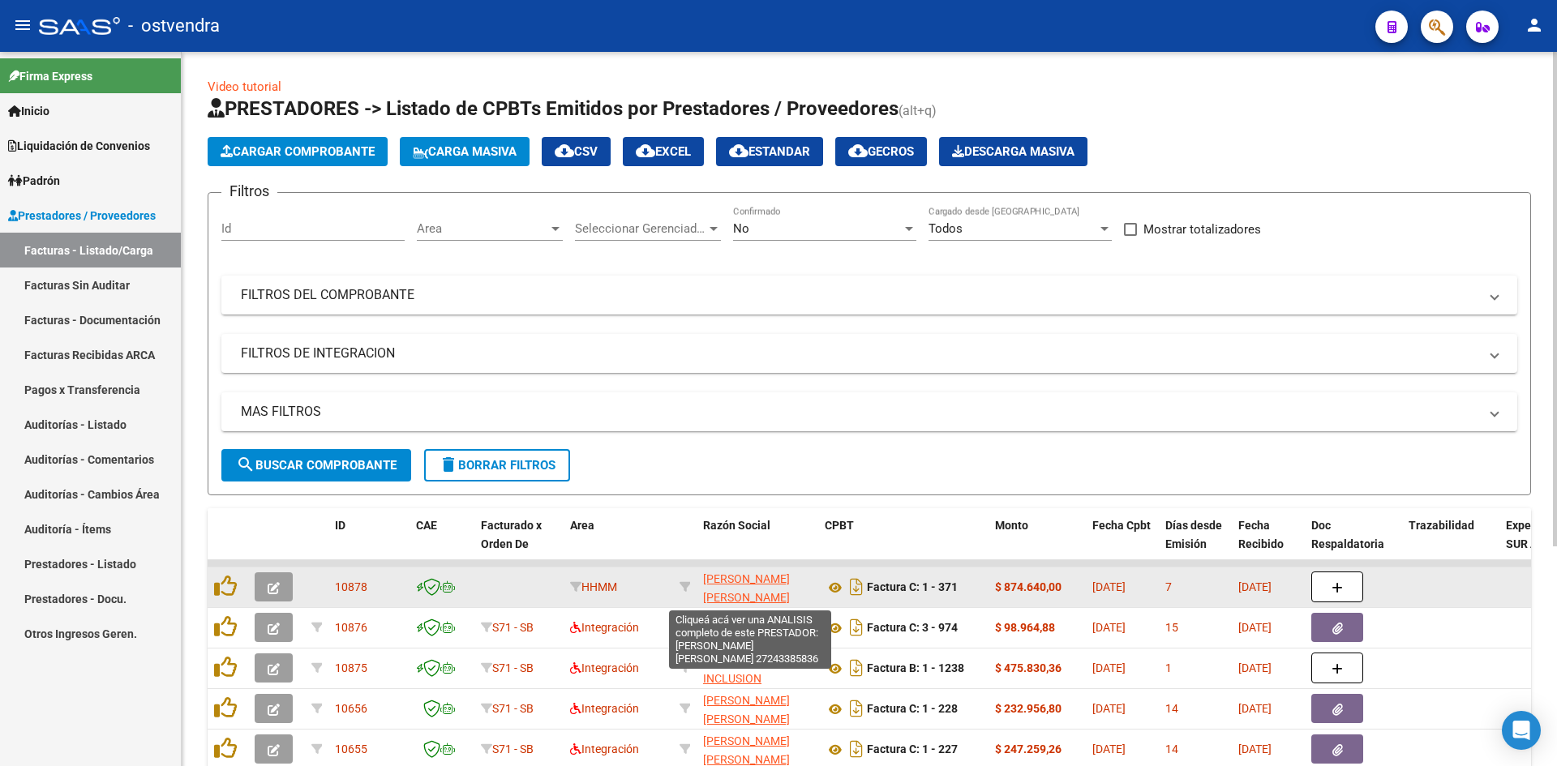
click at [717, 580] on span "[PERSON_NAME] [PERSON_NAME]" at bounding box center [746, 589] width 87 height 32
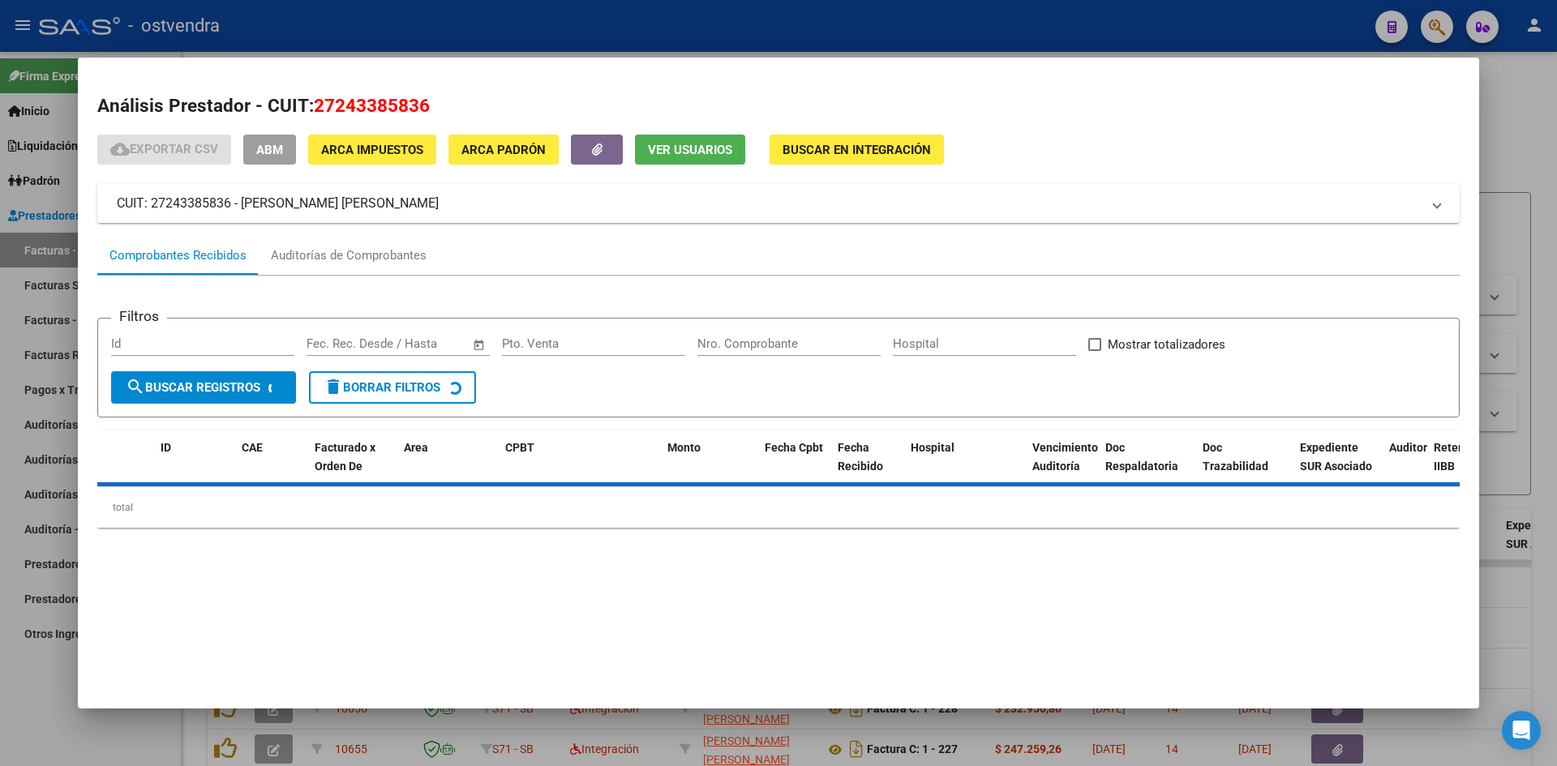
click at [803, 25] on div at bounding box center [778, 383] width 1557 height 766
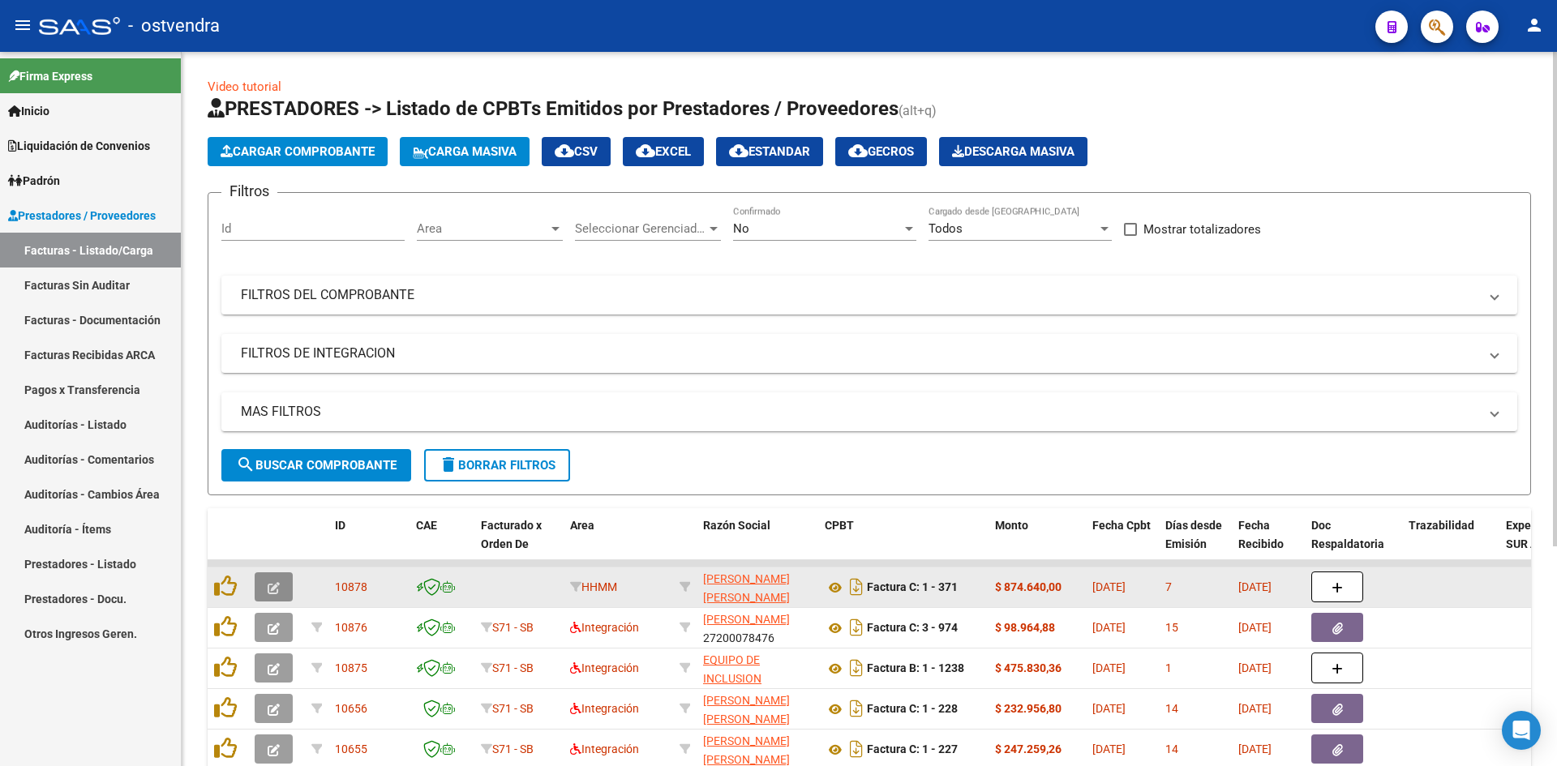
click at [287, 587] on button "button" at bounding box center [274, 587] width 38 height 29
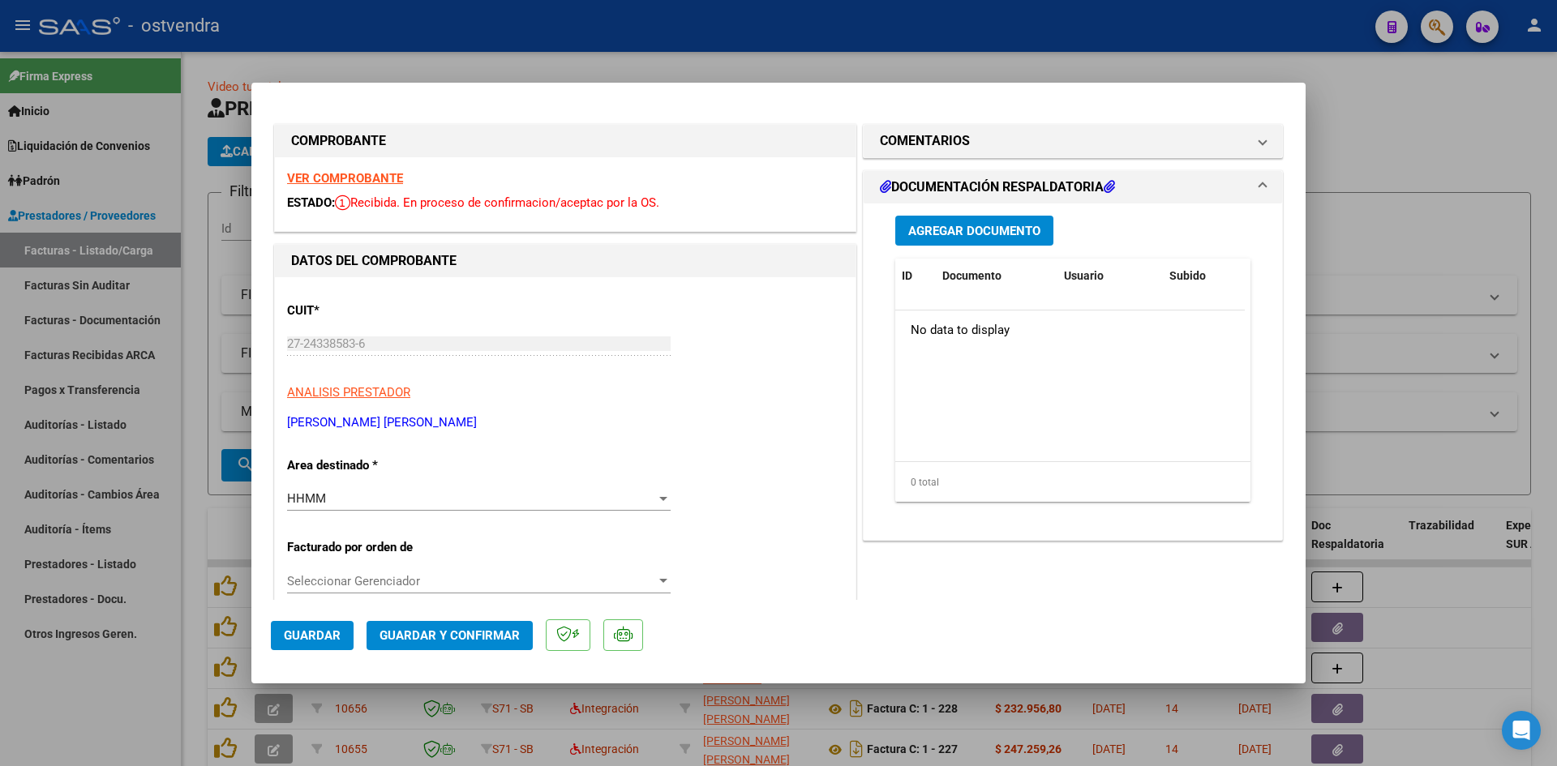
click at [424, 586] on span "Seleccionar Gerenciador" at bounding box center [471, 581] width 369 height 15
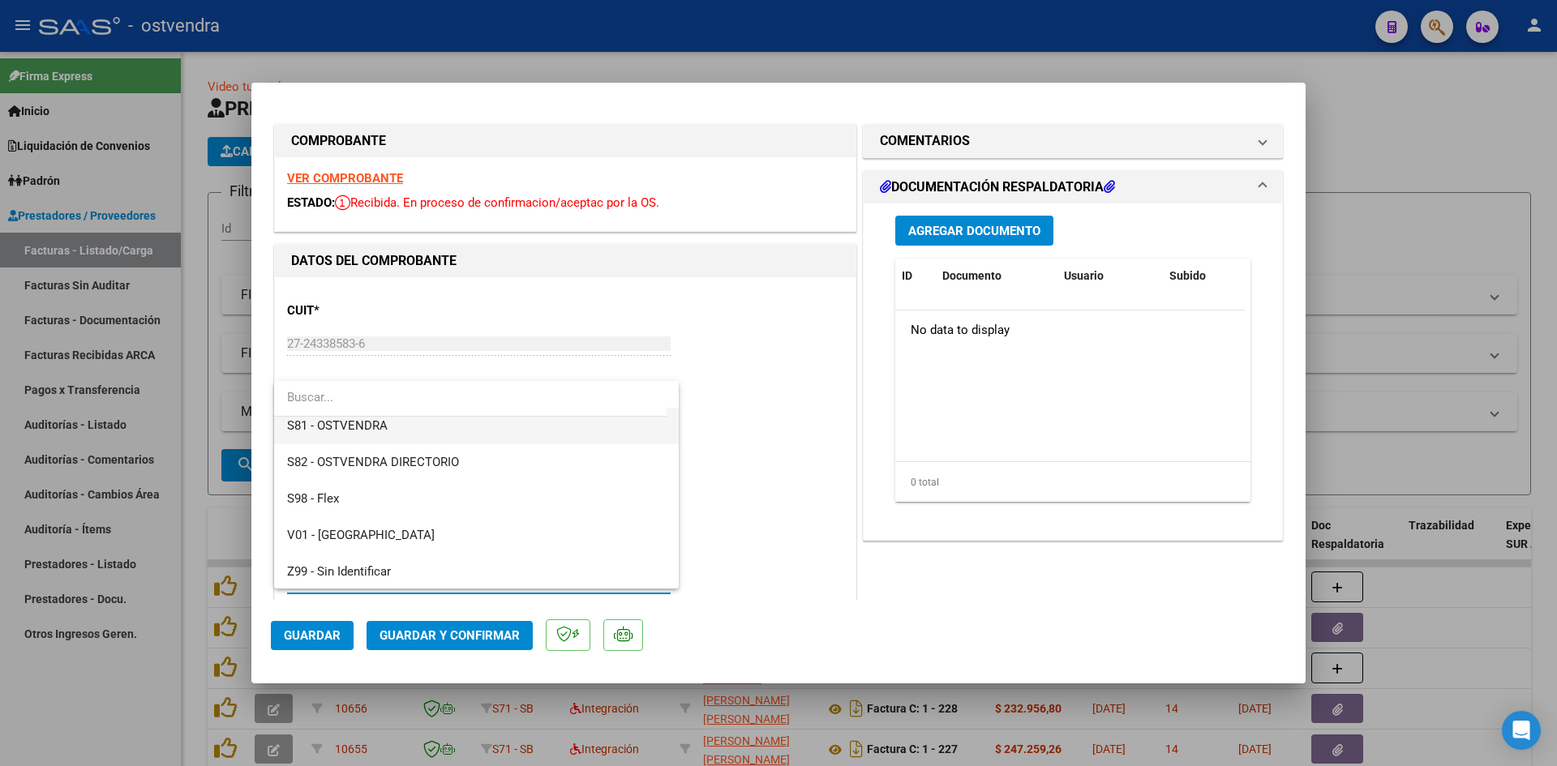
scroll to position [157, 0]
click at [830, 508] on div at bounding box center [778, 383] width 1557 height 766
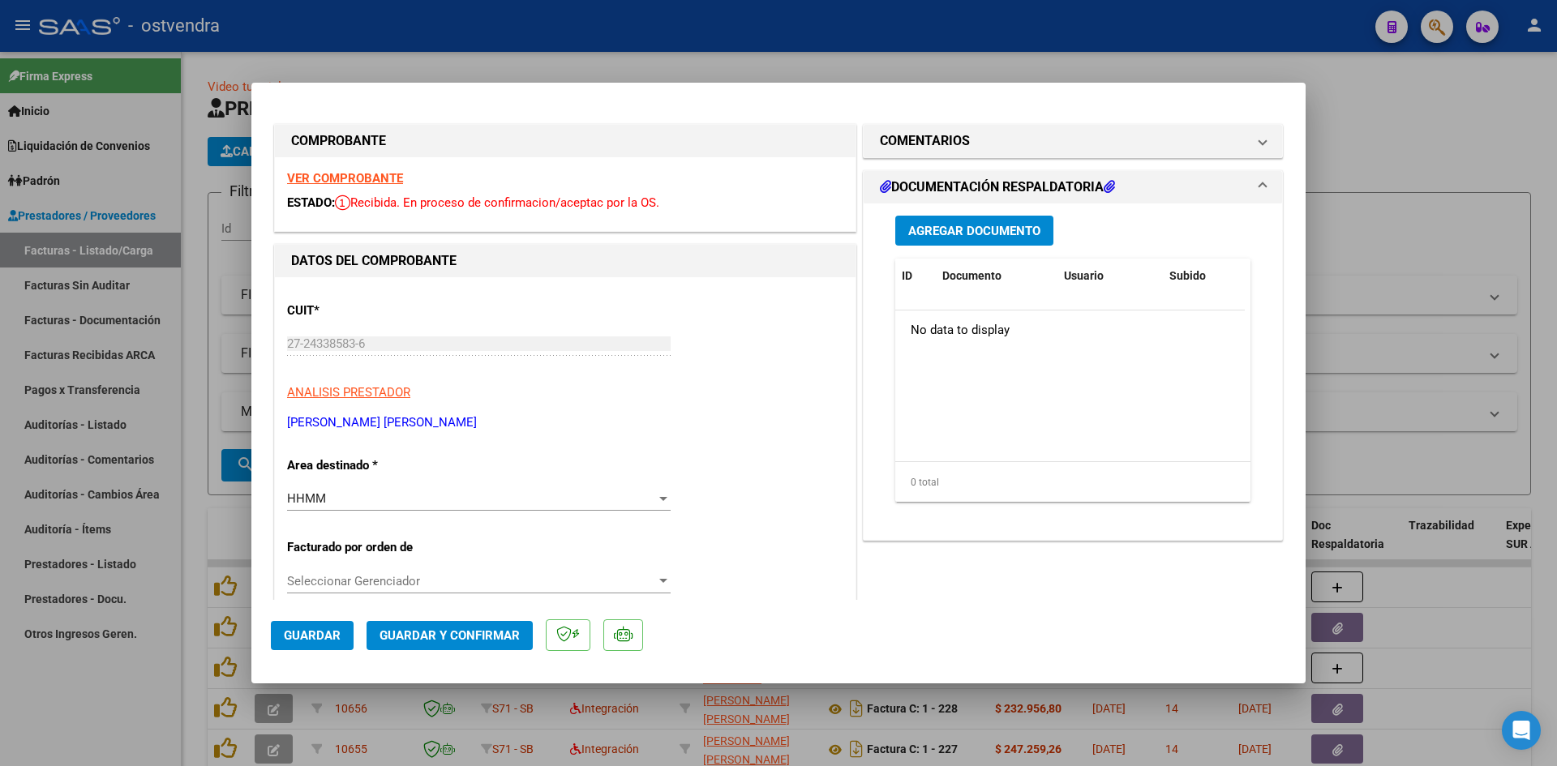
click at [505, 642] on span "Guardar y Confirmar" at bounding box center [450, 636] width 140 height 15
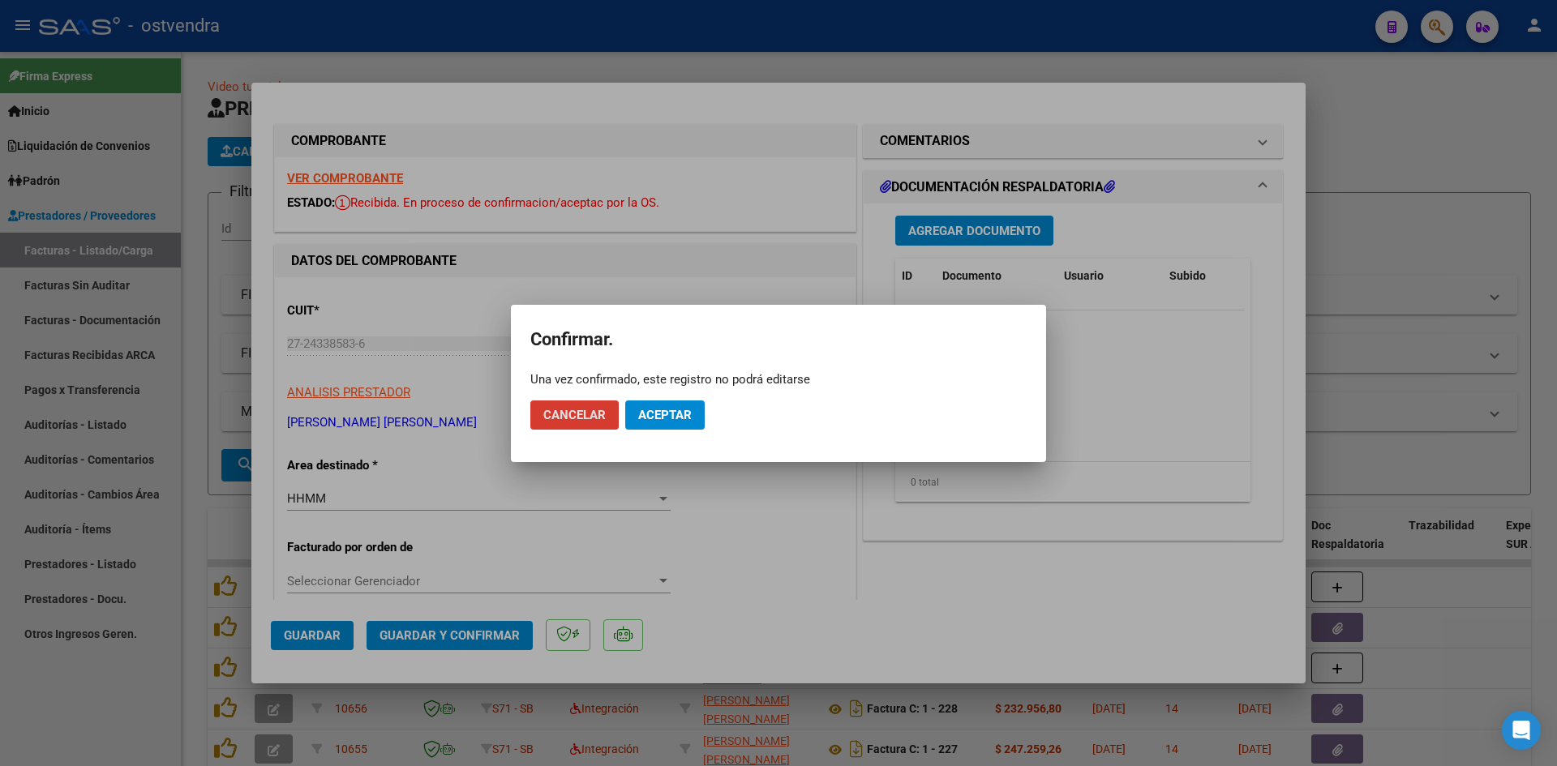
click at [662, 422] on span "Aceptar" at bounding box center [665, 415] width 54 height 15
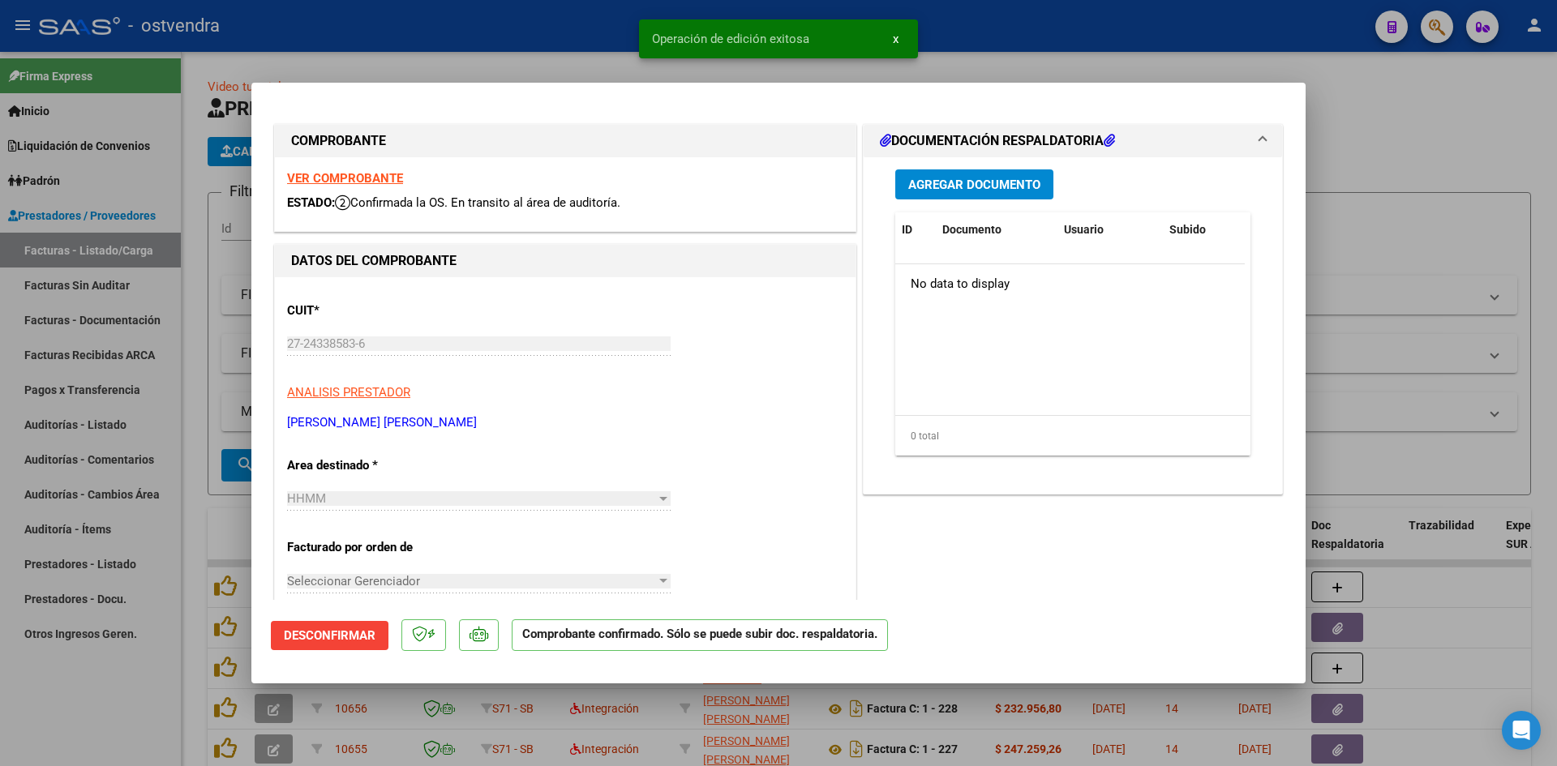
click at [525, 58] on div at bounding box center [778, 383] width 1557 height 766
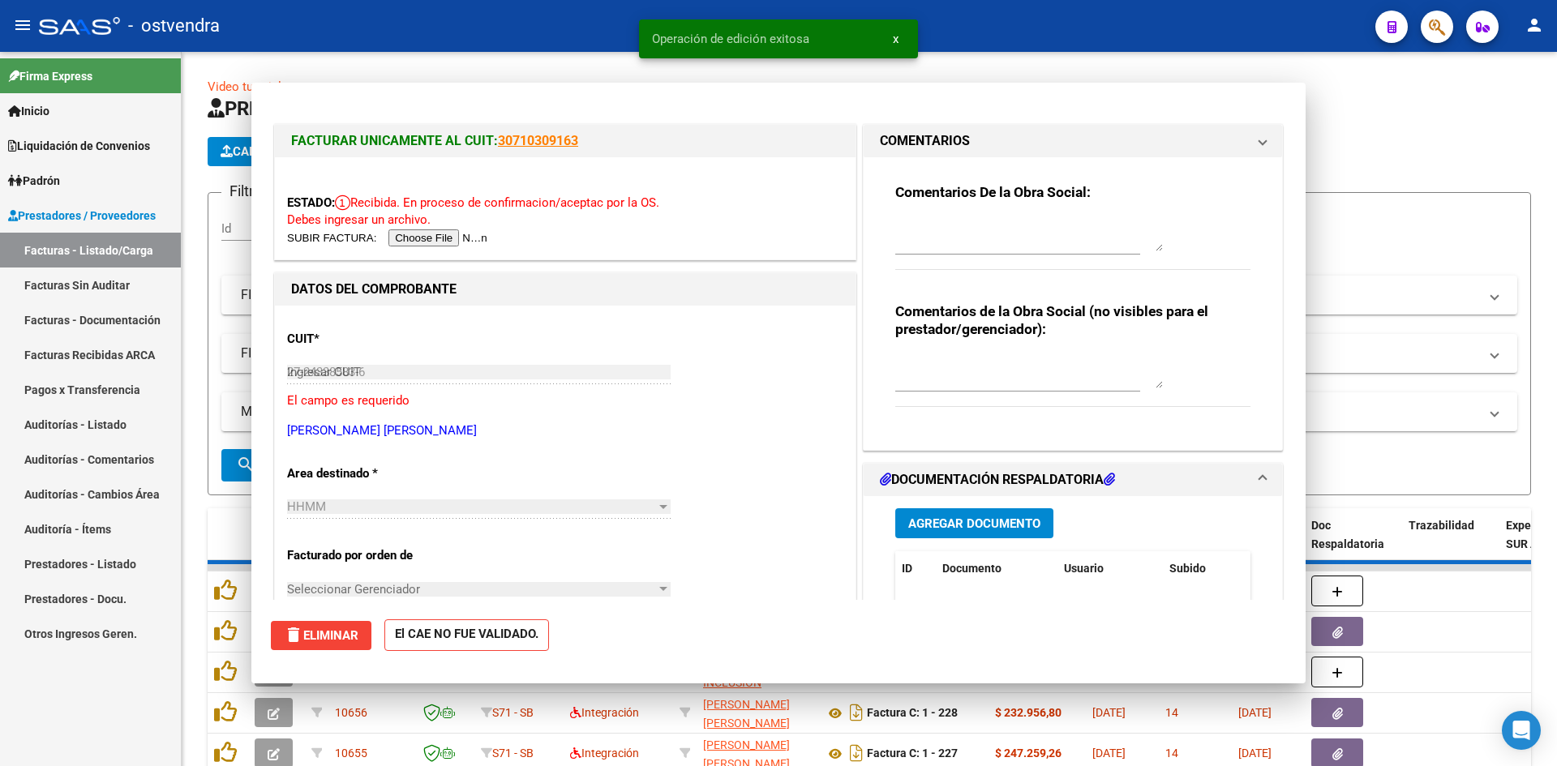
type input "$ 0,00"
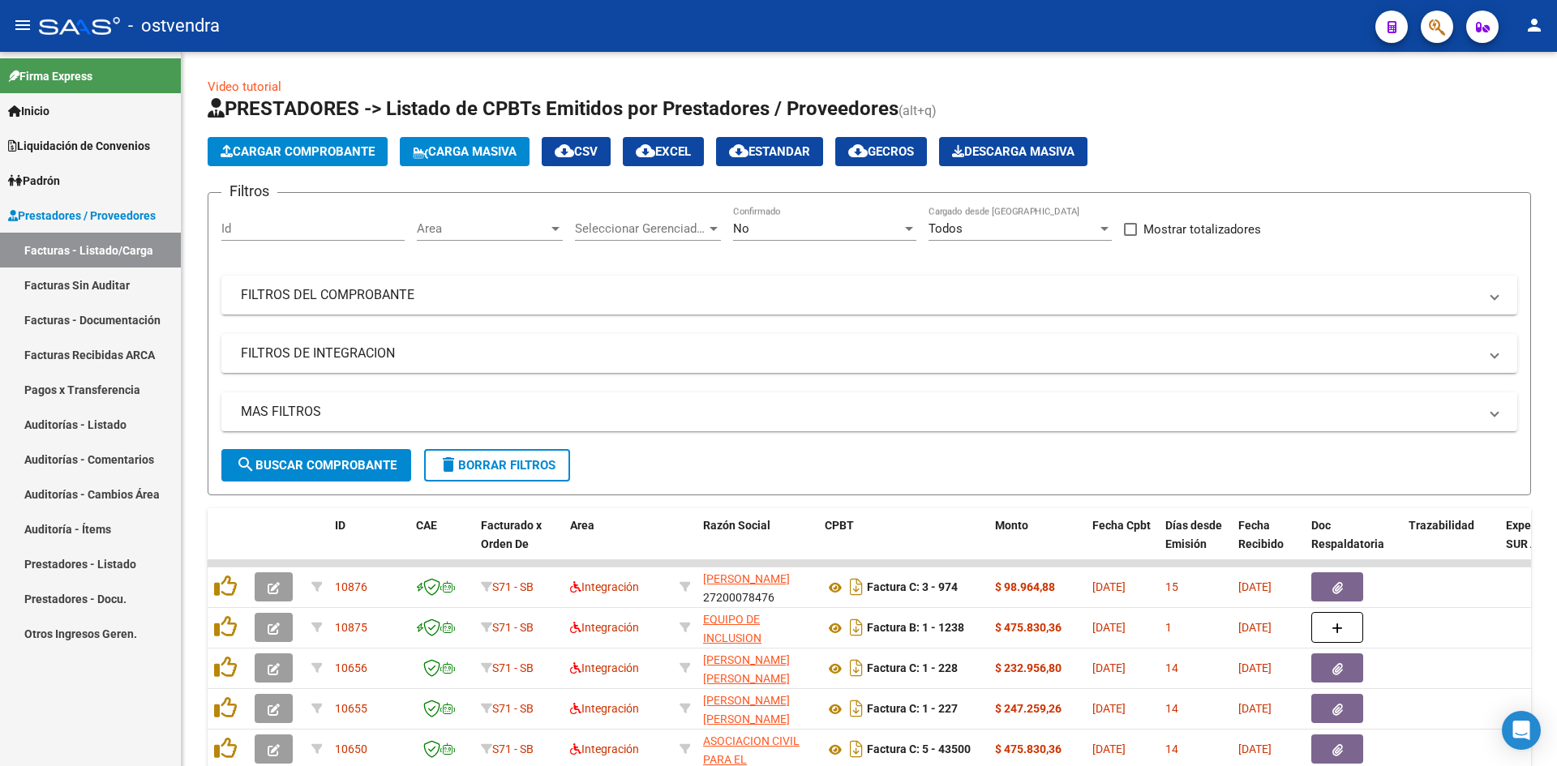
drag, startPoint x: 946, startPoint y: 108, endPoint x: 210, endPoint y: 49, distance: 738.0
click at [210, 49] on div "menu - ostvendra person Firma Express Inicio Calendario SSS Instructivos Contac…" at bounding box center [778, 383] width 1557 height 766
click at [210, 49] on mat-toolbar "menu - ostvendra person" at bounding box center [778, 26] width 1557 height 52
